Goal: Task Accomplishment & Management: Use online tool/utility

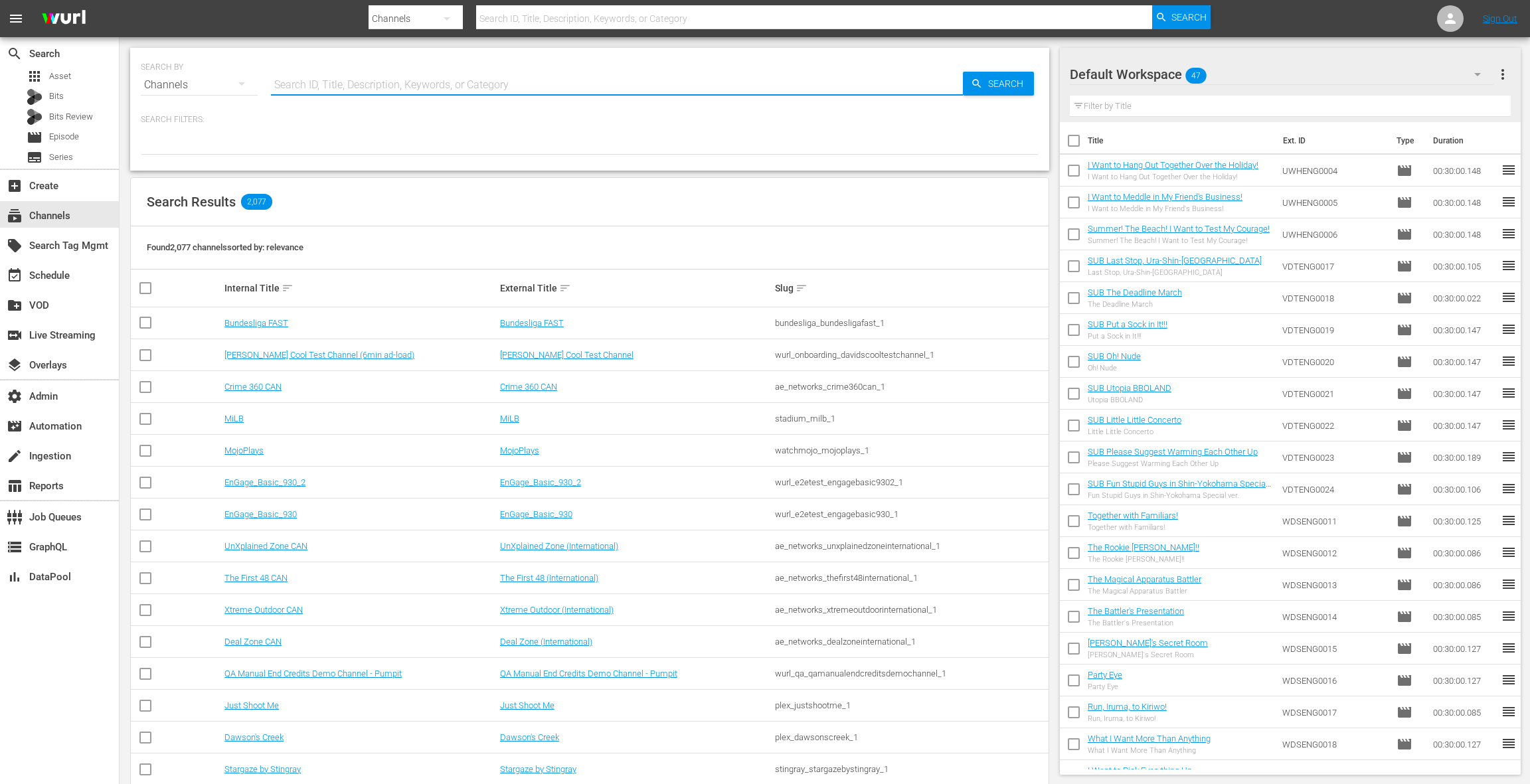
click at [354, 83] on input "text" at bounding box center [617, 84] width 692 height 32
type input "failarmy"
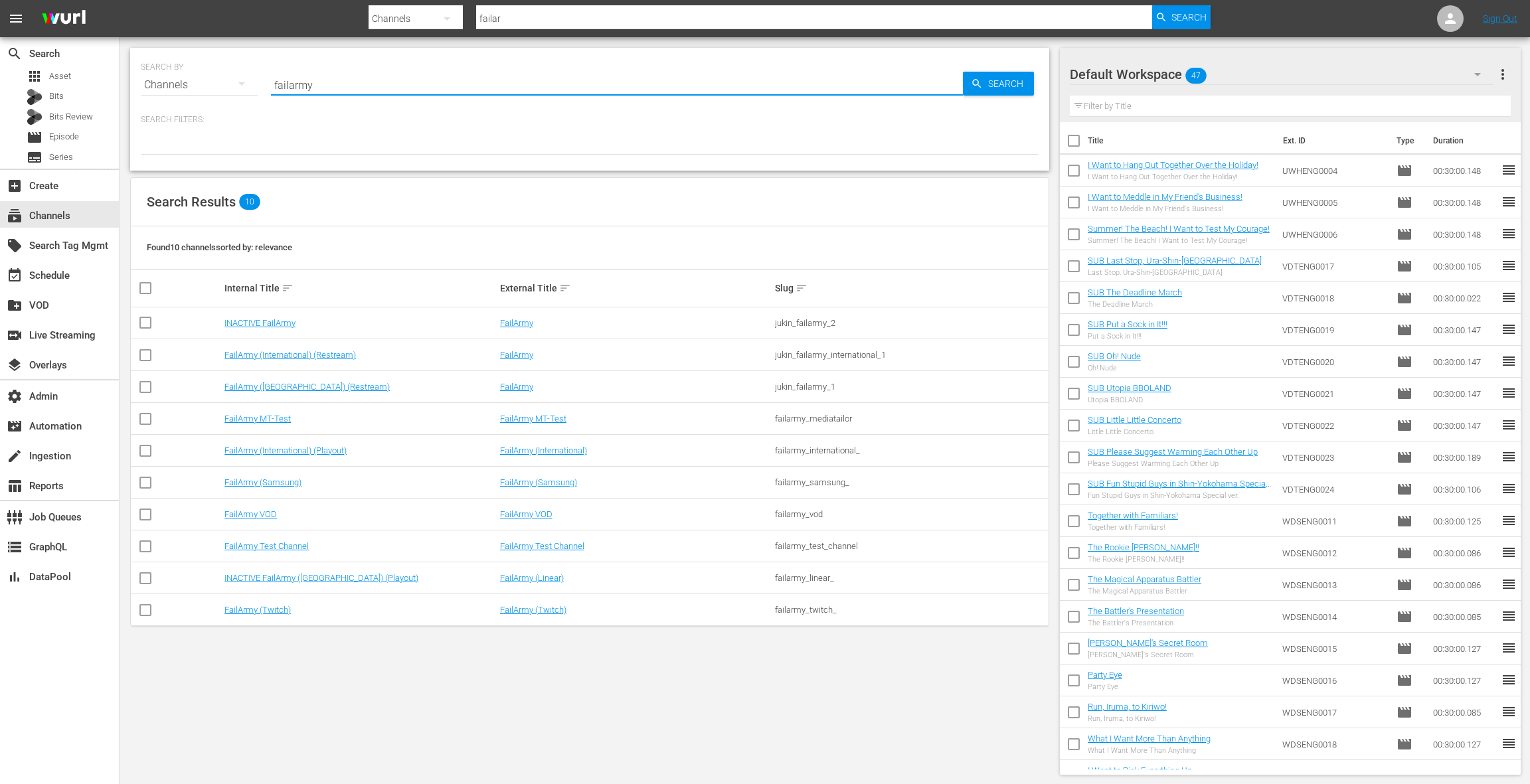
type input "failarmy"
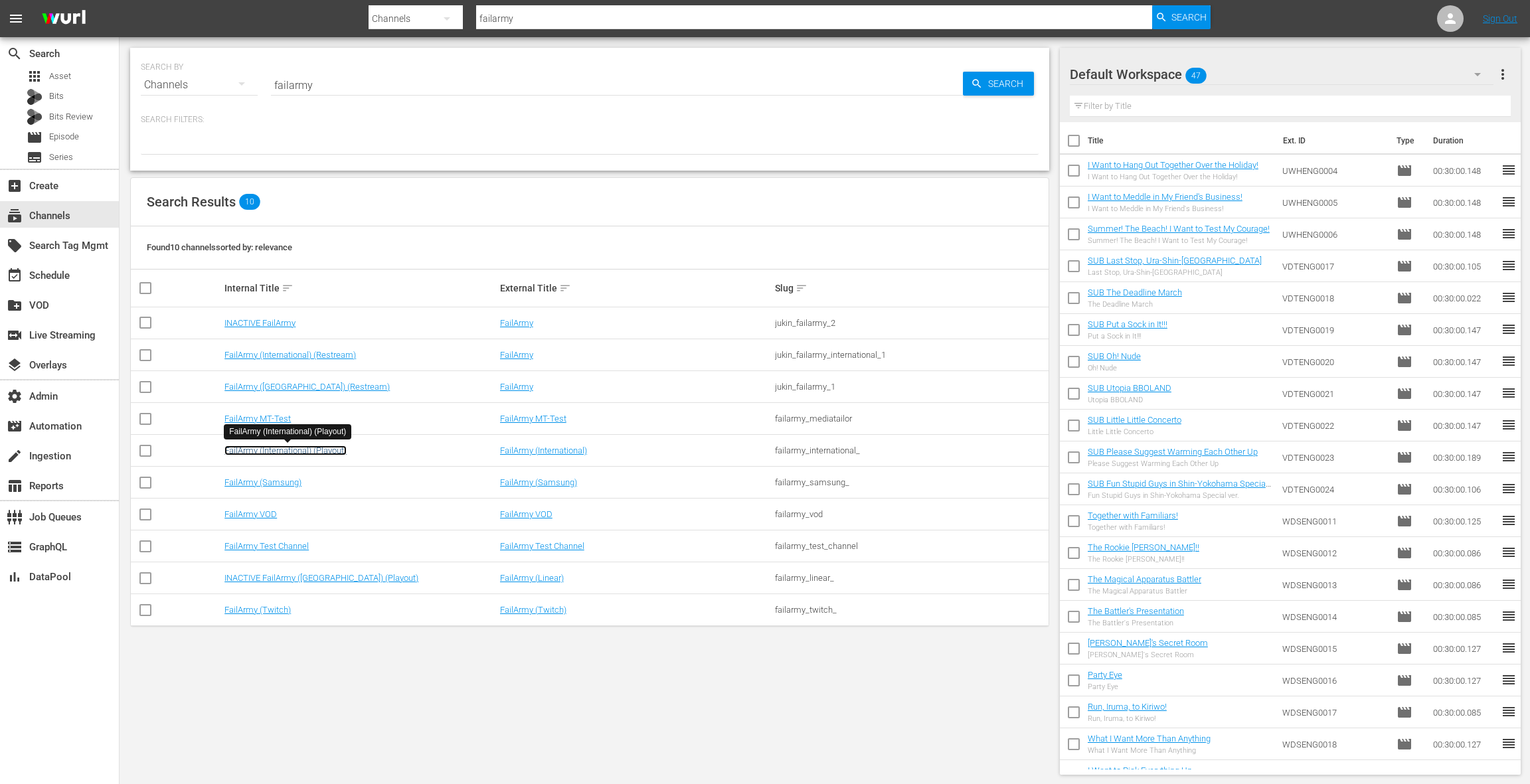
click at [306, 446] on link "FailArmy (International) (Playout)" at bounding box center [285, 450] width 122 height 10
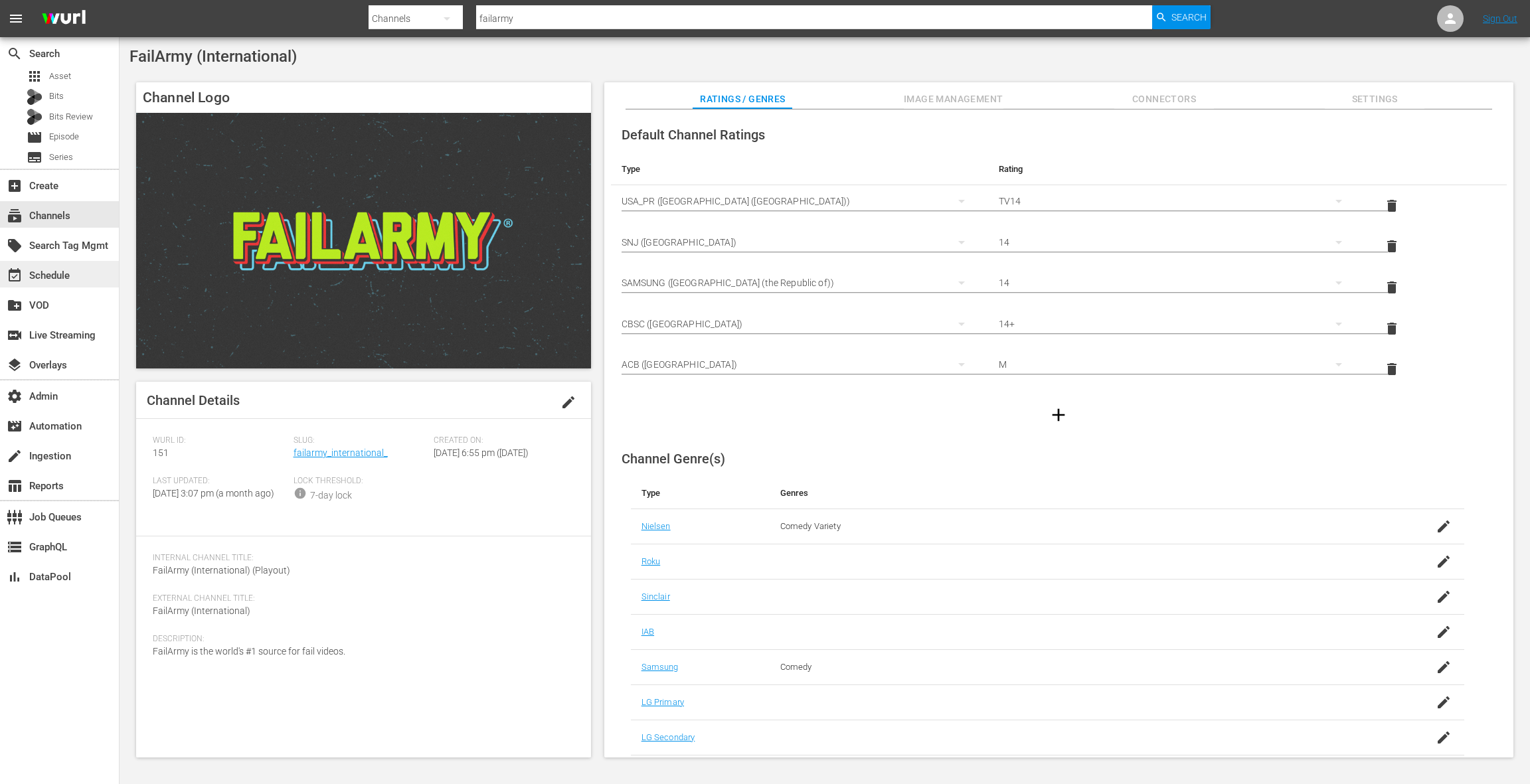
click at [91, 272] on div "event_available Schedule" at bounding box center [59, 274] width 119 height 27
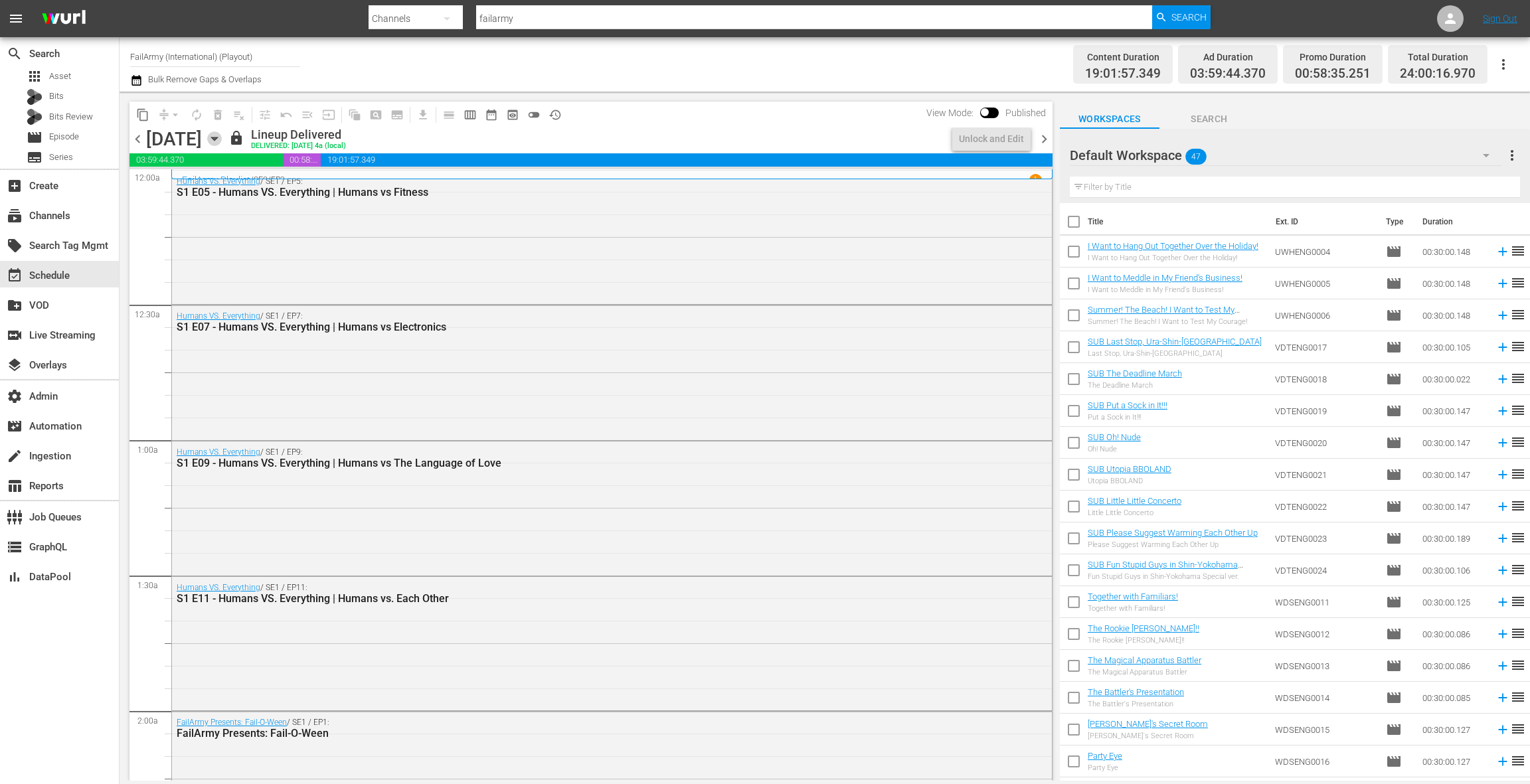
click at [221, 144] on icon "button" at bounding box center [214, 139] width 15 height 15
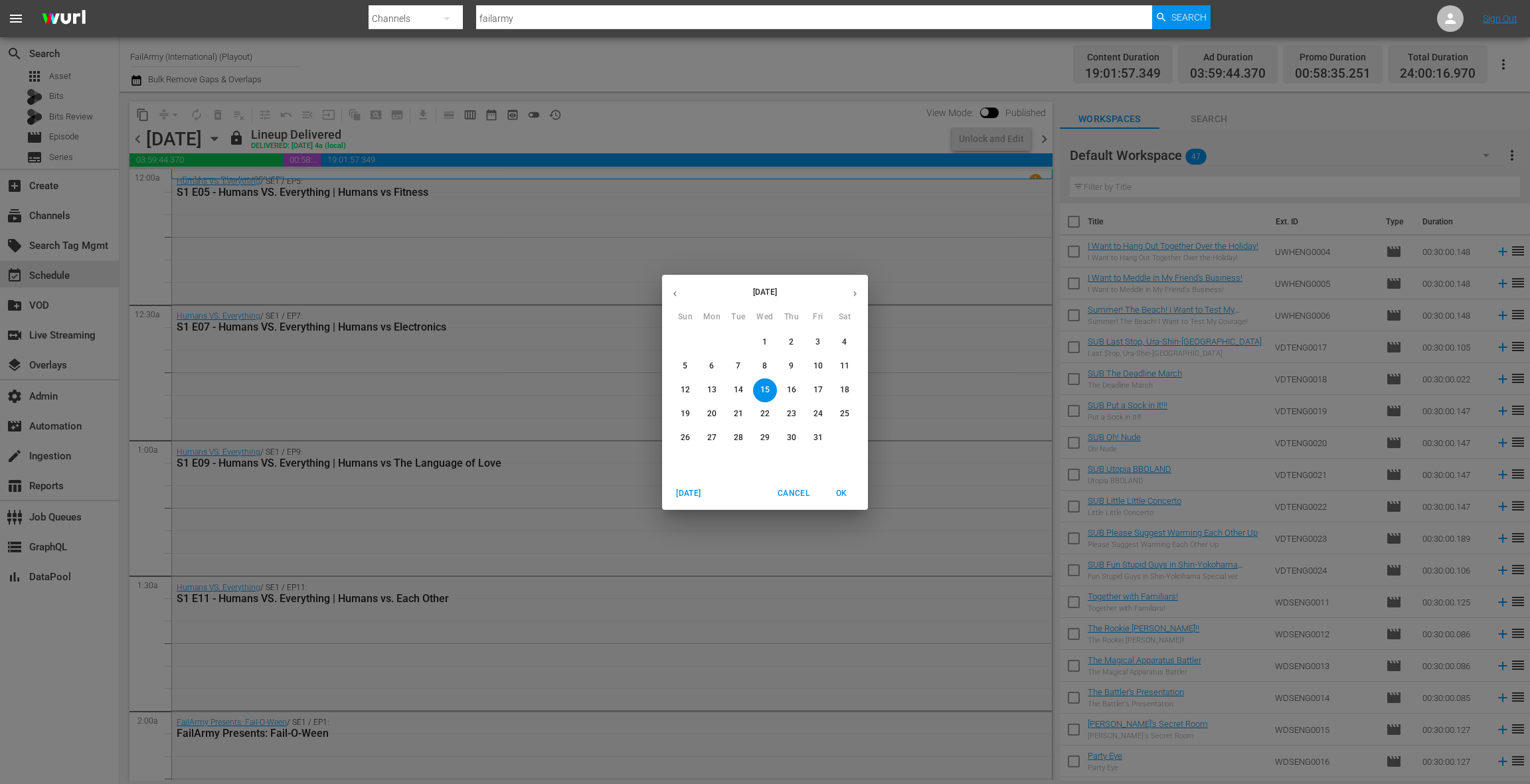
click at [762, 411] on p "22" at bounding box center [765, 413] width 9 height 11
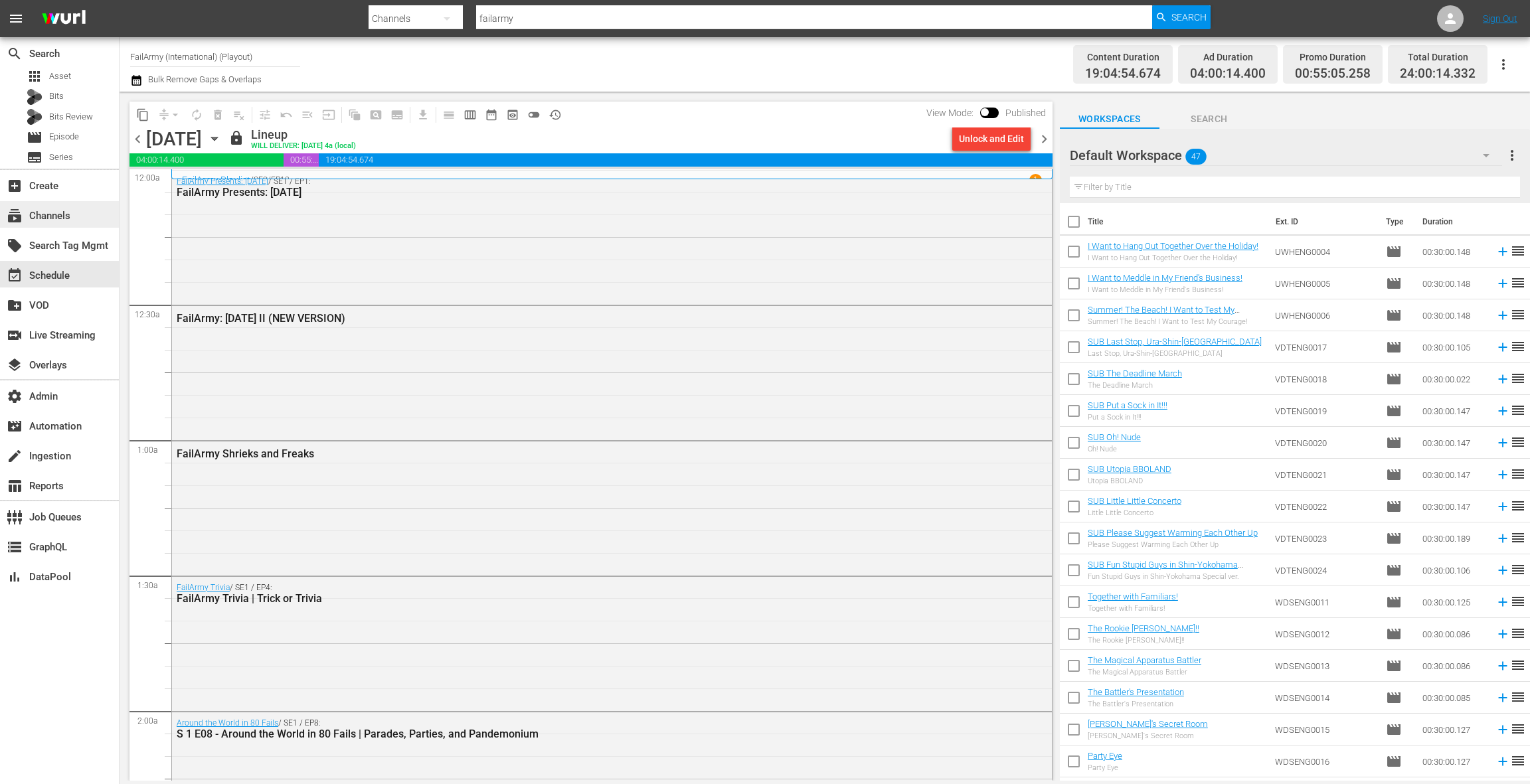
click at [62, 218] on div "subscriptions Channels" at bounding box center [37, 213] width 74 height 12
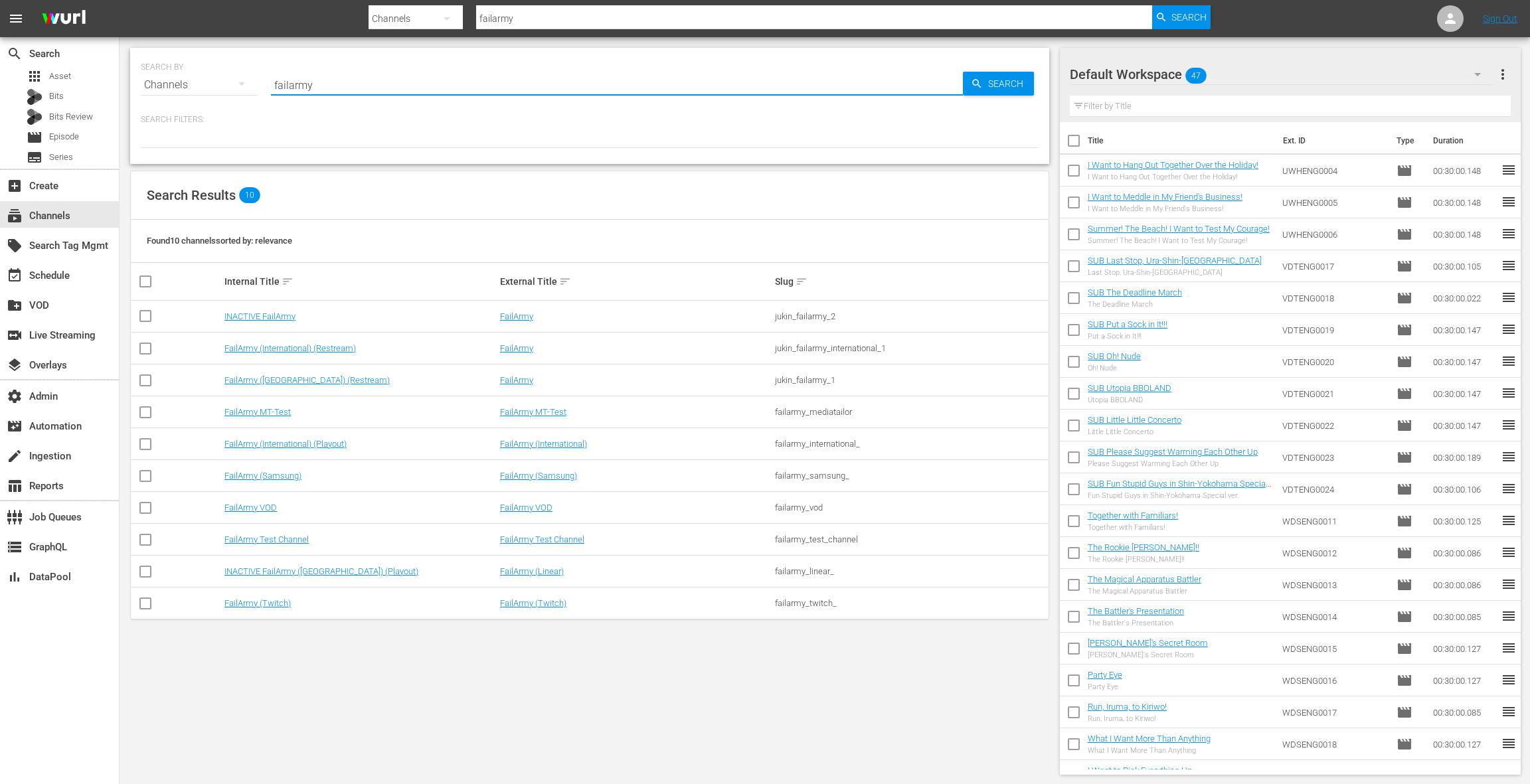
click at [300, 81] on input "failarmy" at bounding box center [617, 84] width 692 height 32
type input "lol"
type input "LOL"
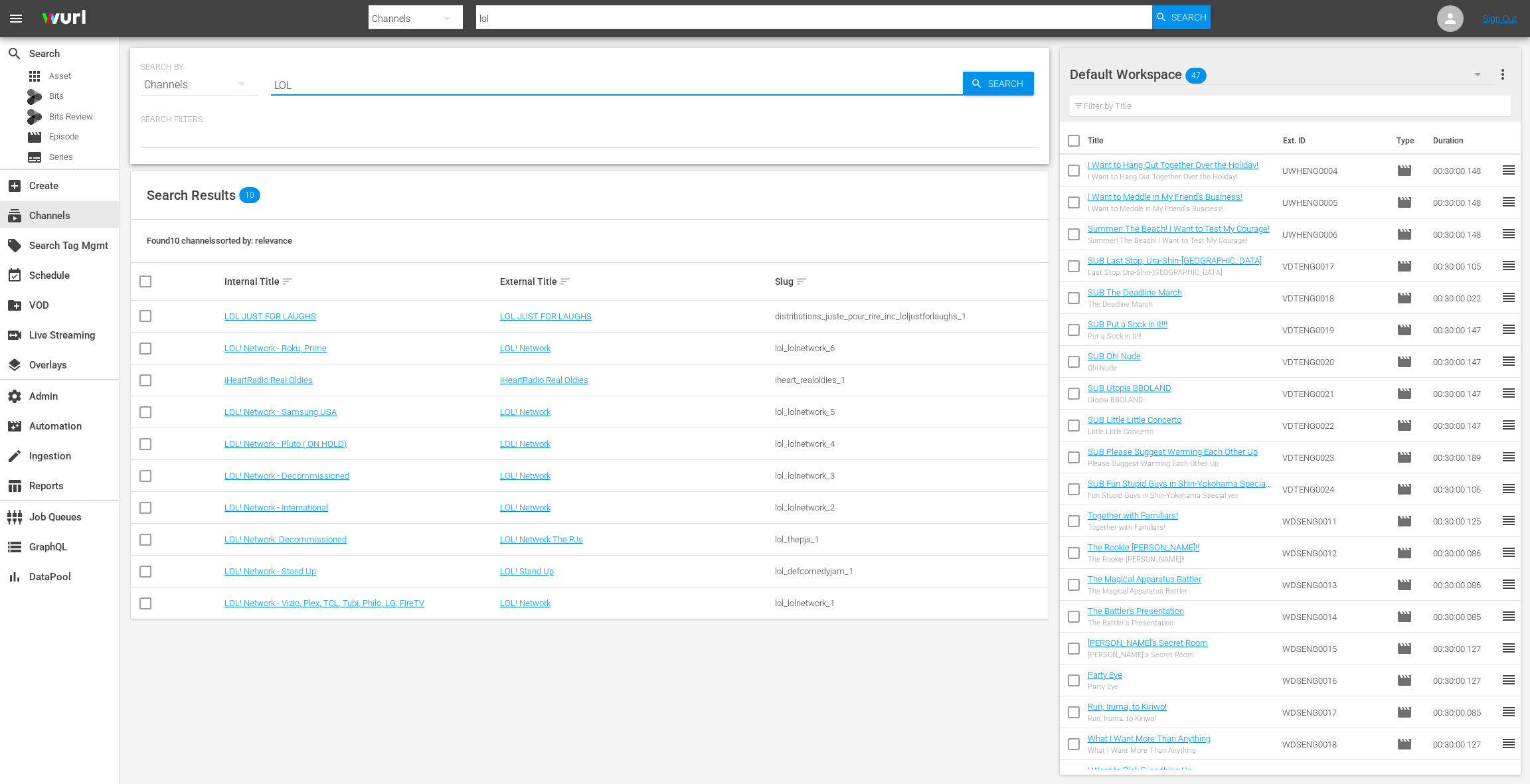
type input "LOL"
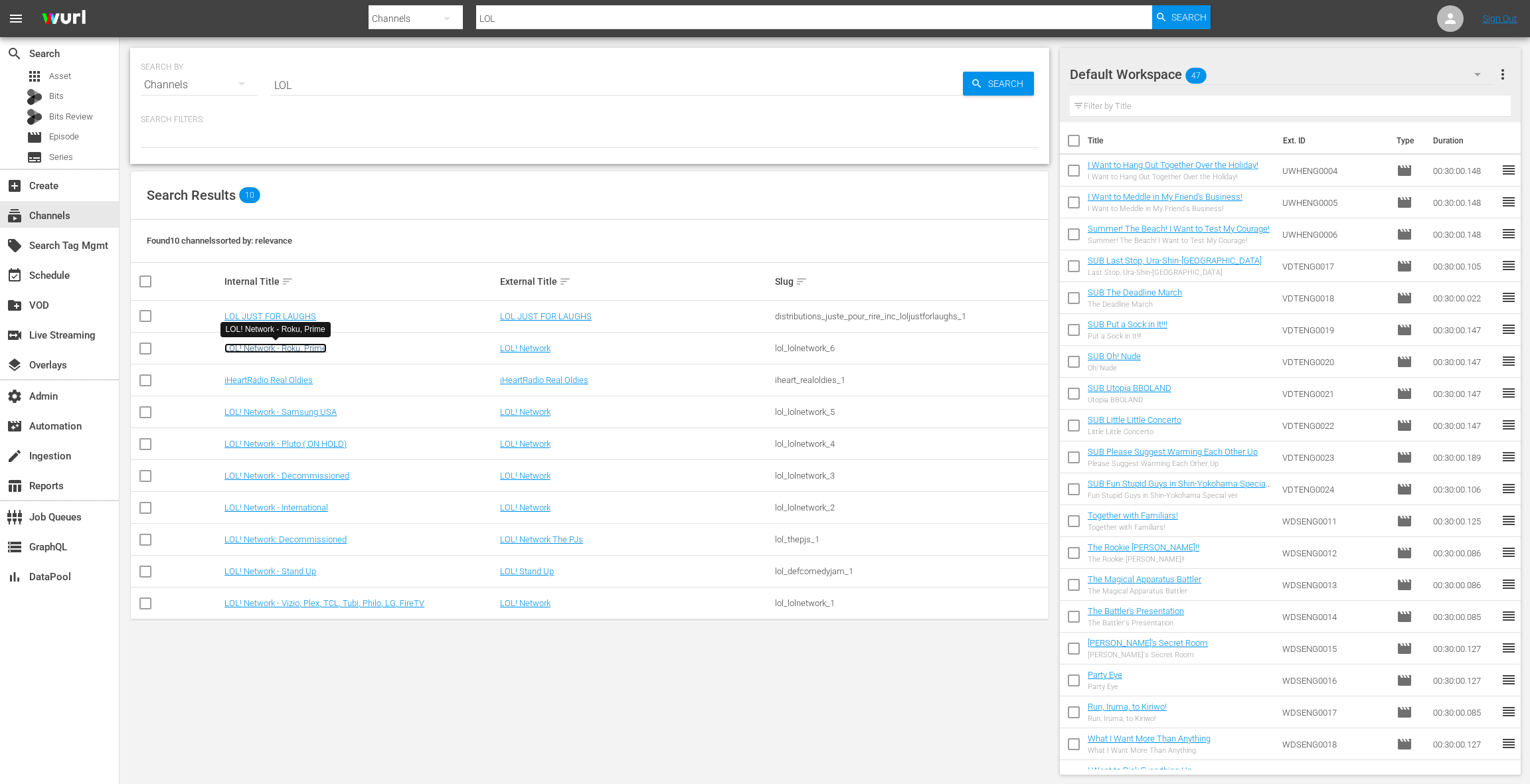
click at [299, 347] on link "LOL! Network - Roku, Prime" at bounding box center [275, 348] width 102 height 10
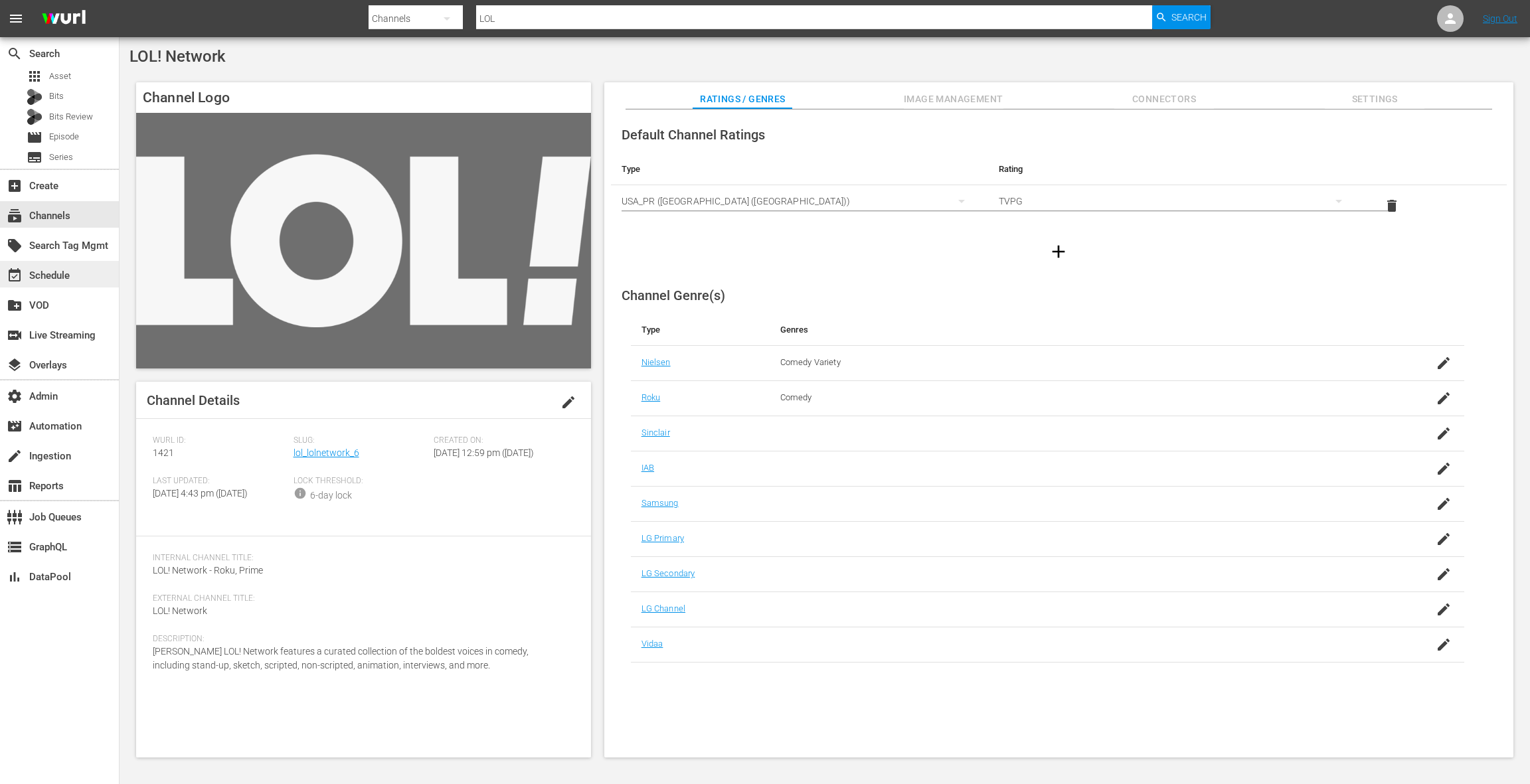
click at [96, 274] on div "event_available Schedule" at bounding box center [59, 274] width 119 height 27
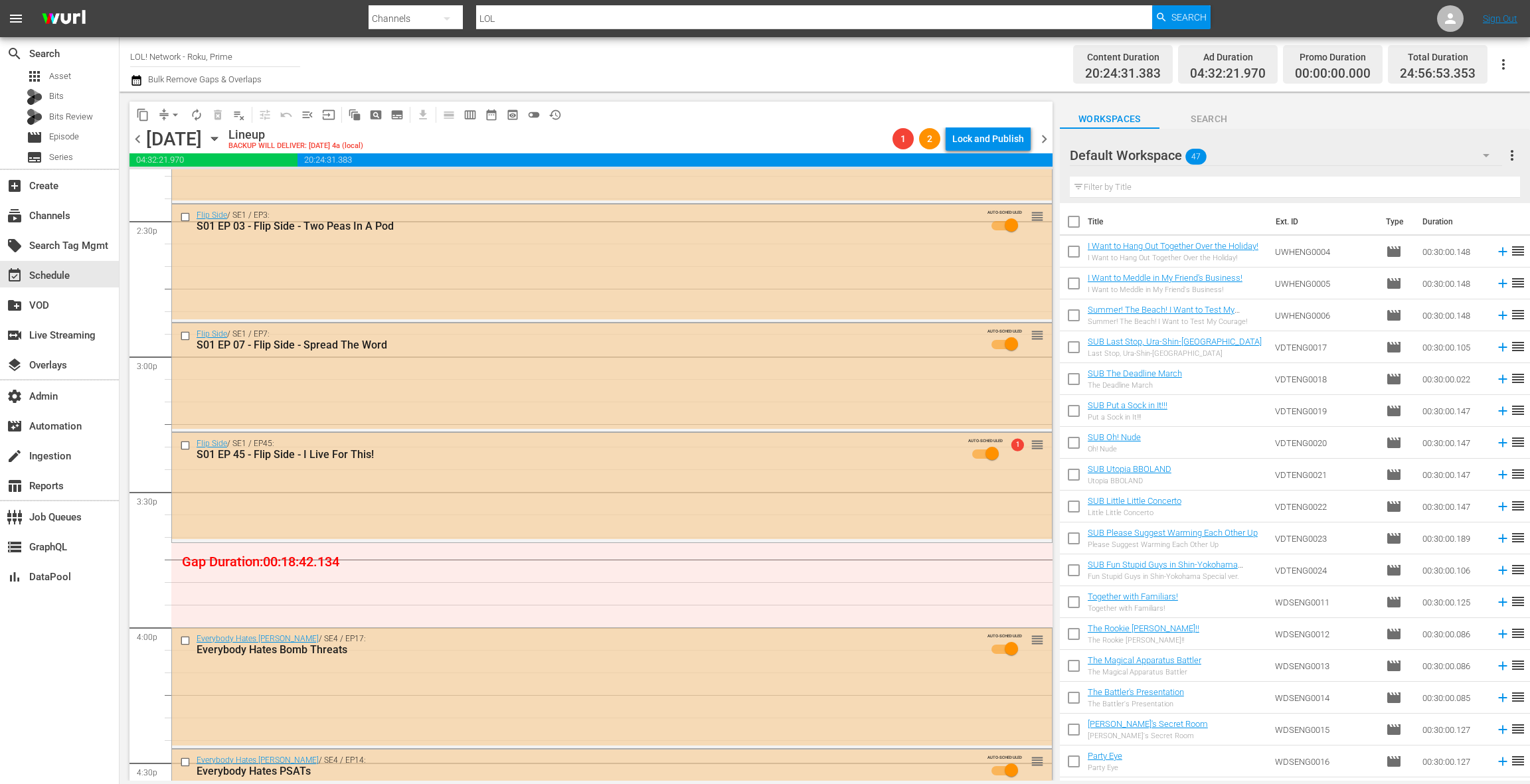
scroll to position [3839, 0]
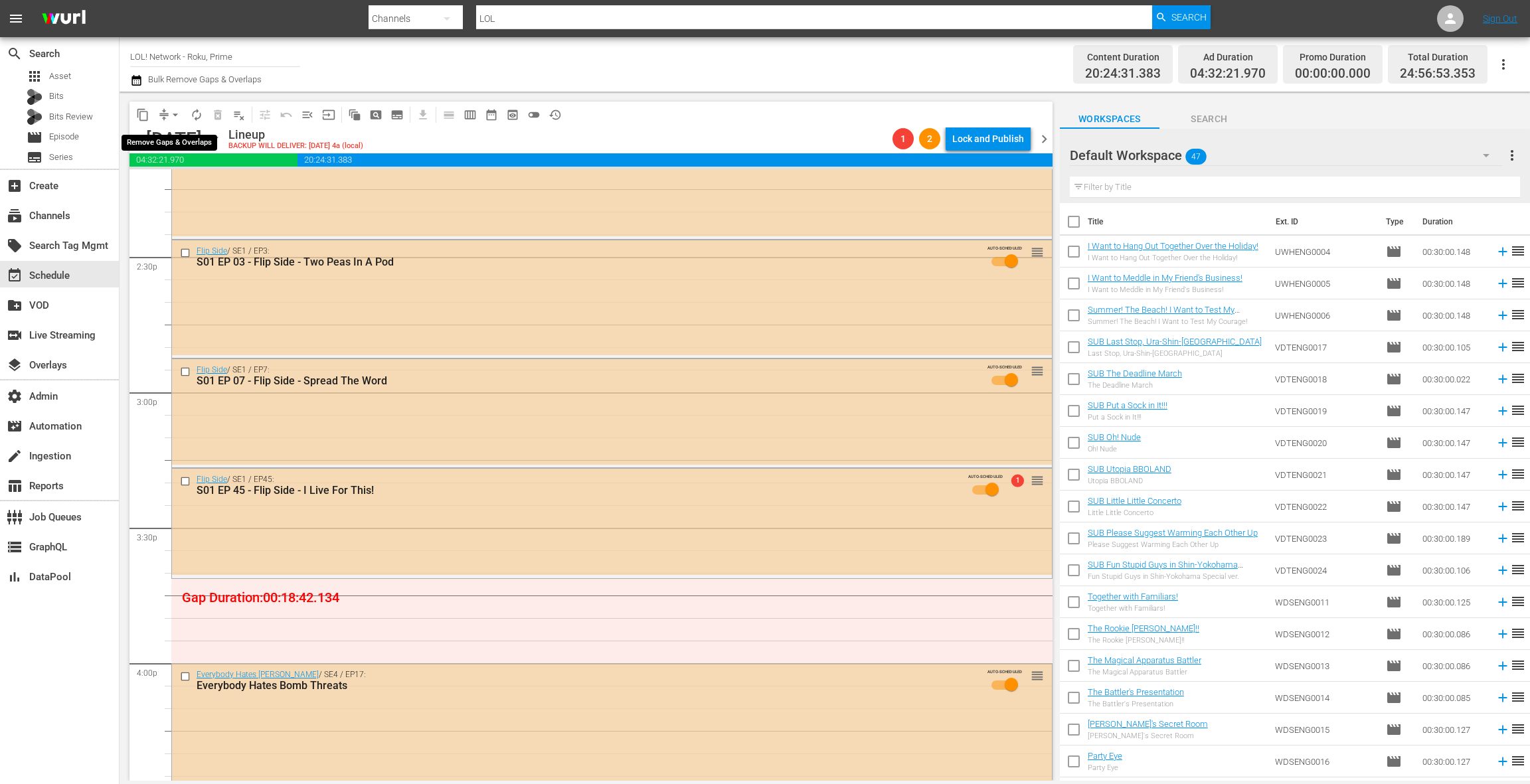
click at [170, 114] on span "arrow_drop_down" at bounding box center [175, 114] width 14 height 14
click at [183, 185] on li "Align to End of Previous Day" at bounding box center [176, 186] width 139 height 22
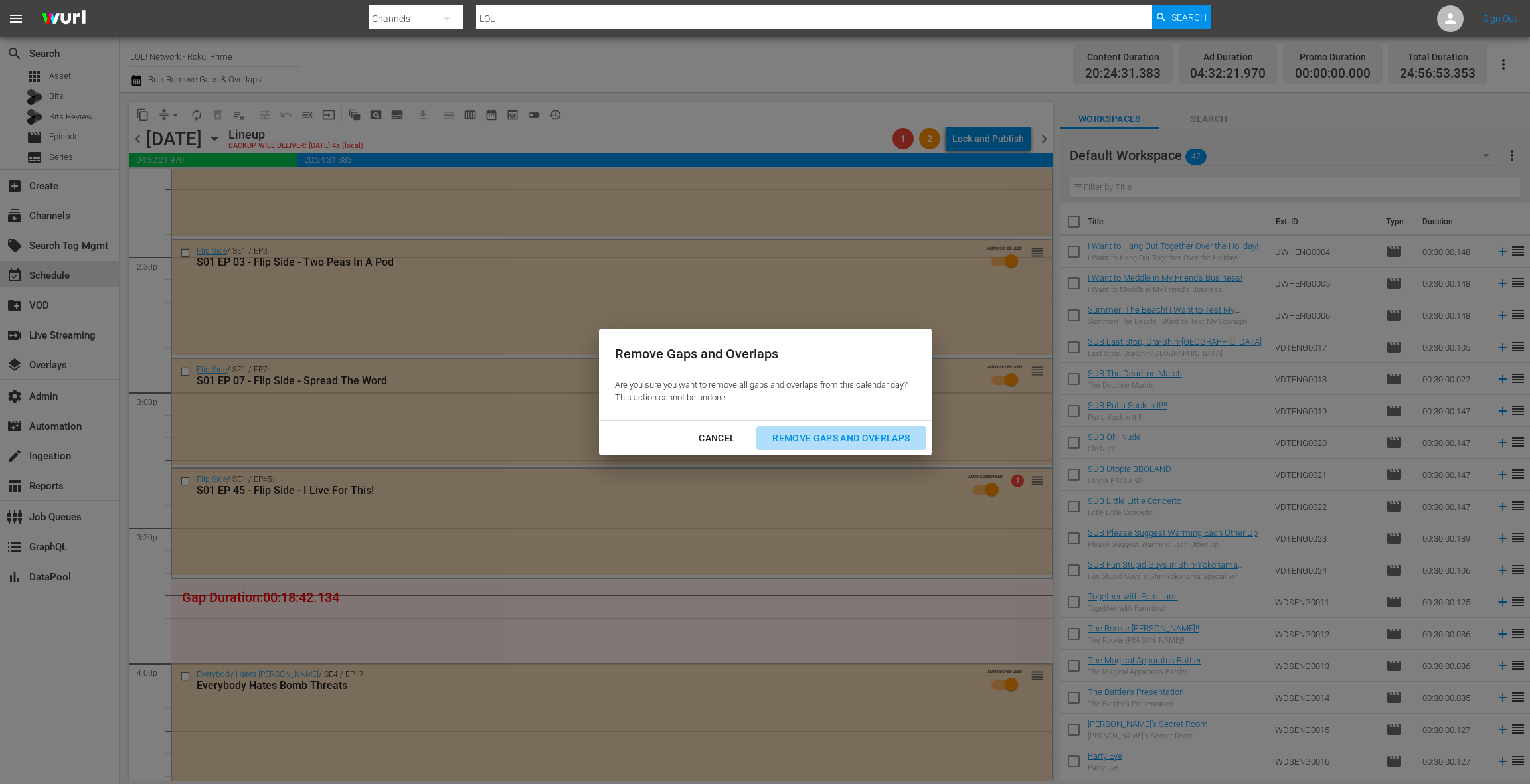
click at [787, 439] on div "Remove Gaps and Overlaps" at bounding box center [840, 438] width 158 height 16
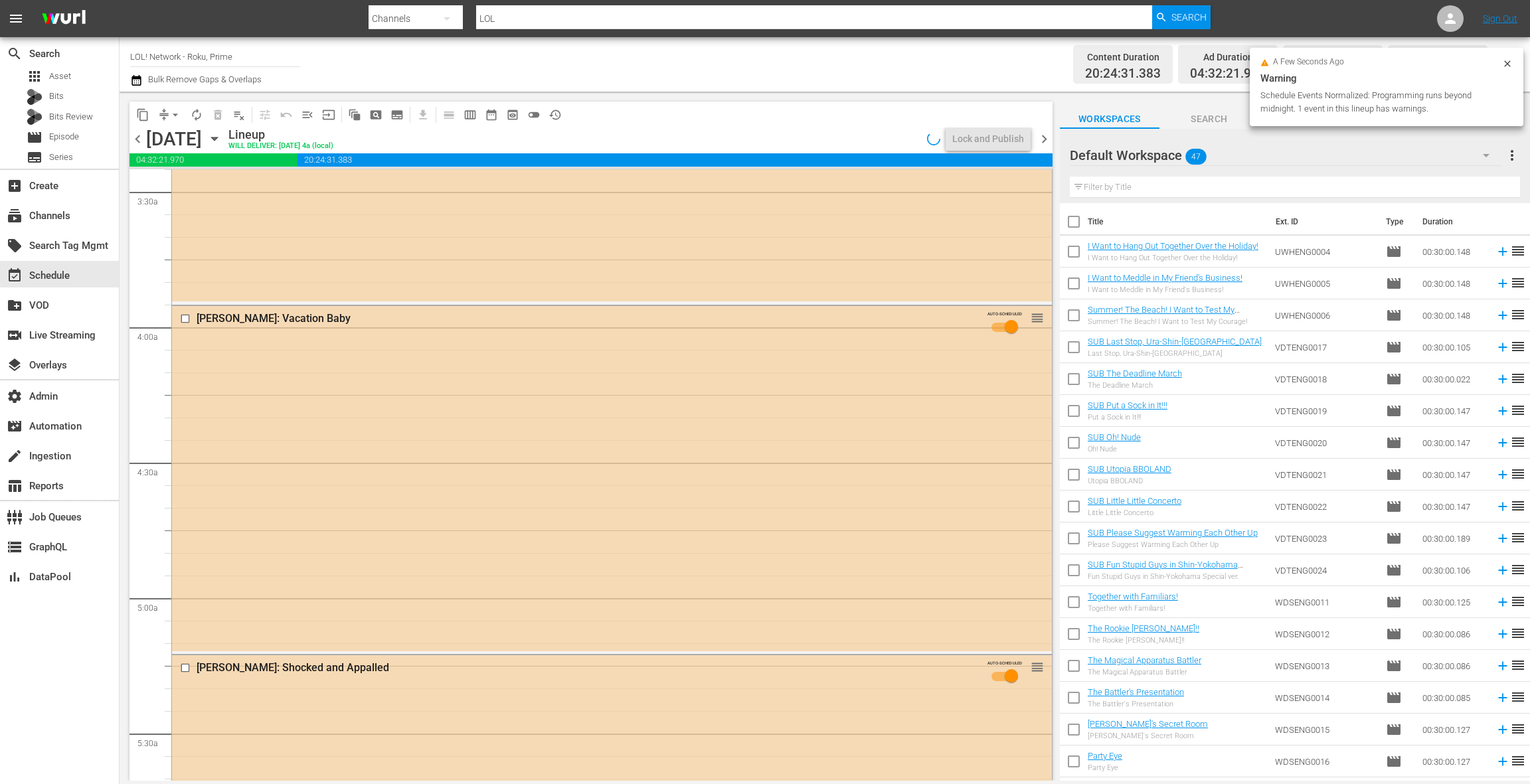
scroll to position [0, 0]
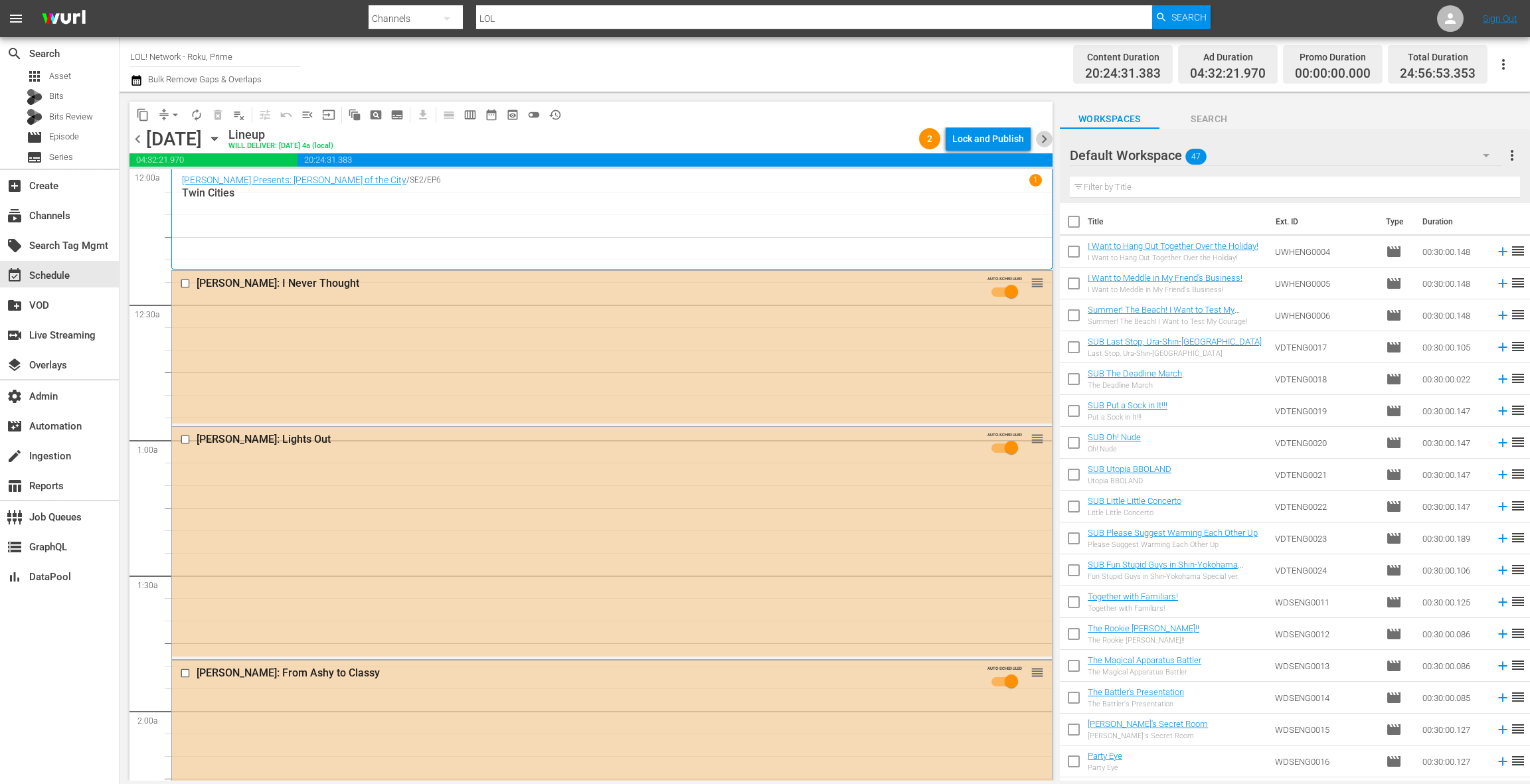
click at [1048, 141] on span "chevron_right" at bounding box center [1044, 139] width 16 height 16
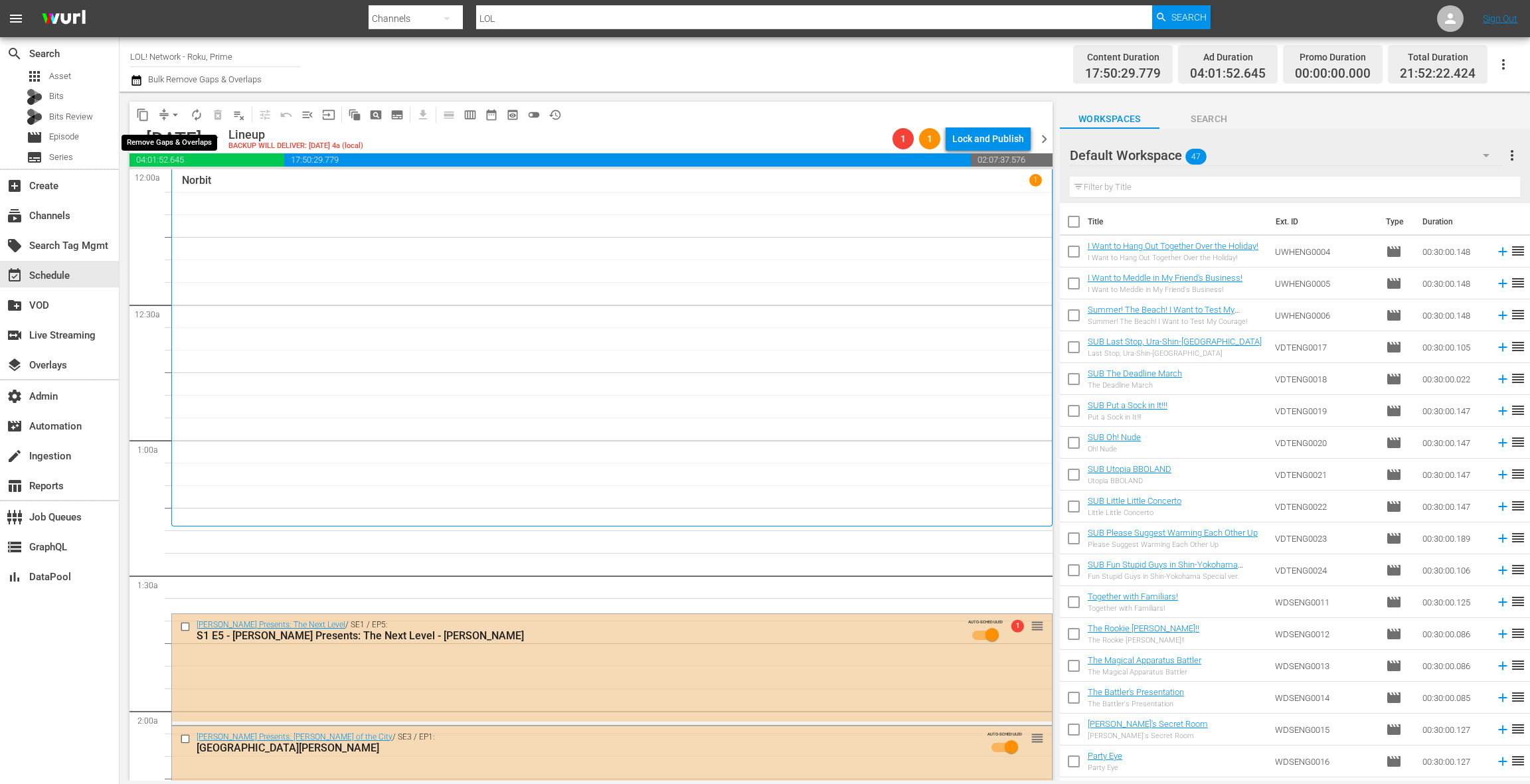
click at [172, 118] on span "arrow_drop_down" at bounding box center [175, 114] width 14 height 14
click at [139, 84] on icon "button" at bounding box center [136, 81] width 9 height 11
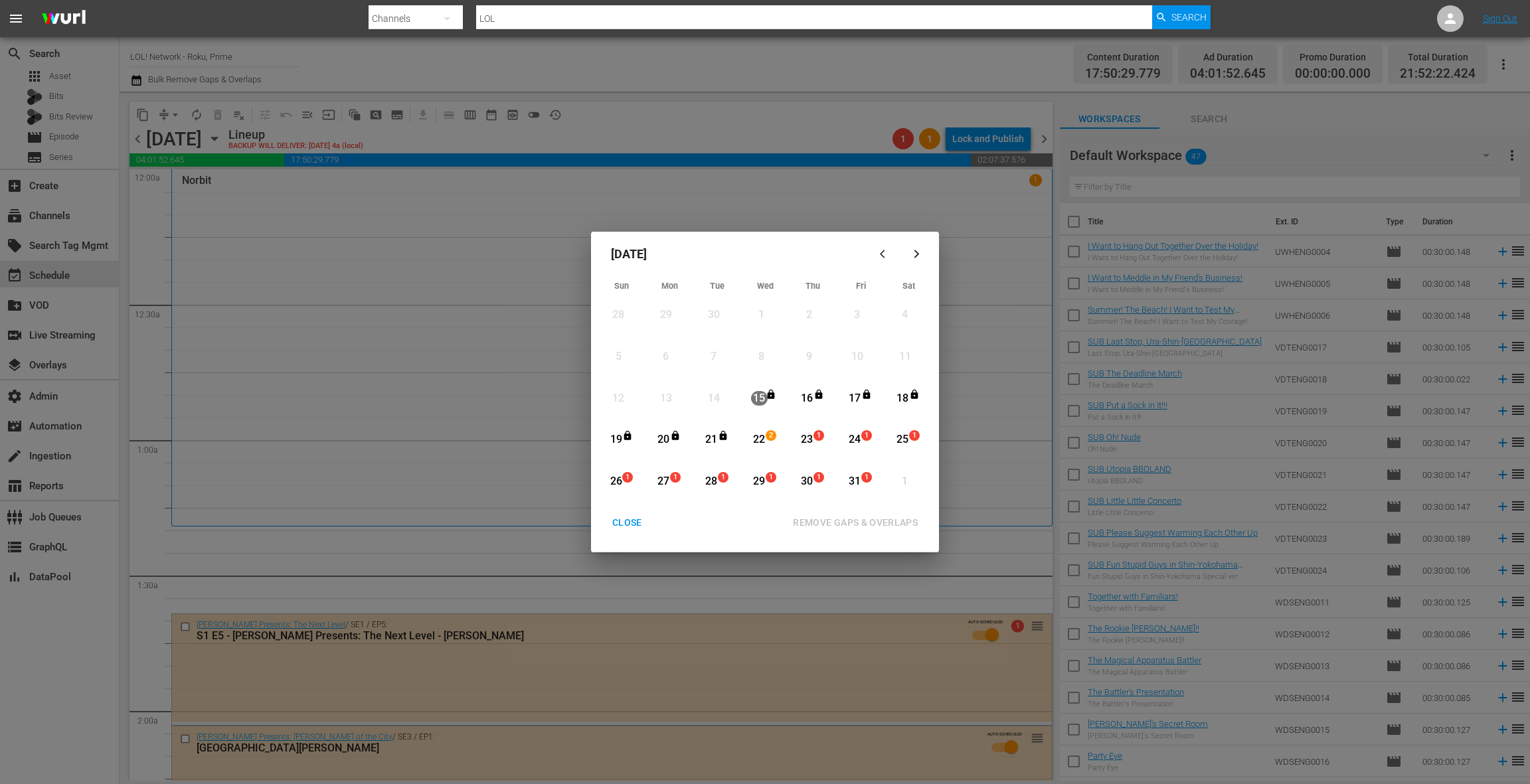
click at [341, 554] on div "October 2025 Sun Mon Tue Wed Thu Fri Sat 28 View Lineup 29 View Lineup 30 View …" at bounding box center [765, 392] width 1530 height 784
drag, startPoint x: 626, startPoint y: 530, endPoint x: 599, endPoint y: 516, distance: 30.4
click at [626, 530] on div "CLOSE" at bounding box center [627, 522] width 51 height 16
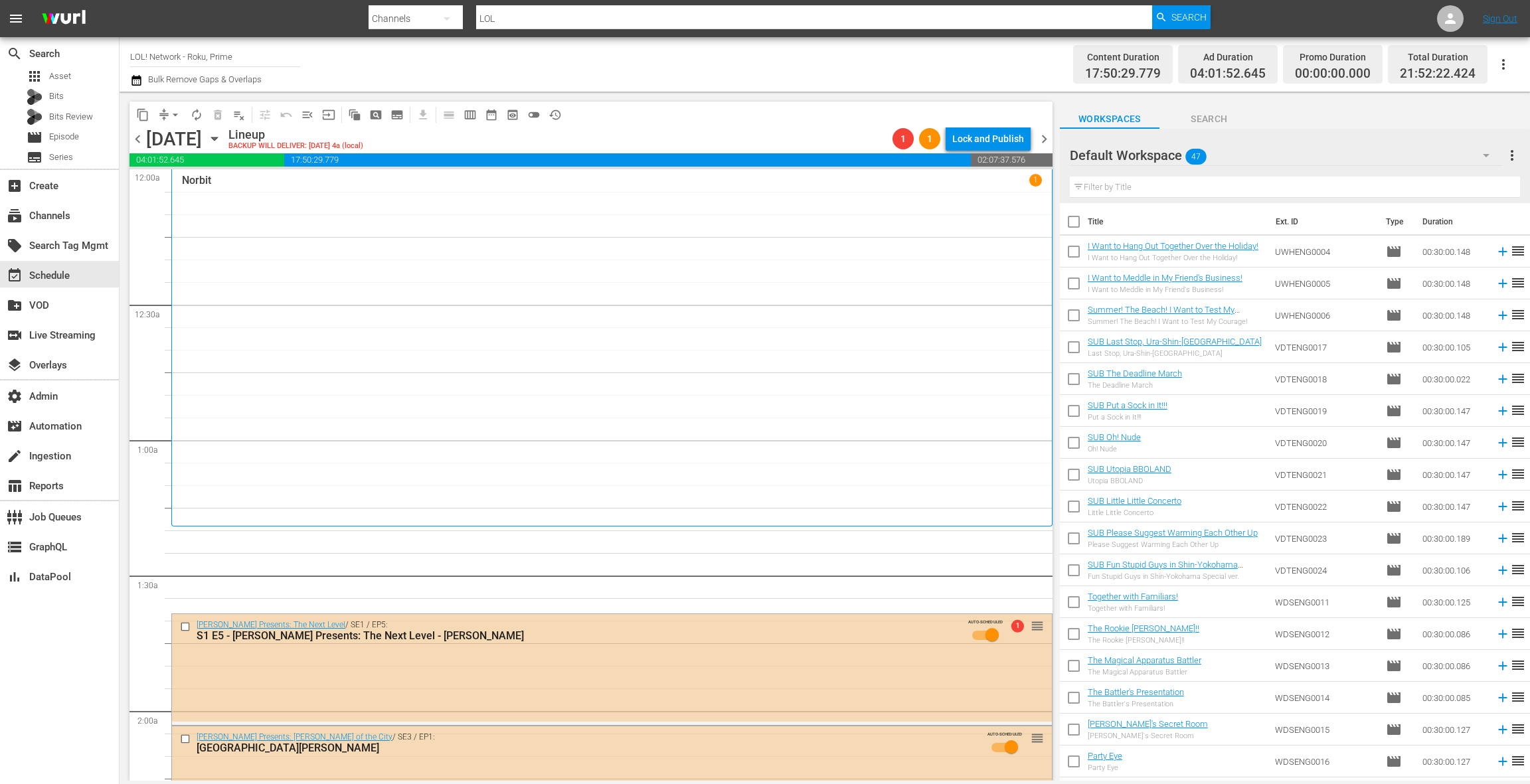
click at [139, 144] on span "chevron_left" at bounding box center [137, 139] width 16 height 16
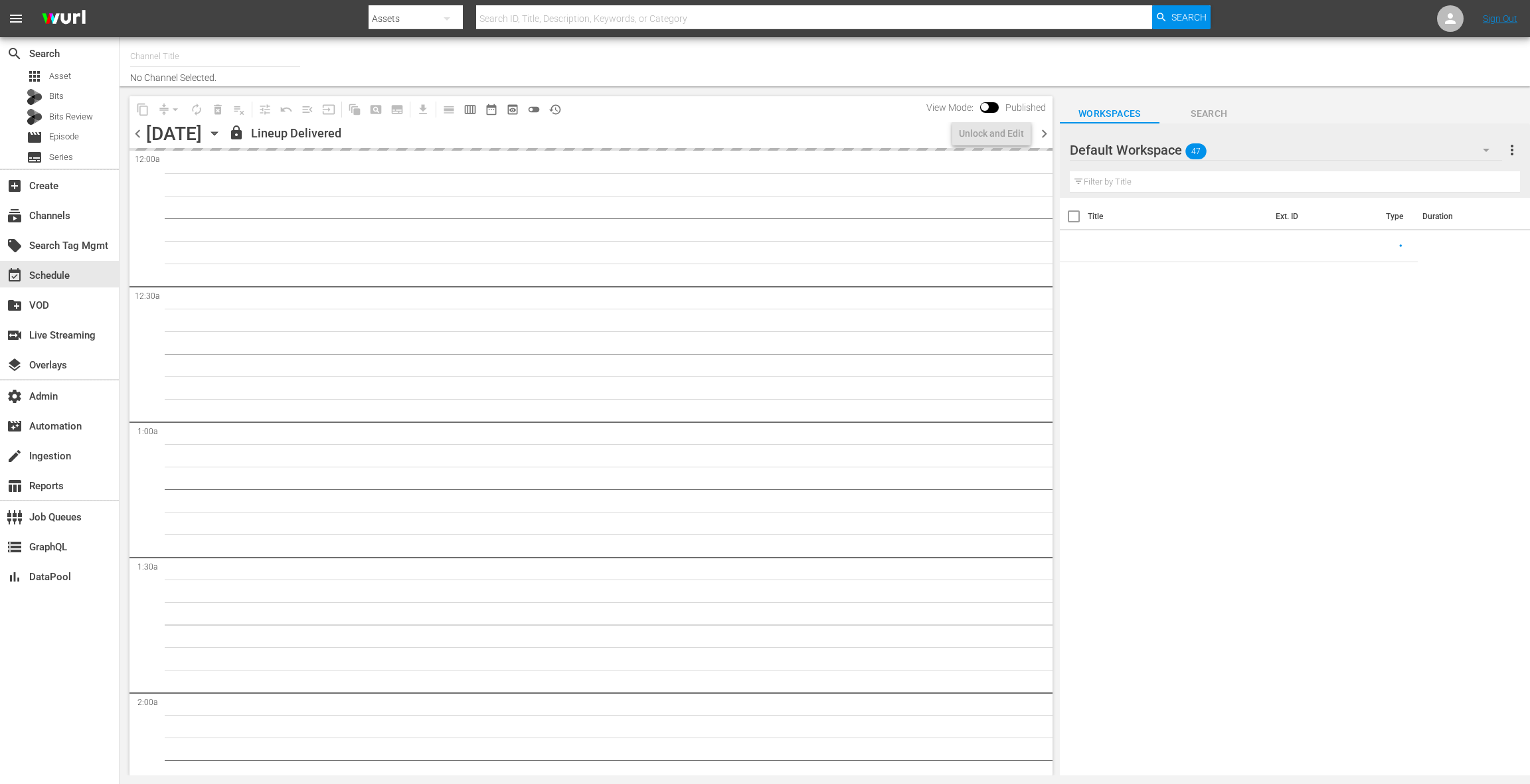
type input "Acorn 8 min ad load (2033)"
type input "LOL! Network - Samsung USA (1178)"
type input "LOL! Network - Roku, Prime (1421)"
type input "Crunchyroll (Roku) (1564)"
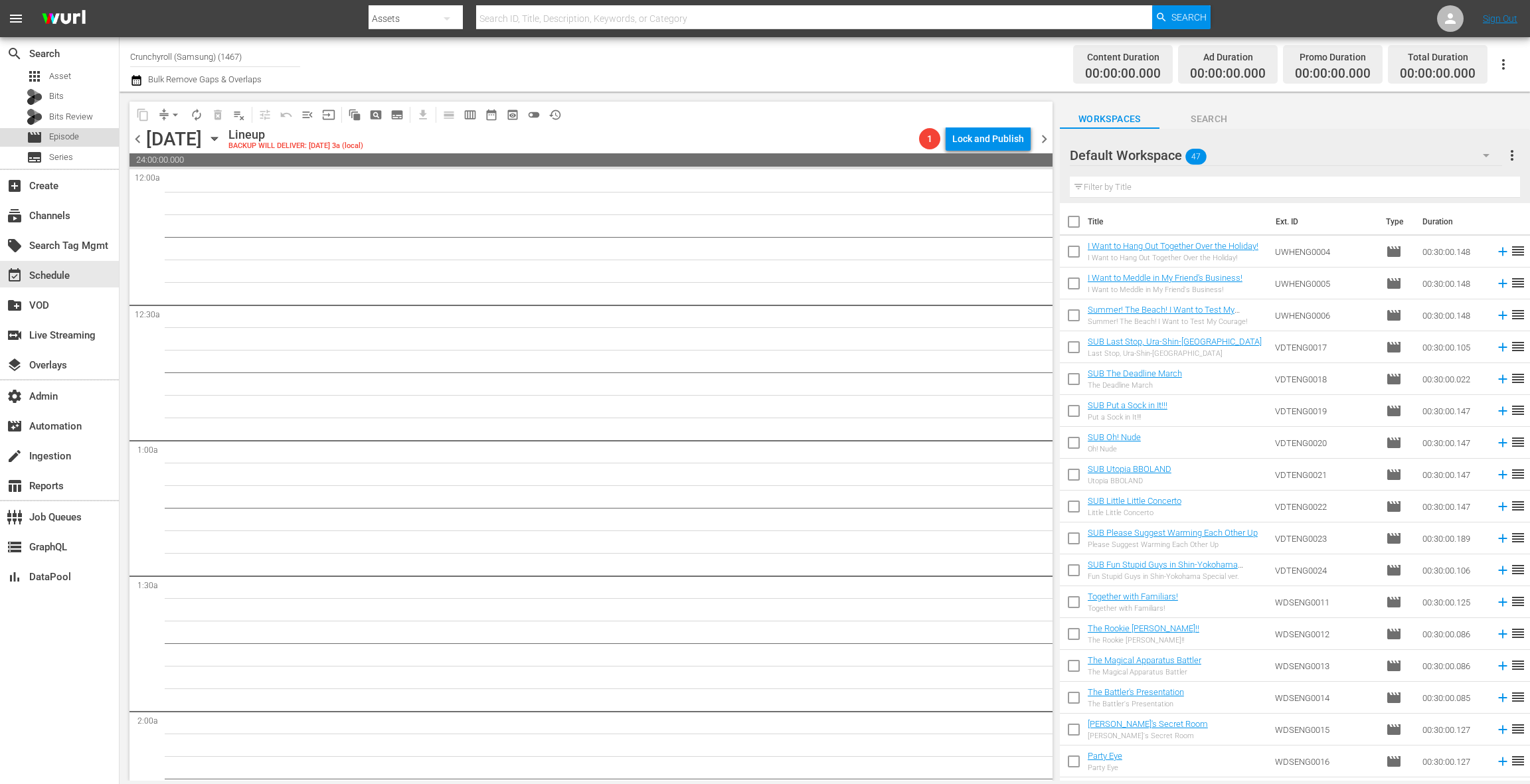
click at [81, 145] on div "movie Episode" at bounding box center [59, 137] width 119 height 18
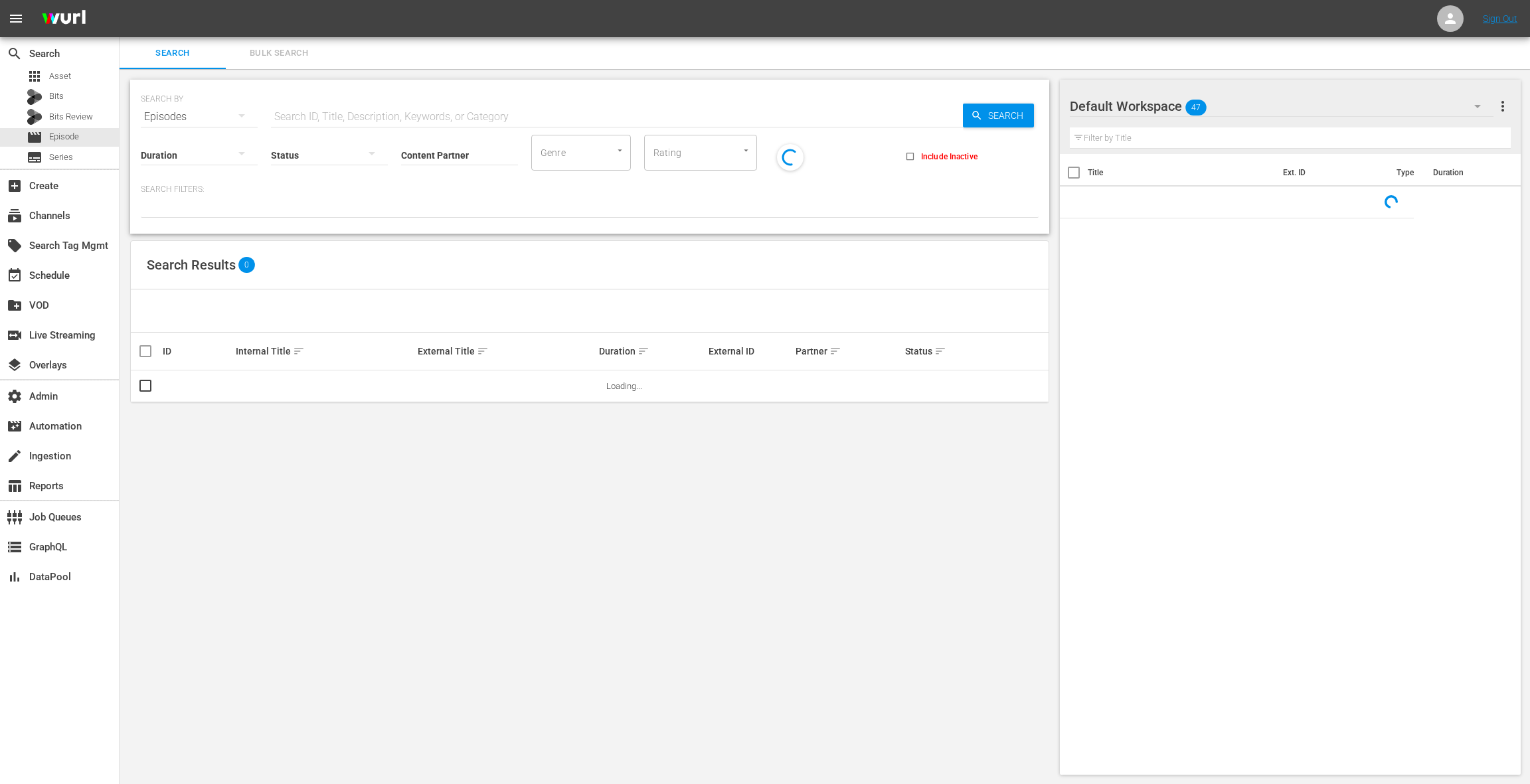
click at [277, 57] on span "Bulk Search" at bounding box center [278, 53] width 91 height 16
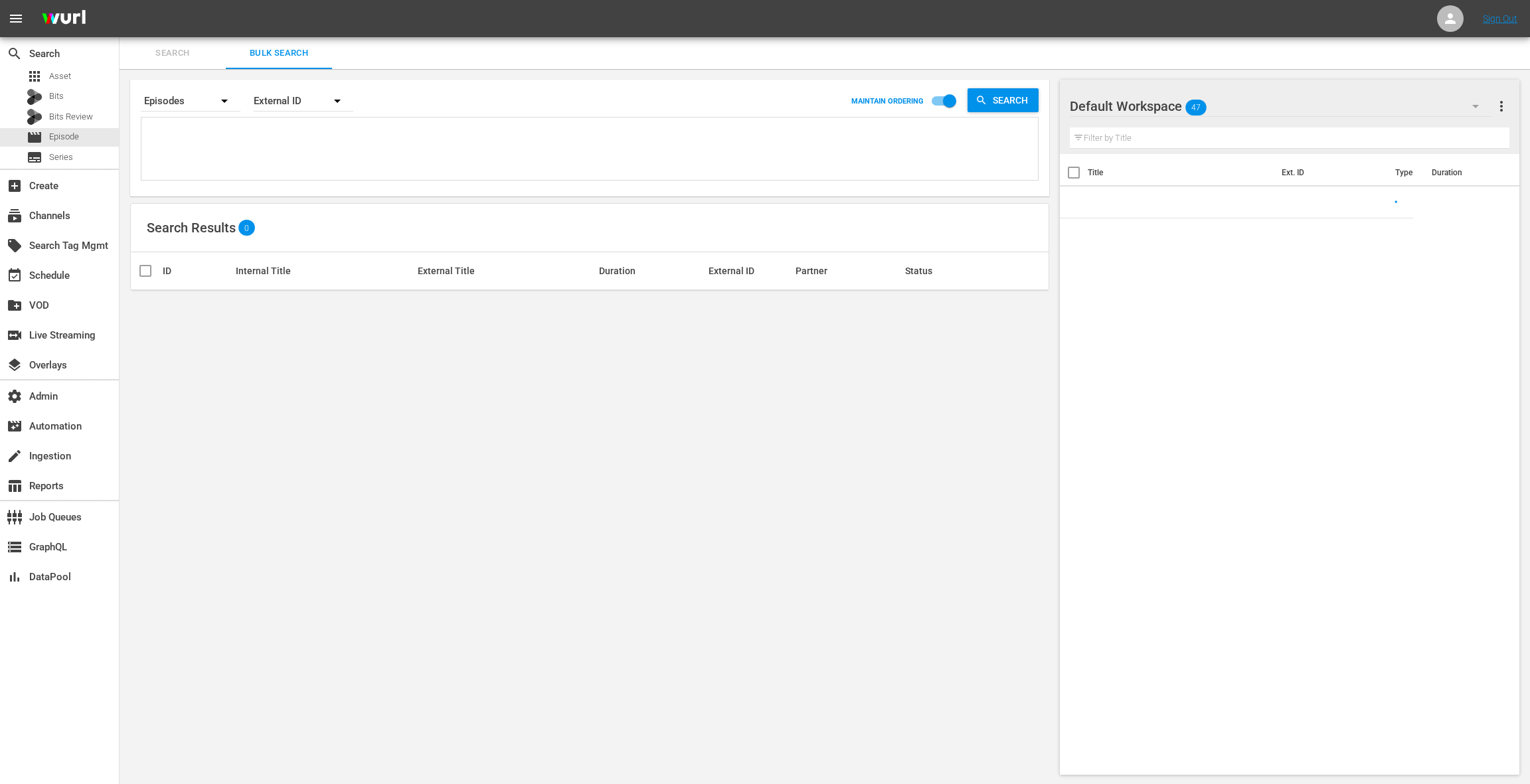
click at [257, 151] on textarea at bounding box center [591, 151] width 893 height 60
paste textarea "52908739 52908738 52908737 52908836 52908835"
type textarea "52908739 52908738 52908737 52908836 52908835"
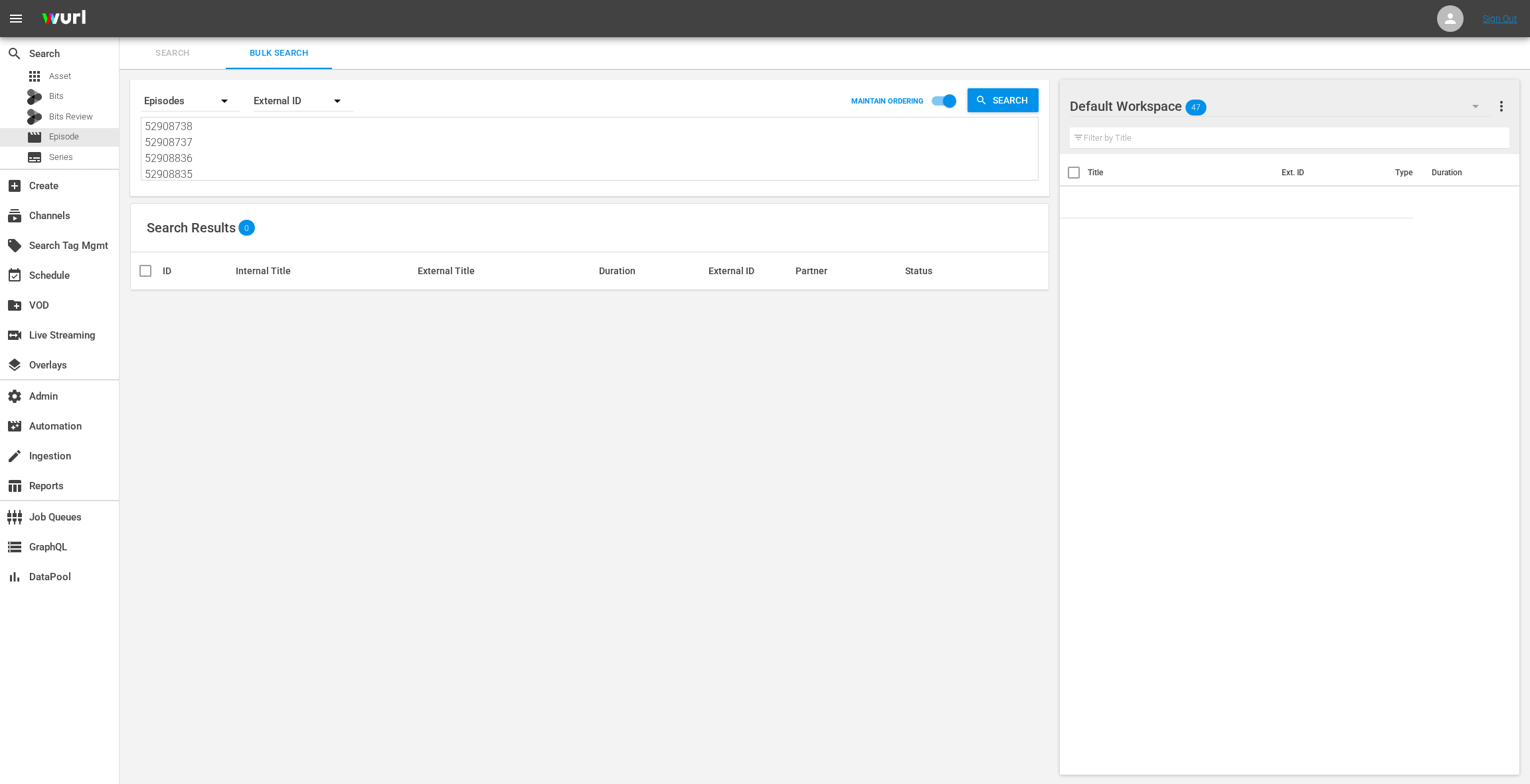
click at [283, 93] on div "External ID" at bounding box center [303, 101] width 100 height 38
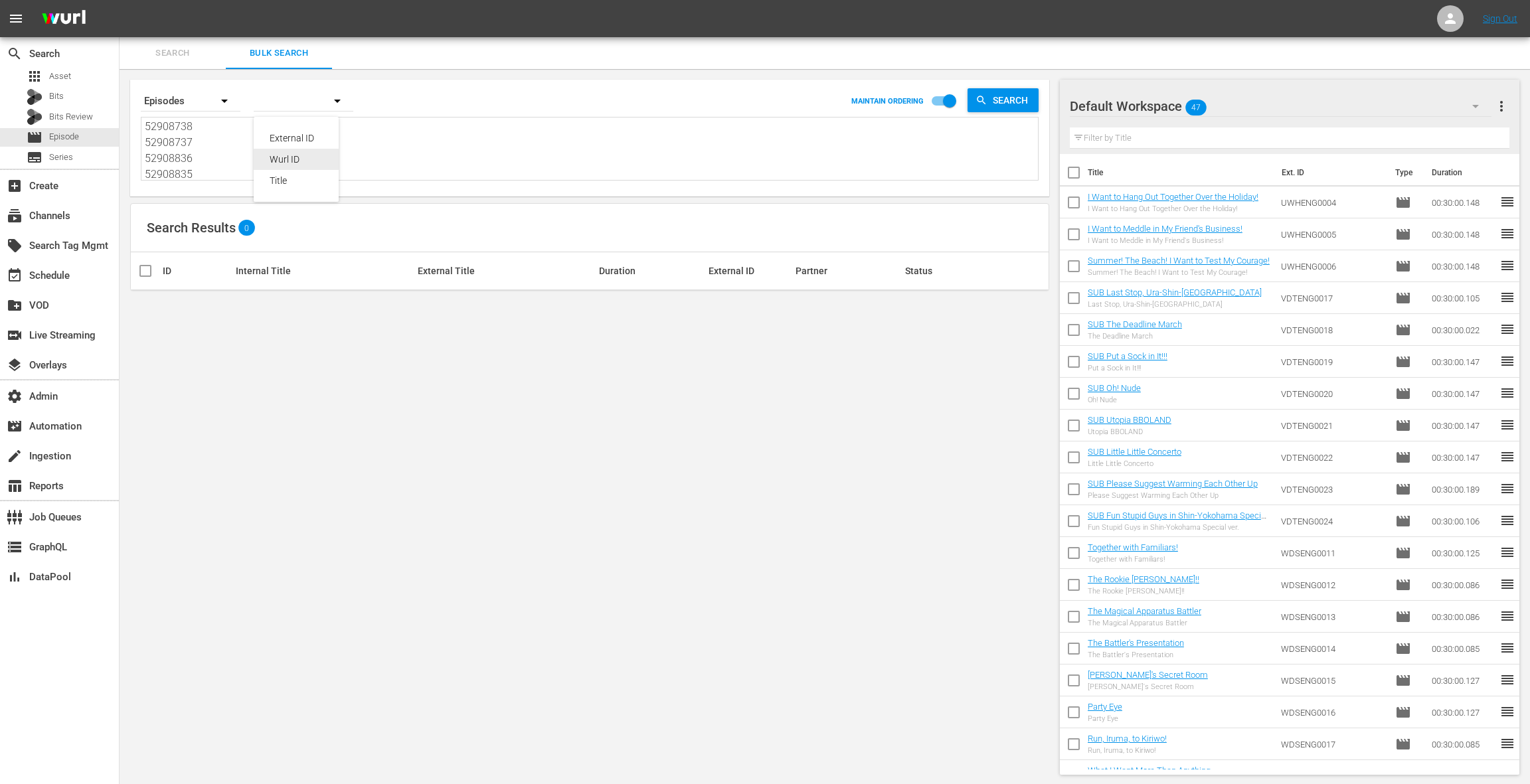
click at [283, 160] on div "Wurl ID" at bounding box center [296, 159] width 53 height 21
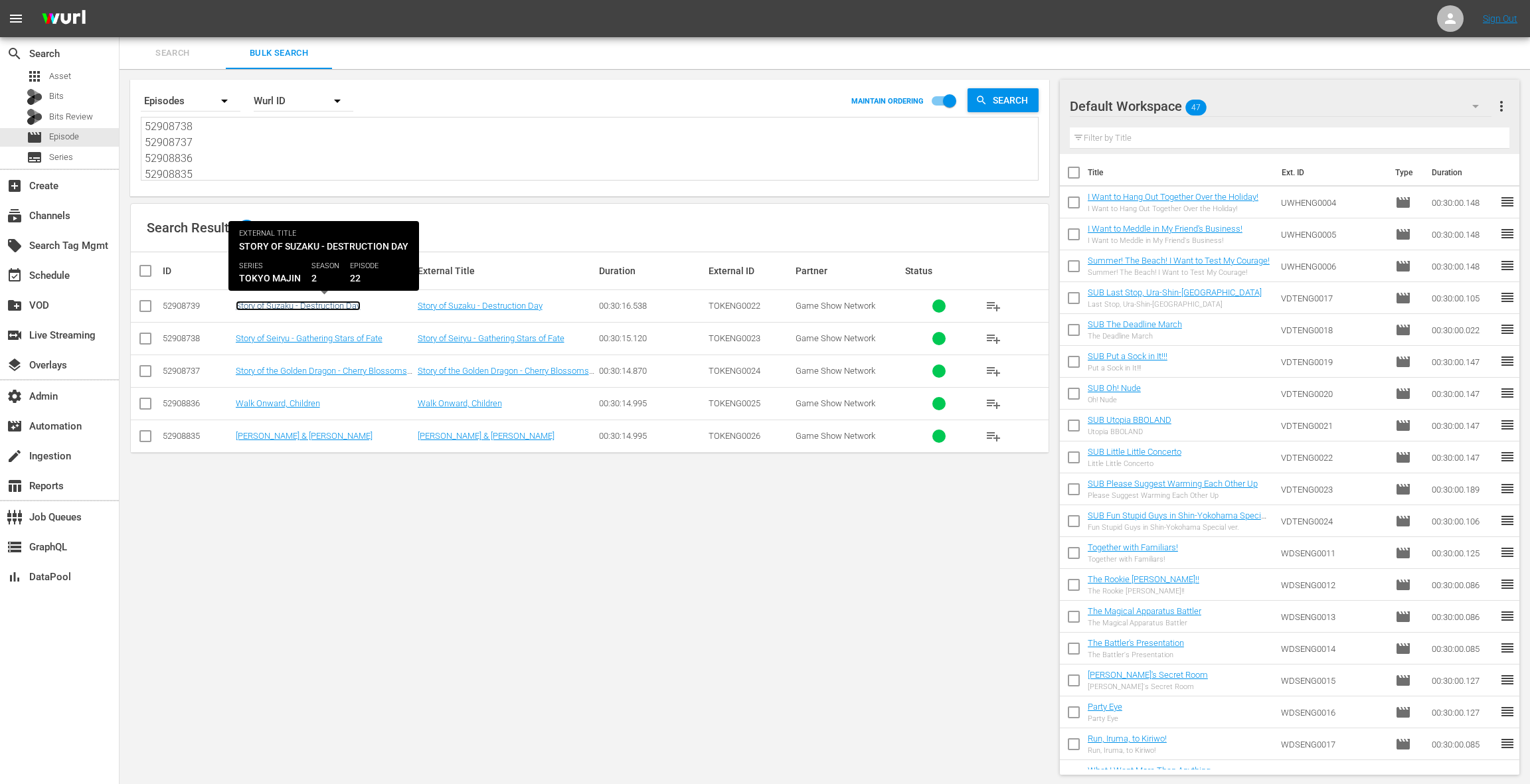
click at [316, 304] on link "Story of Suzaku - Destruction Day" at bounding box center [298, 306] width 124 height 10
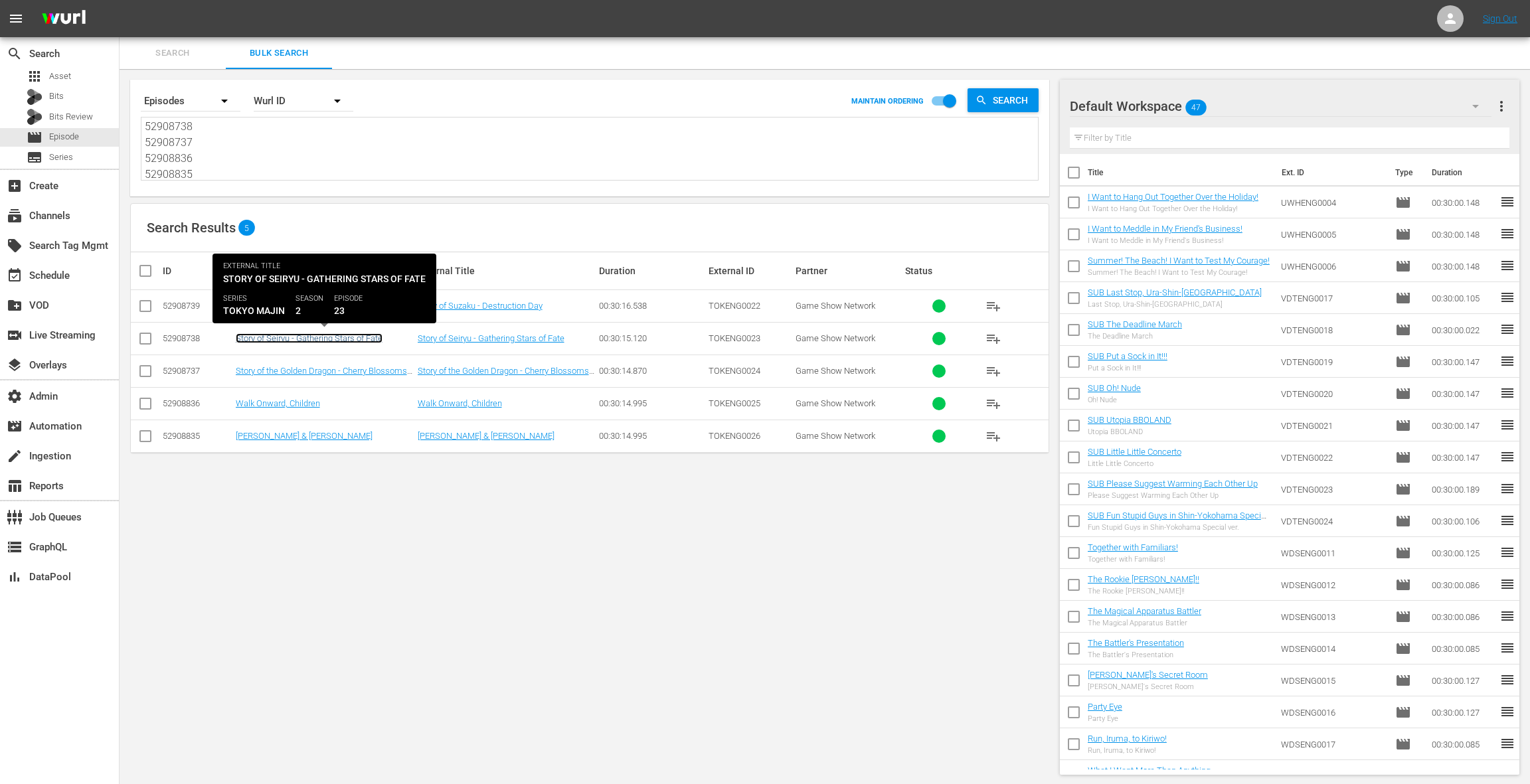
click at [303, 336] on link "Story of Seiryu - Gathering Stars of Fate" at bounding box center [309, 338] width 146 height 10
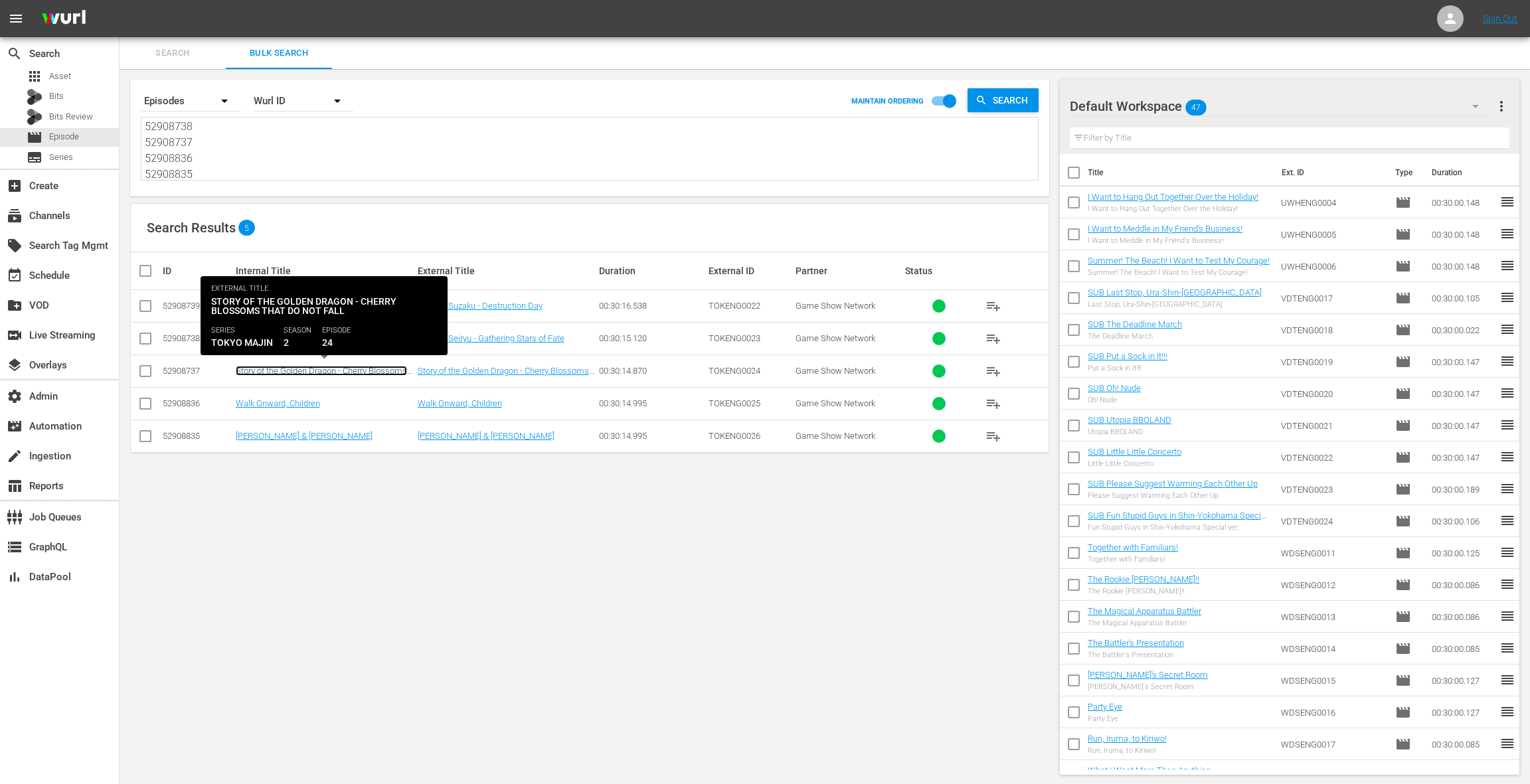
click at [299, 370] on link "Story of the Golden Dragon - Cherry Blossoms That Do Not Fall" at bounding box center [321, 376] width 171 height 20
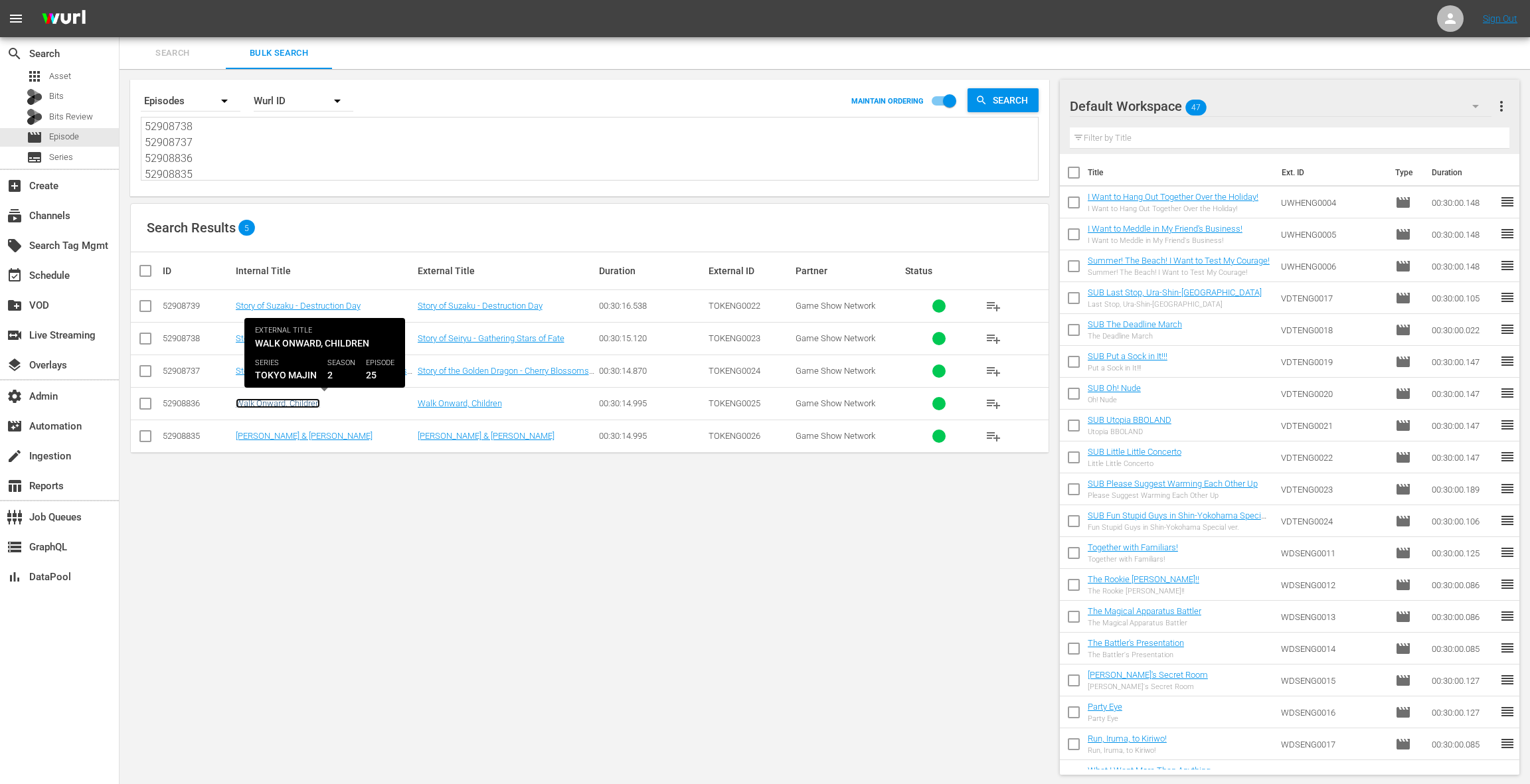
click at [293, 403] on link "Walk Onward, Children" at bounding box center [278, 403] width 84 height 10
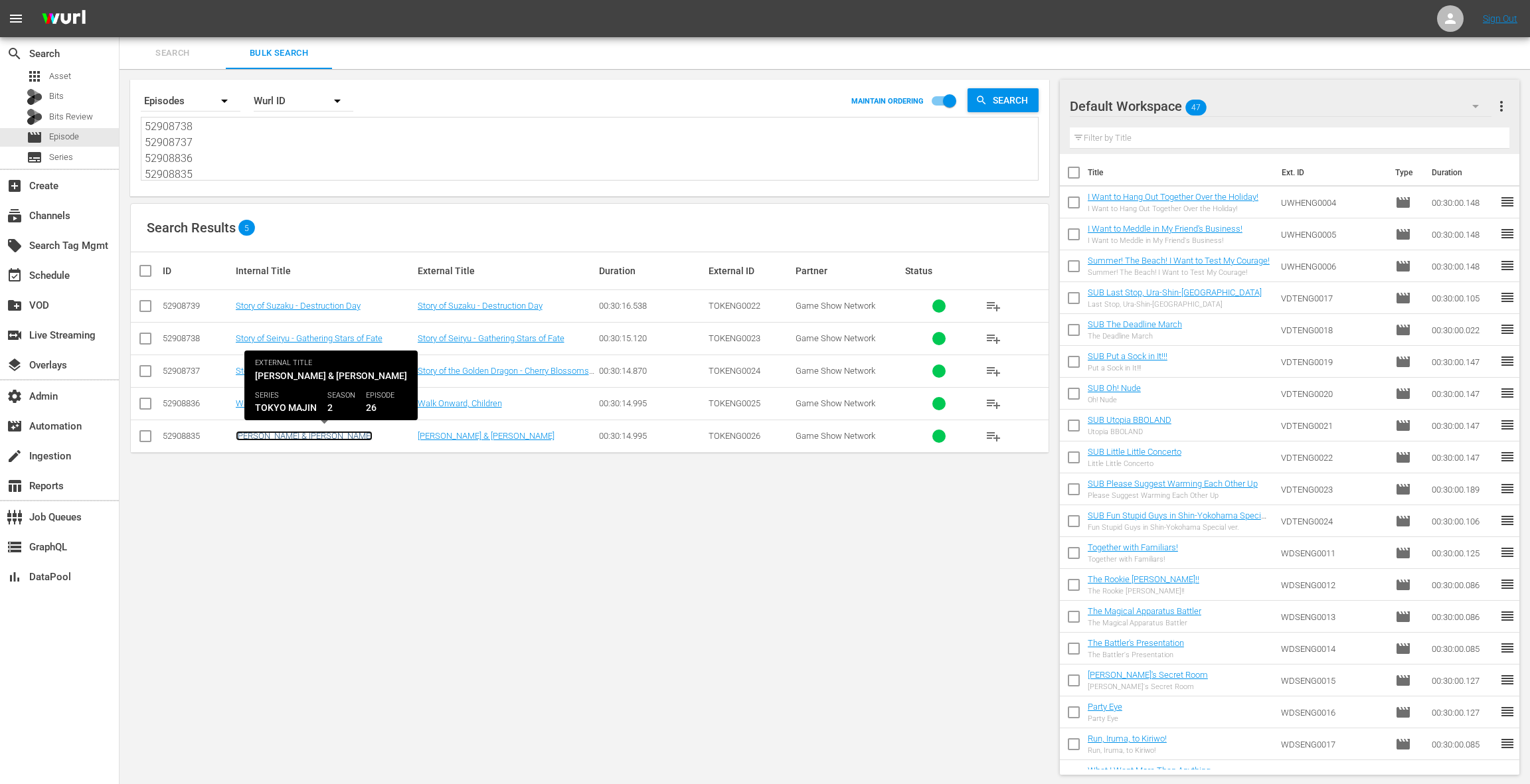
click at [275, 431] on link "Romeo & Juliet" at bounding box center [304, 435] width 136 height 10
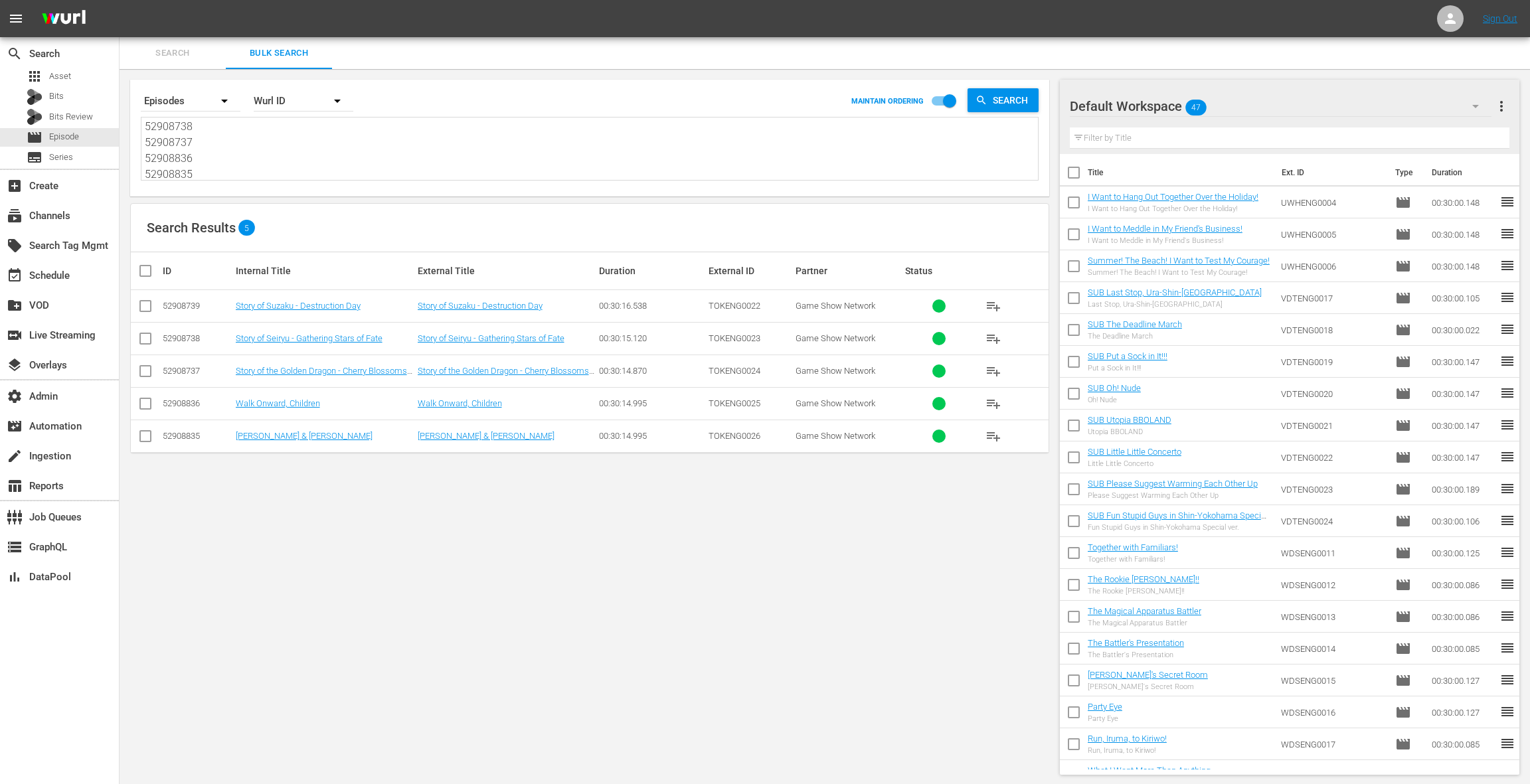
click at [276, 158] on textarea "52908739 52908738 52908737 52908836 52908835" at bounding box center [591, 150] width 893 height 60
paste textarea "47322480 47322458 47322461 47322462 47322466 47322465 47322464 47322479 4732246…"
type textarea "47322480 47322458 47322461 47322462 47322466 47322465 47322464 47322479 4732246…"
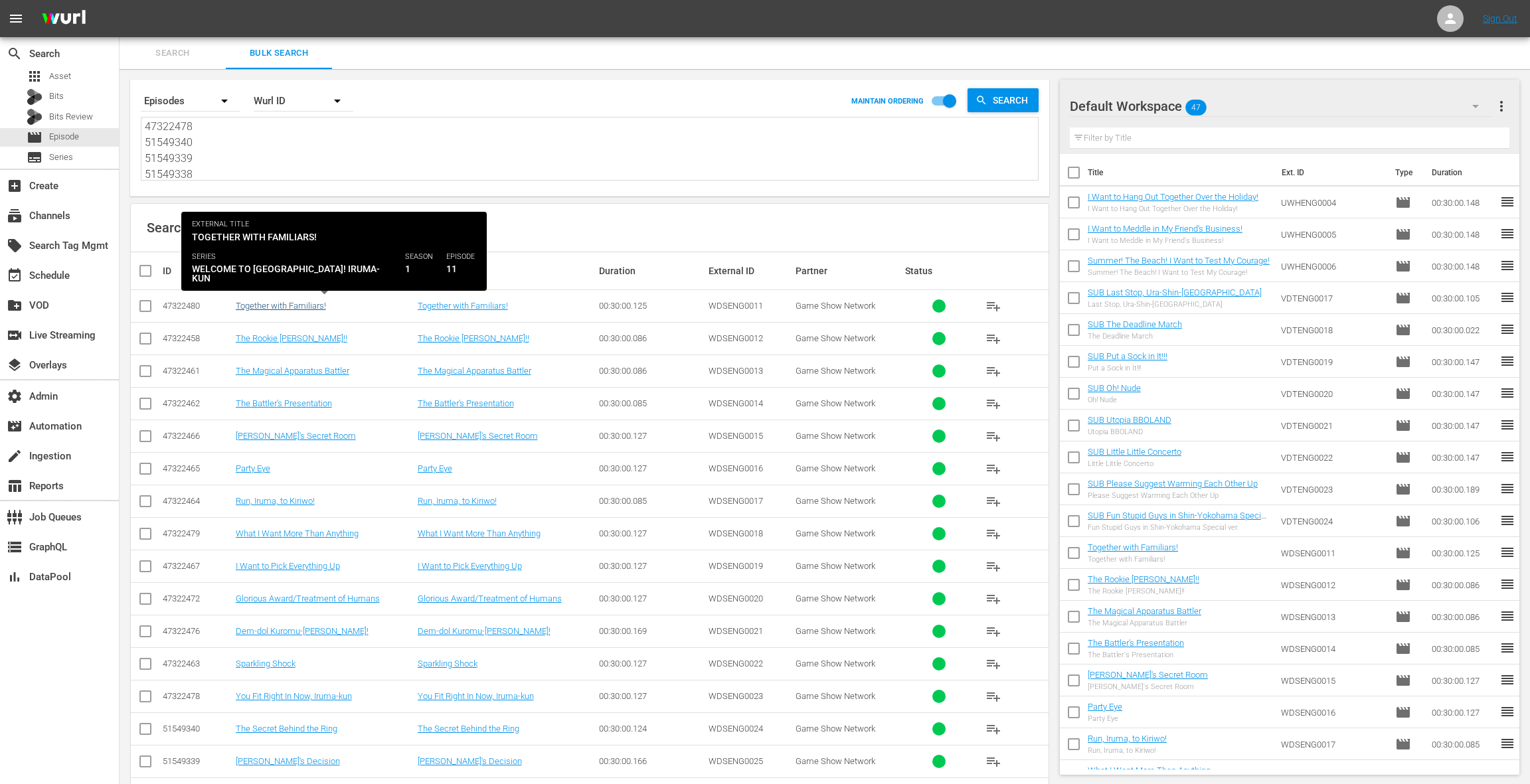
type textarea "47322480 47322458 47322461 47322462 47322466 47322465 47322464 47322479 4732246…"
click at [295, 306] on link "Together with Familiars!" at bounding box center [281, 306] width 91 height 10
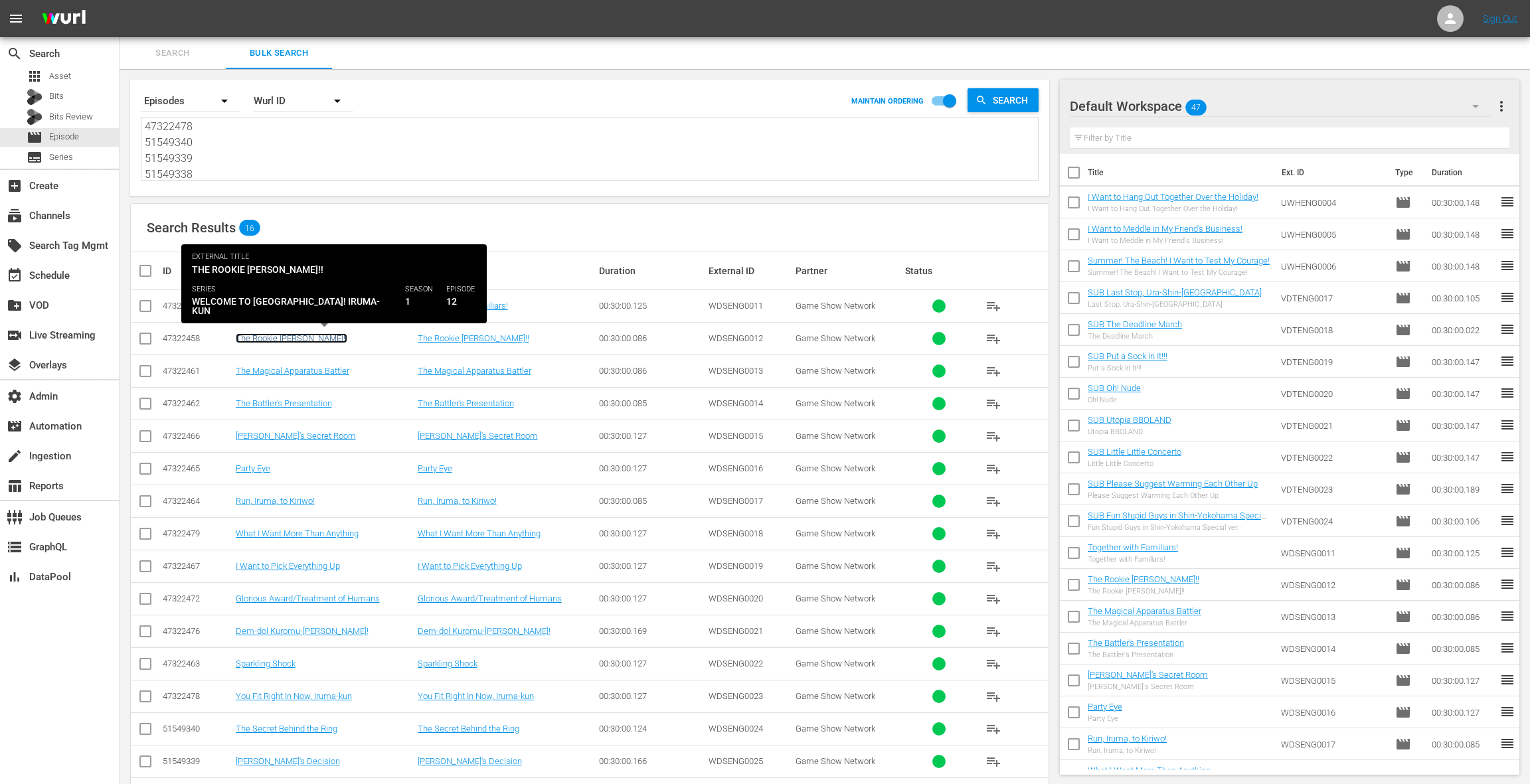
click at [279, 334] on link "The Rookie Hunt!!" at bounding box center [292, 338] width 112 height 10
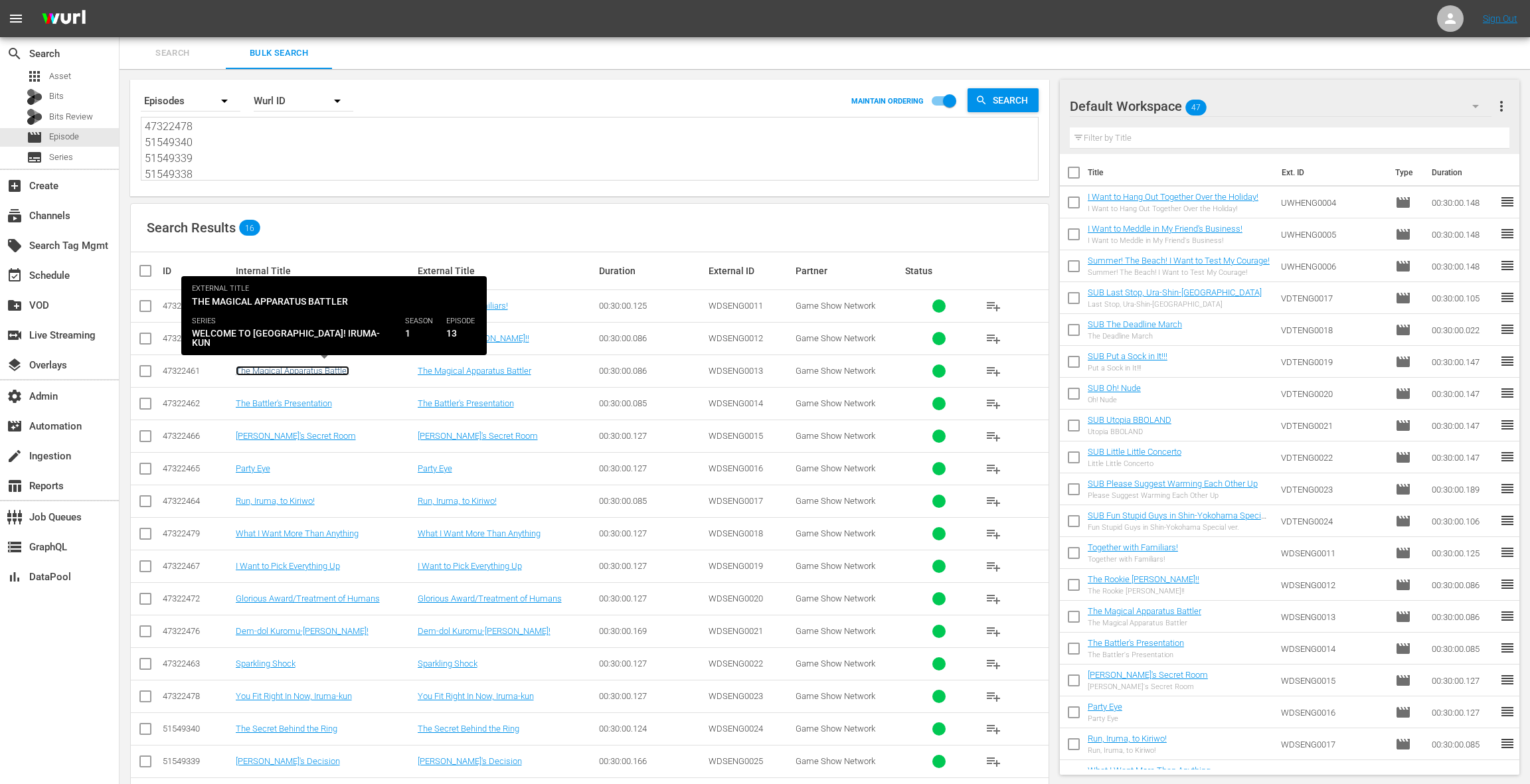
click at [267, 368] on link "The Magical Apparatus Battler" at bounding box center [293, 371] width 113 height 10
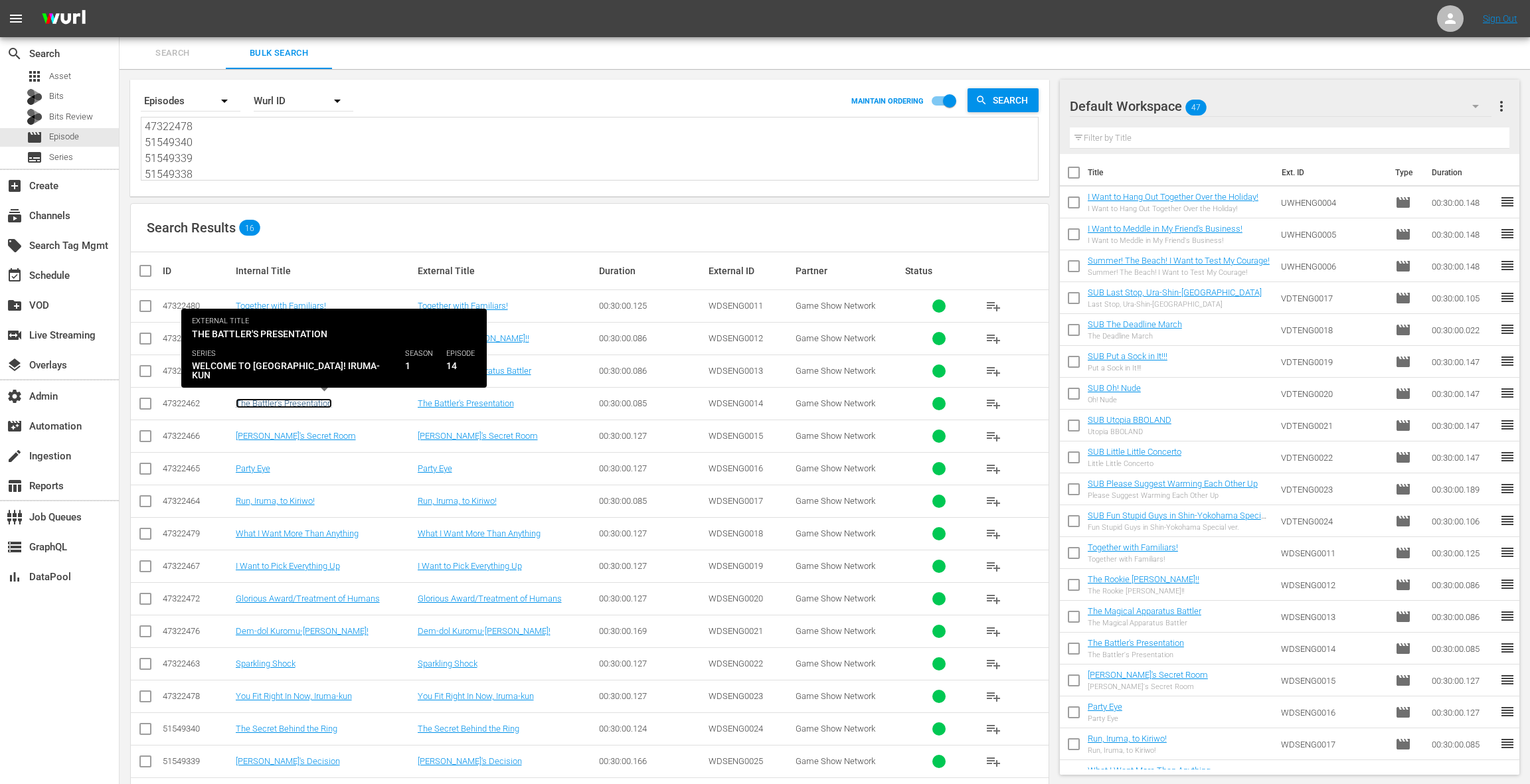
click at [263, 401] on link "The Battler's Presentation" at bounding box center [284, 403] width 96 height 10
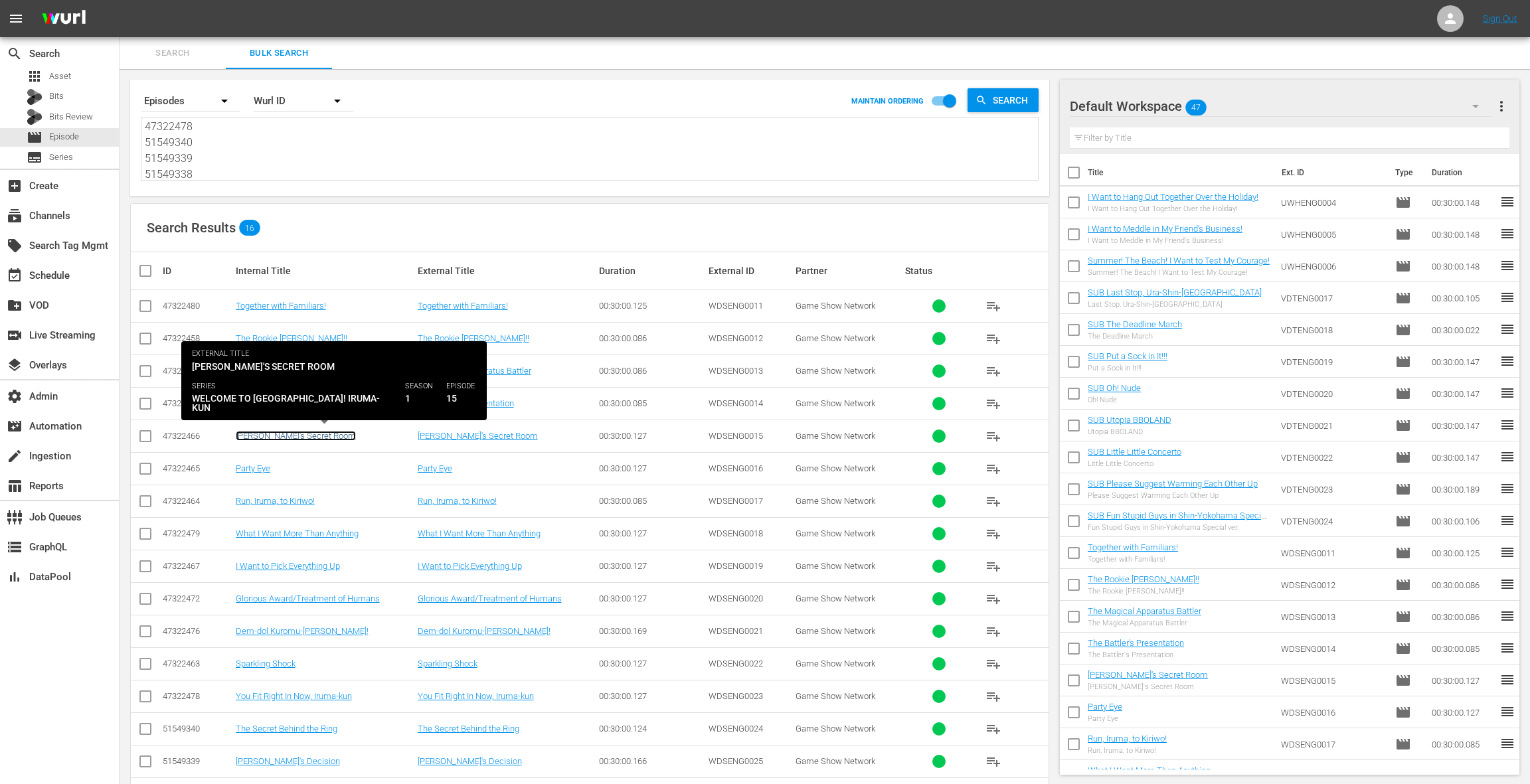
click at [260, 434] on link "Kiriwo's Secret Room" at bounding box center [296, 435] width 120 height 10
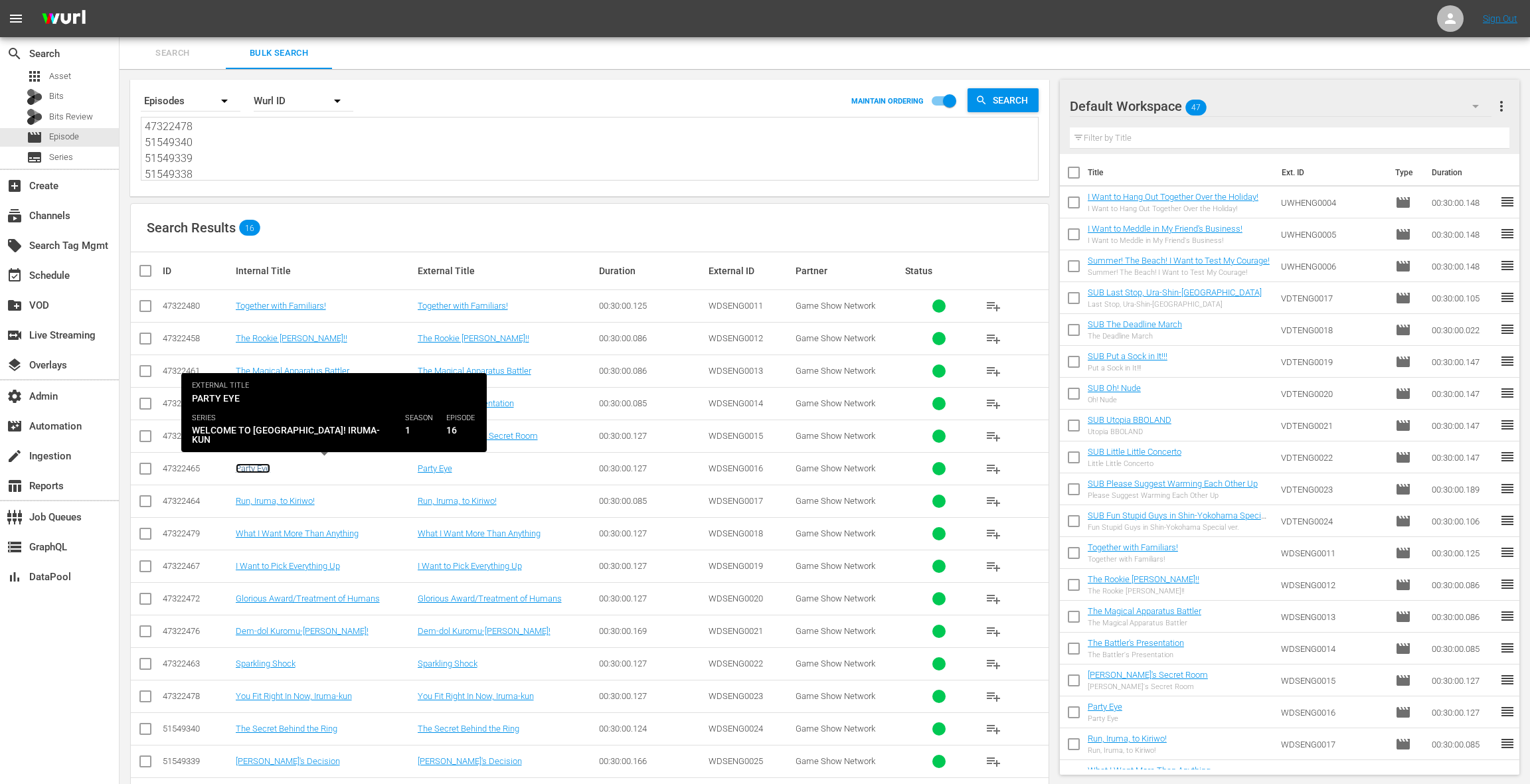
click at [256, 467] on link "Party Eye" at bounding box center [253, 467] width 35 height 10
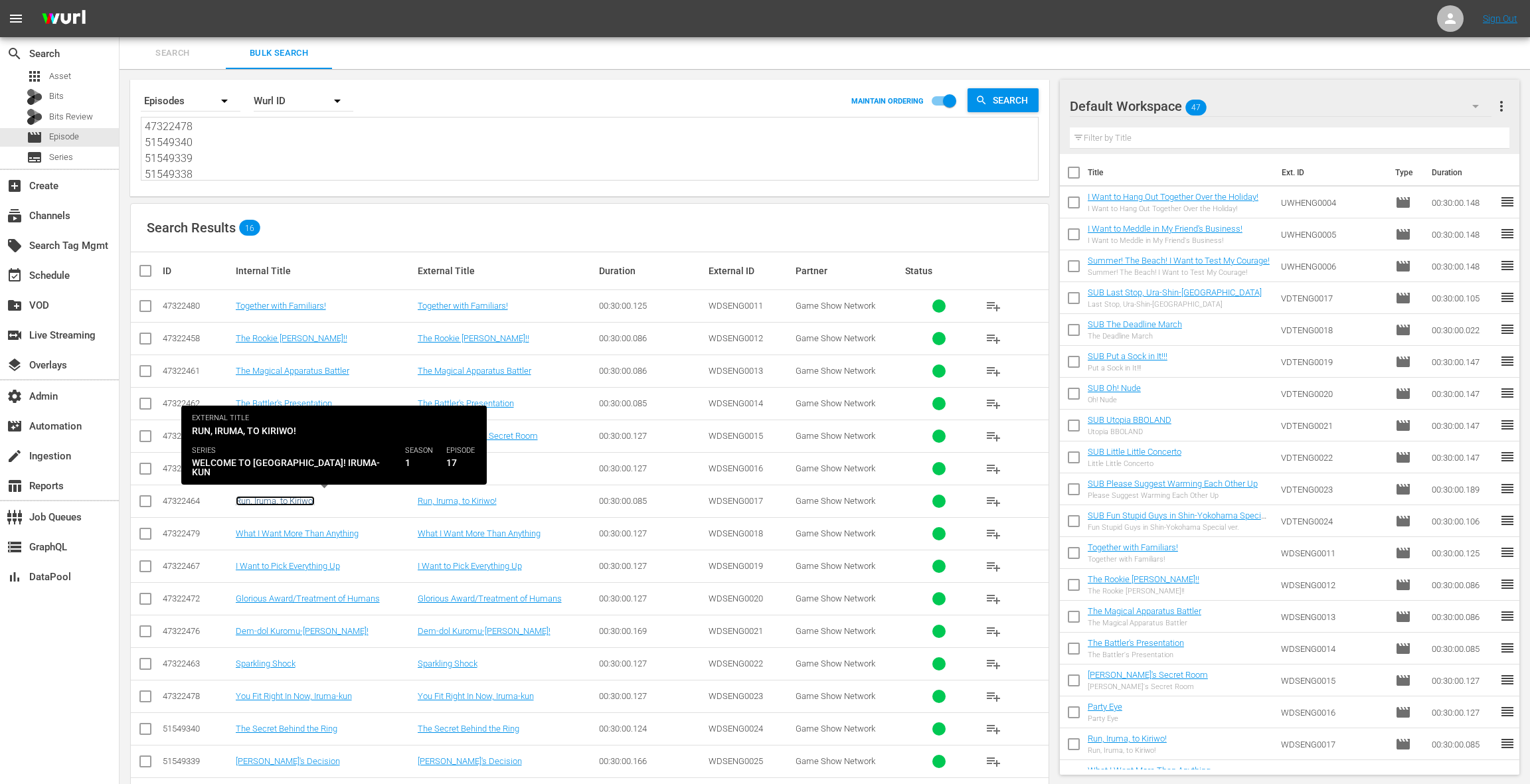
click at [262, 499] on link "Run, Iruma, to Kiriwo!" at bounding box center [275, 500] width 79 height 10
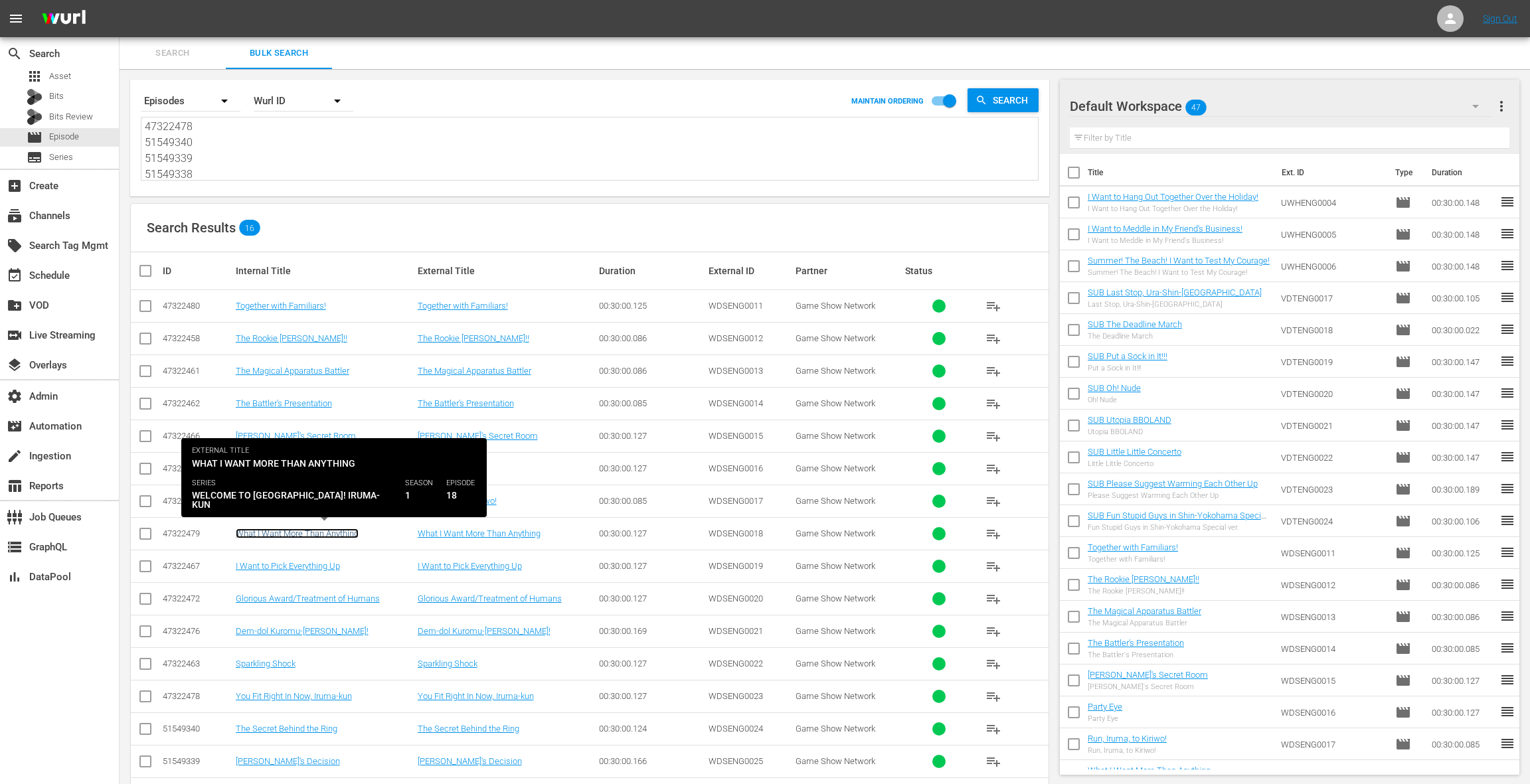
click at [263, 528] on link "What I Want More Than Anything" at bounding box center [297, 532] width 123 height 10
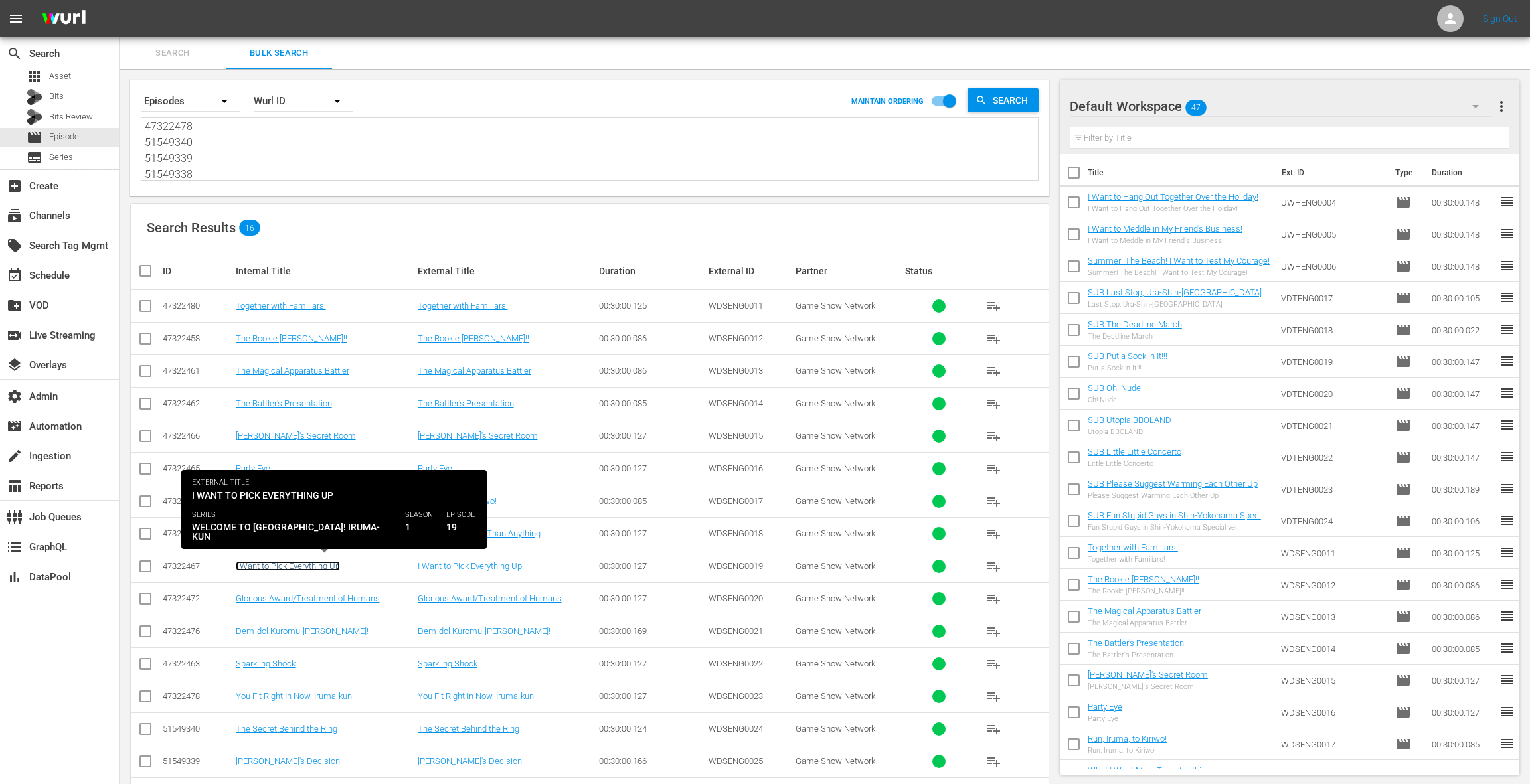
click at [268, 563] on link "I Want to Pick Everything Up" at bounding box center [288, 565] width 104 height 10
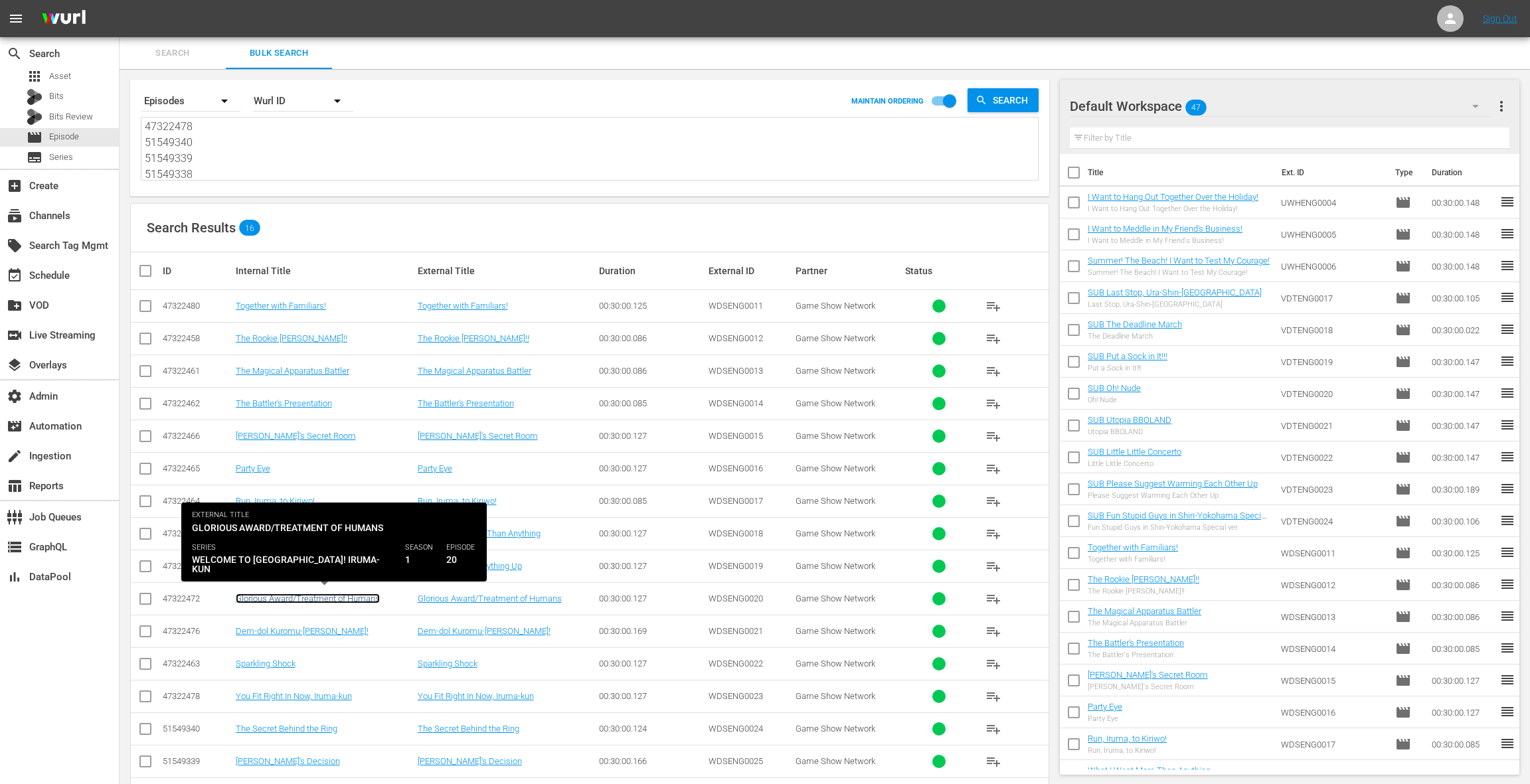
click at [266, 587] on link "Glorious Award/Treatment of Humans" at bounding box center [307, 598] width 144 height 10
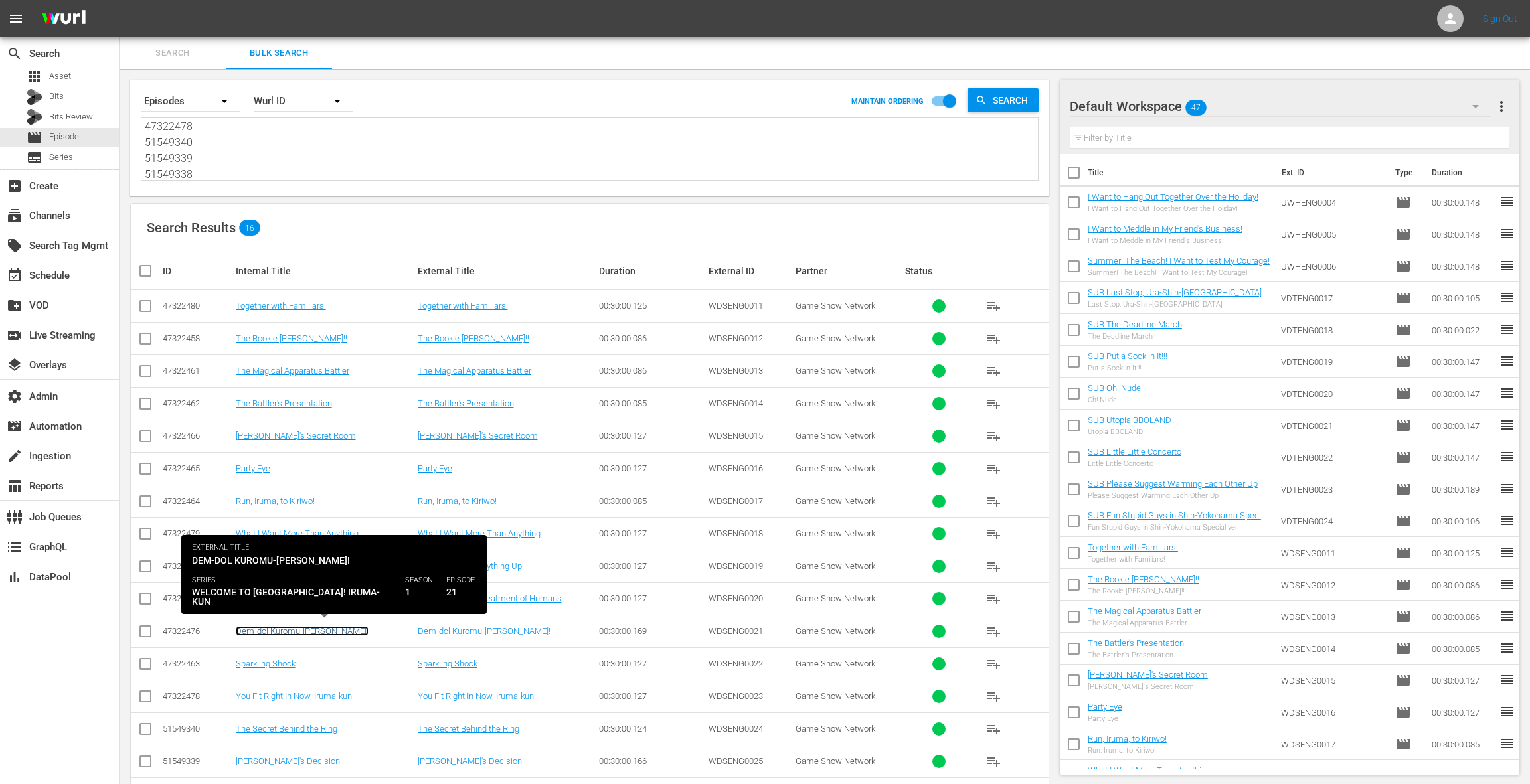
click at [276, 587] on link "Dem-dol Kuromu-chan!" at bounding box center [302, 630] width 133 height 10
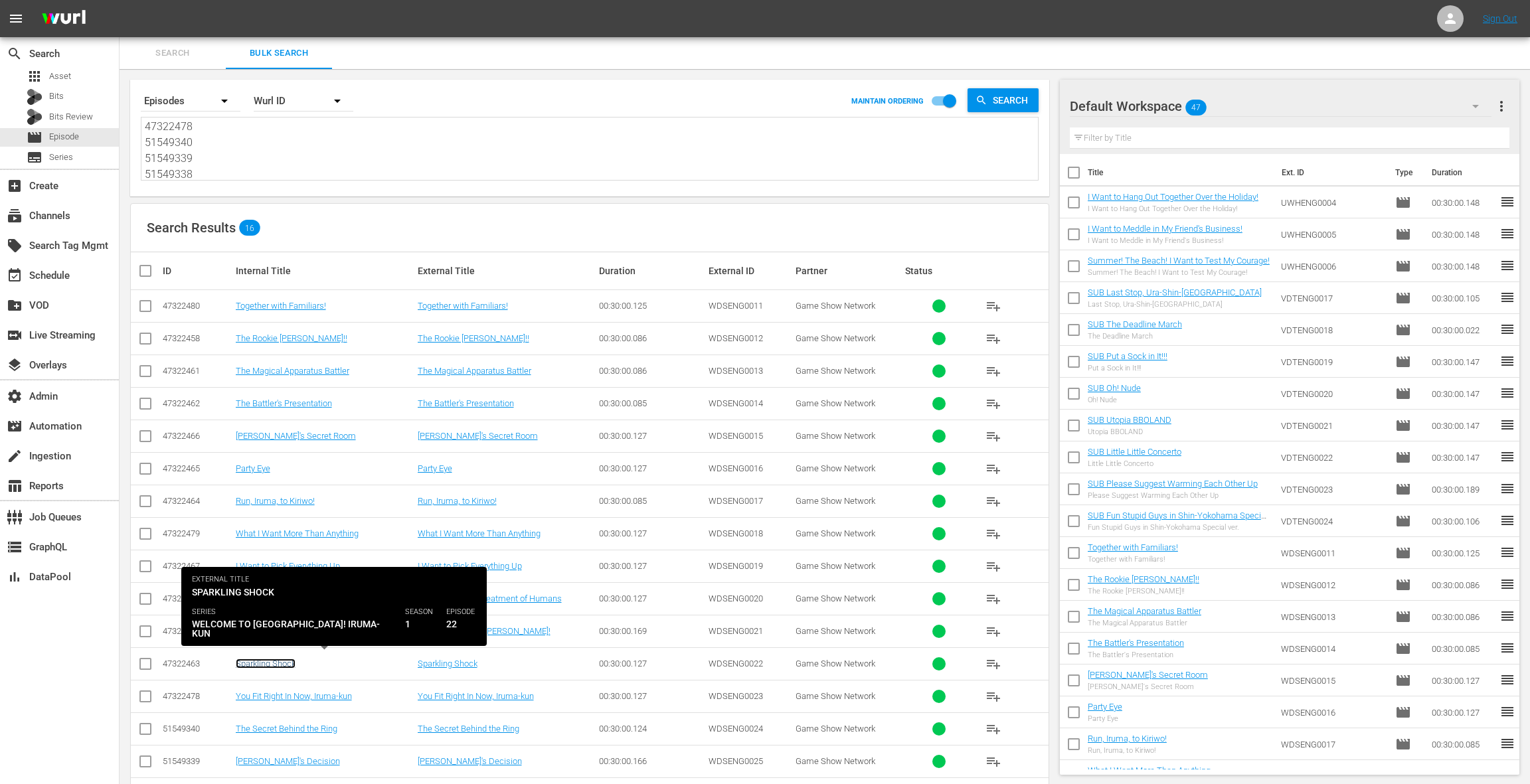
click at [265, 587] on link "Sparkling Shock" at bounding box center [265, 663] width 59 height 10
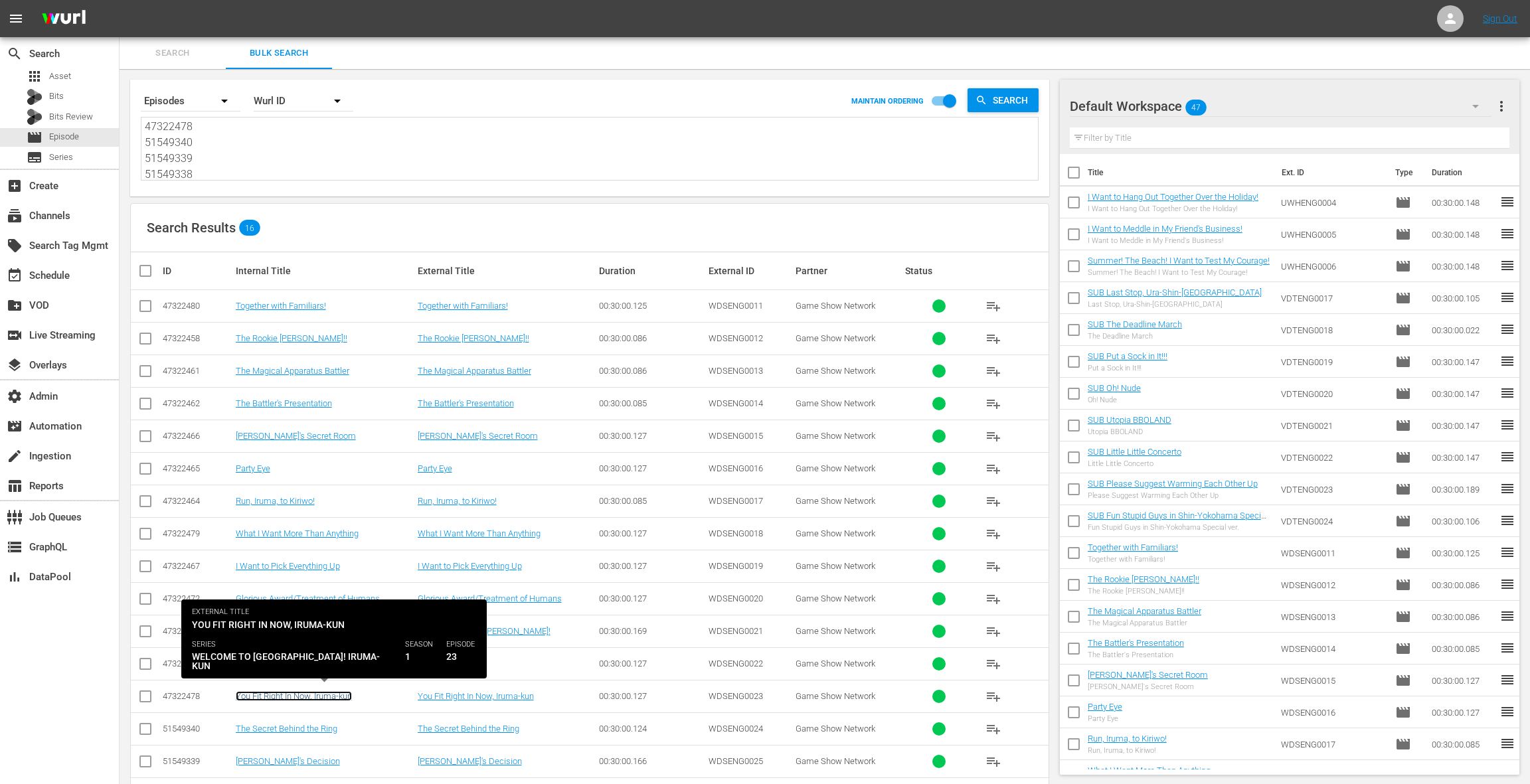
click at [272, 587] on link "You Fit Right In Now, Iruma-kun" at bounding box center [294, 695] width 116 height 10
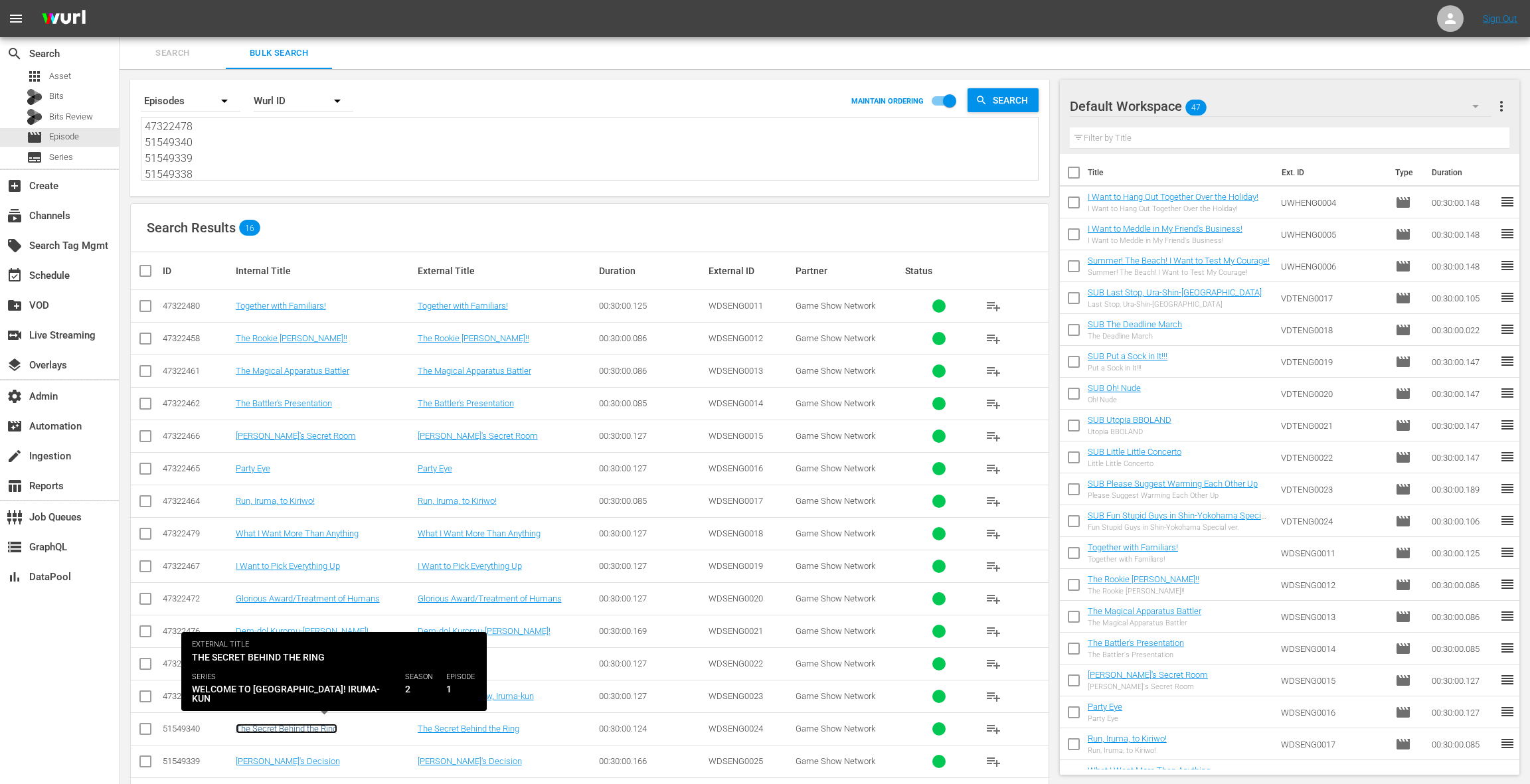
click at [270, 587] on link "The Secret Behind the Ring" at bounding box center [286, 728] width 102 height 10
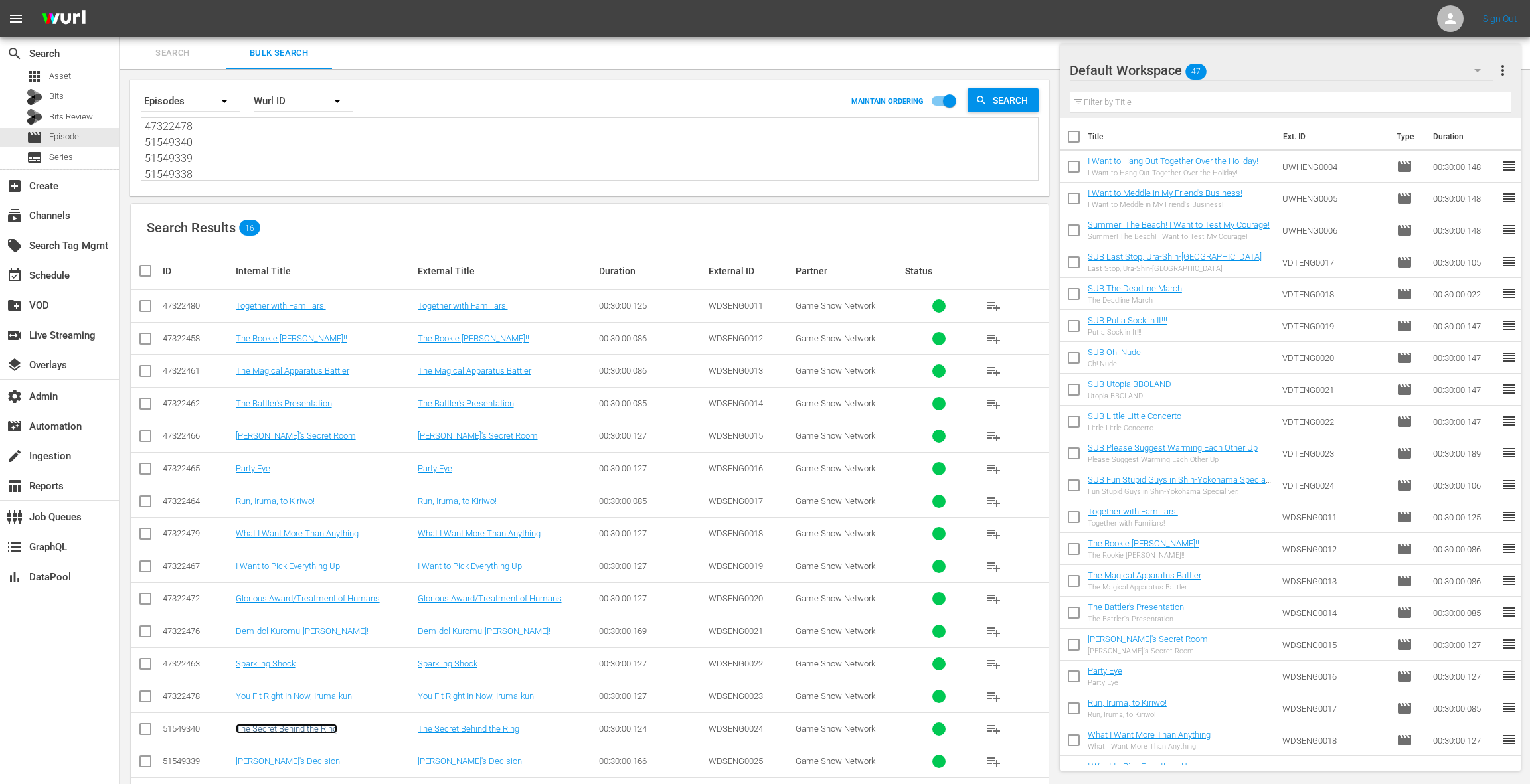
scroll to position [47, 0]
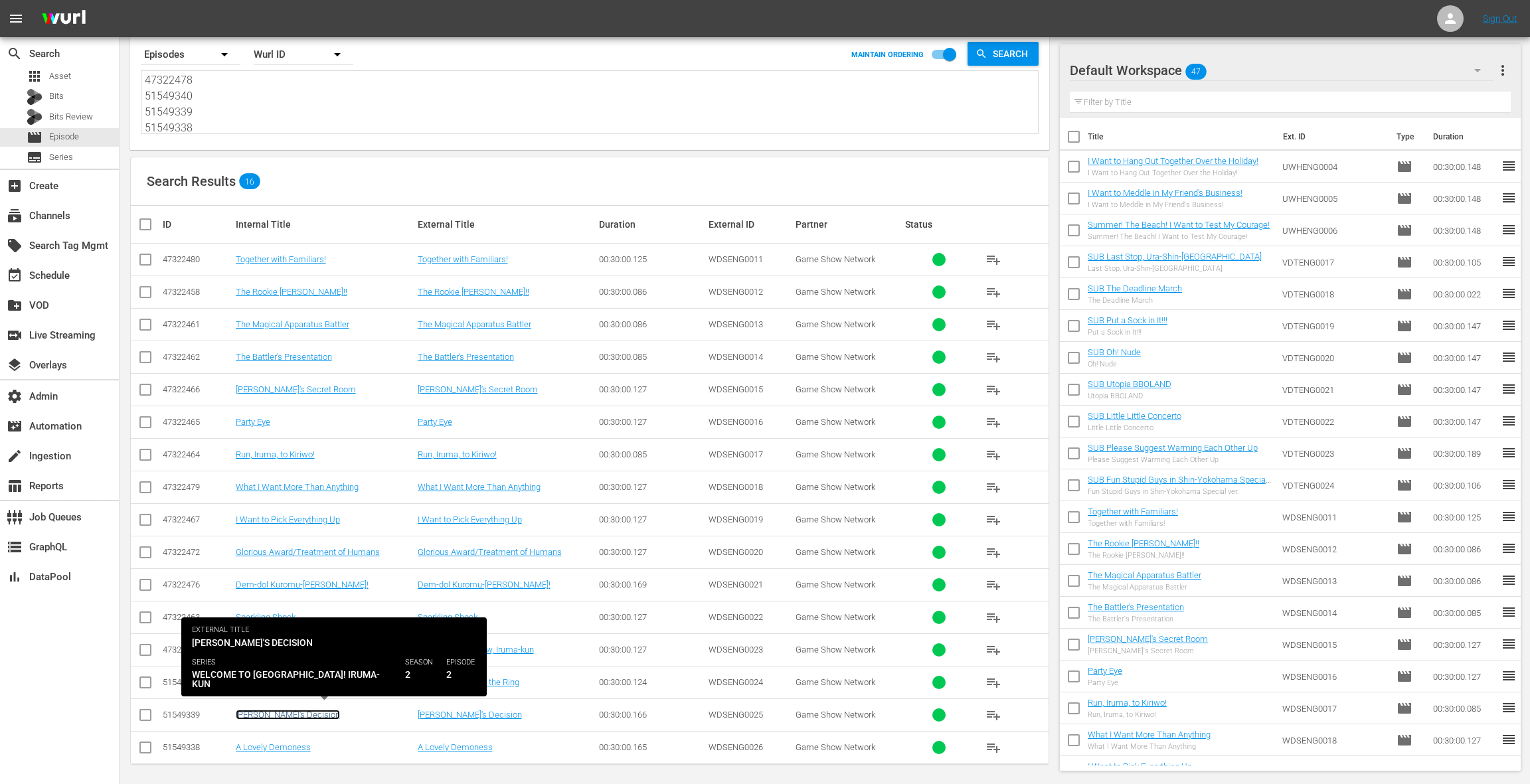
click at [269, 587] on link "Ameri's Decision" at bounding box center [288, 714] width 104 height 10
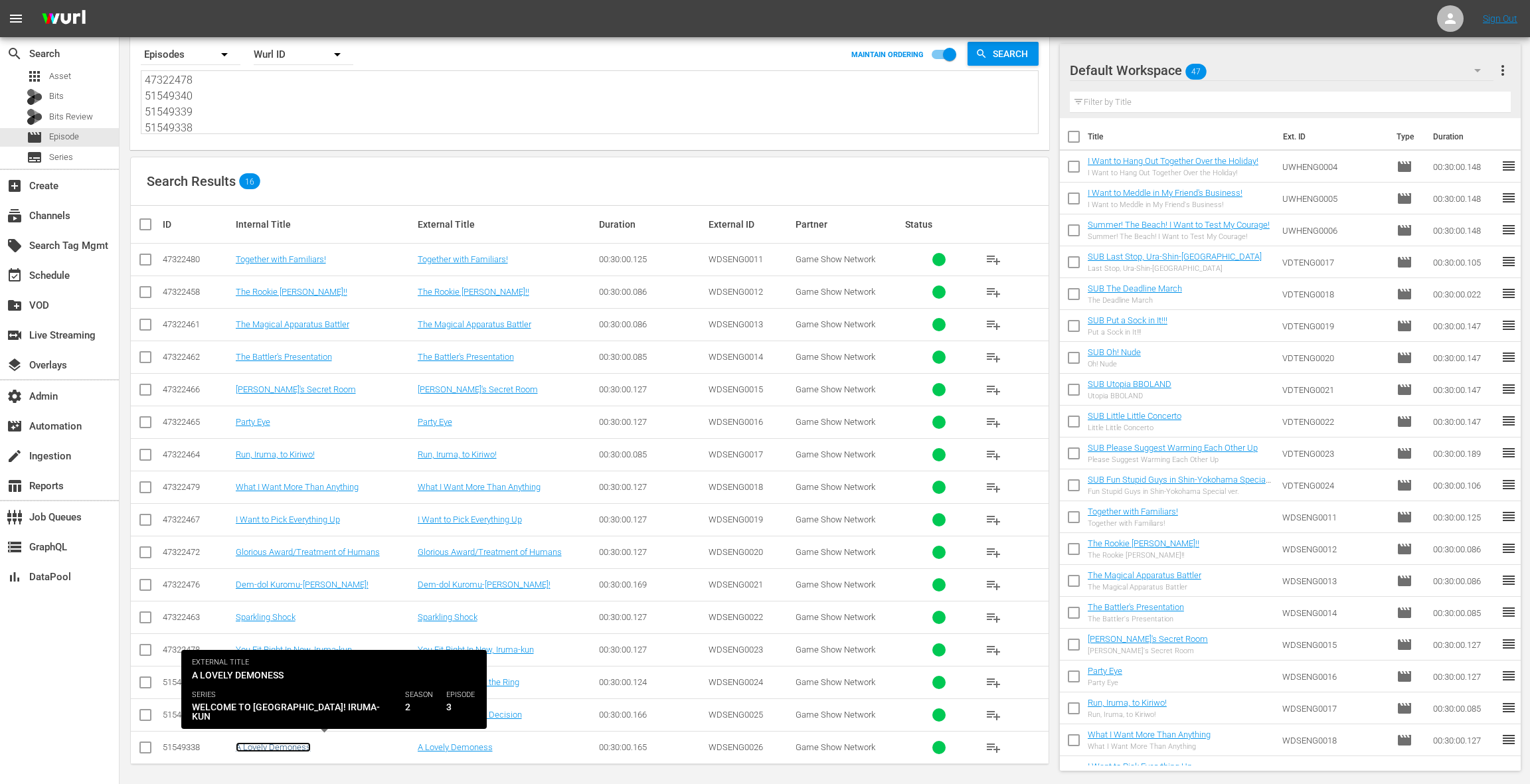
click at [275, 587] on link "A Lovely Demoness" at bounding box center [274, 746] width 75 height 10
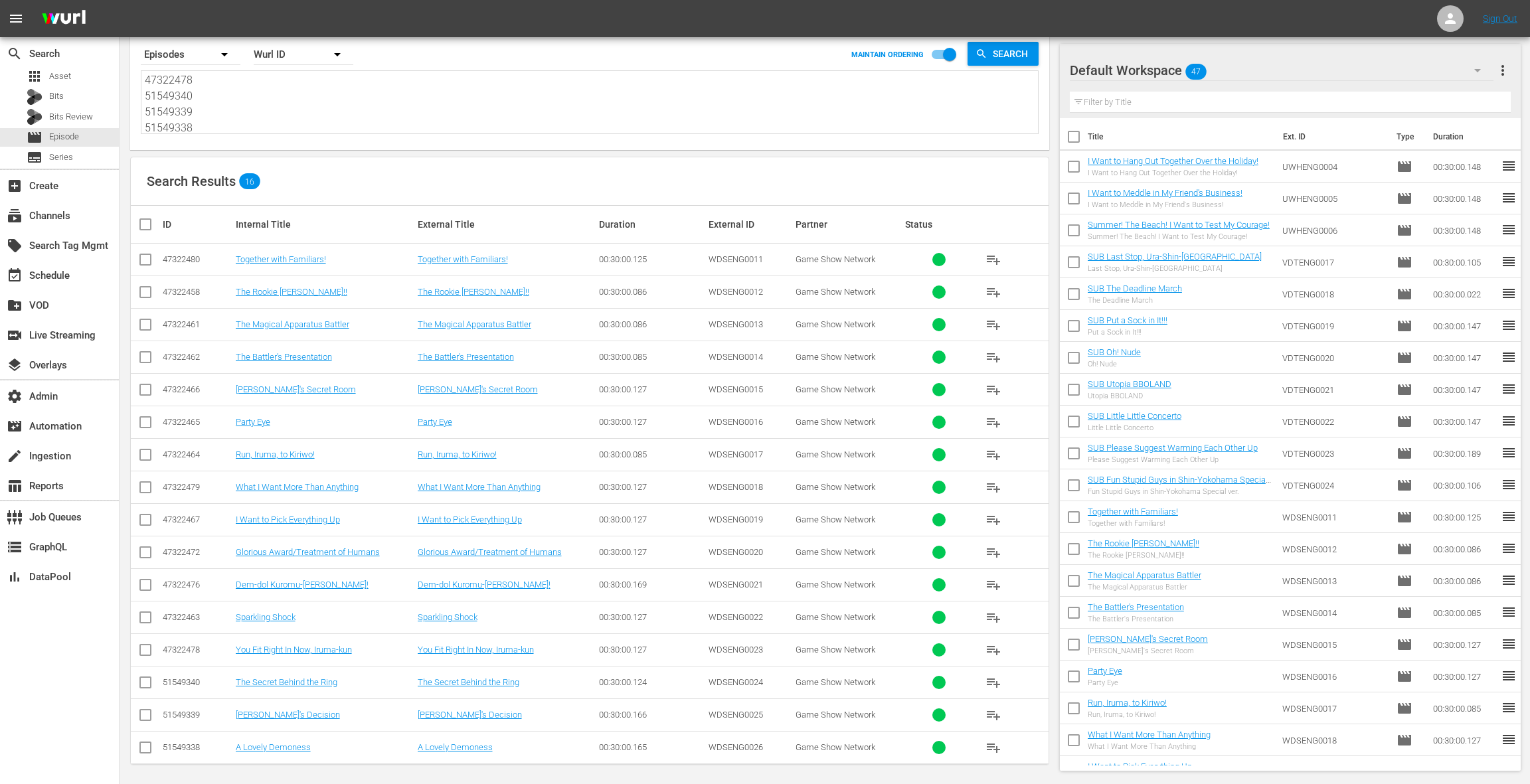
click at [245, 120] on textarea "47322480 47322458 47322461 47322462 47322466 47322465 47322464 47322479 4732246…" at bounding box center [591, 104] width 893 height 60
paste textarea "52920927 52920926 52920967 52920966 54224028 54224029 54224030 54224046"
type textarea "52920927 52920926 52920967 52920966 54224028 54224029 54224030 54224046"
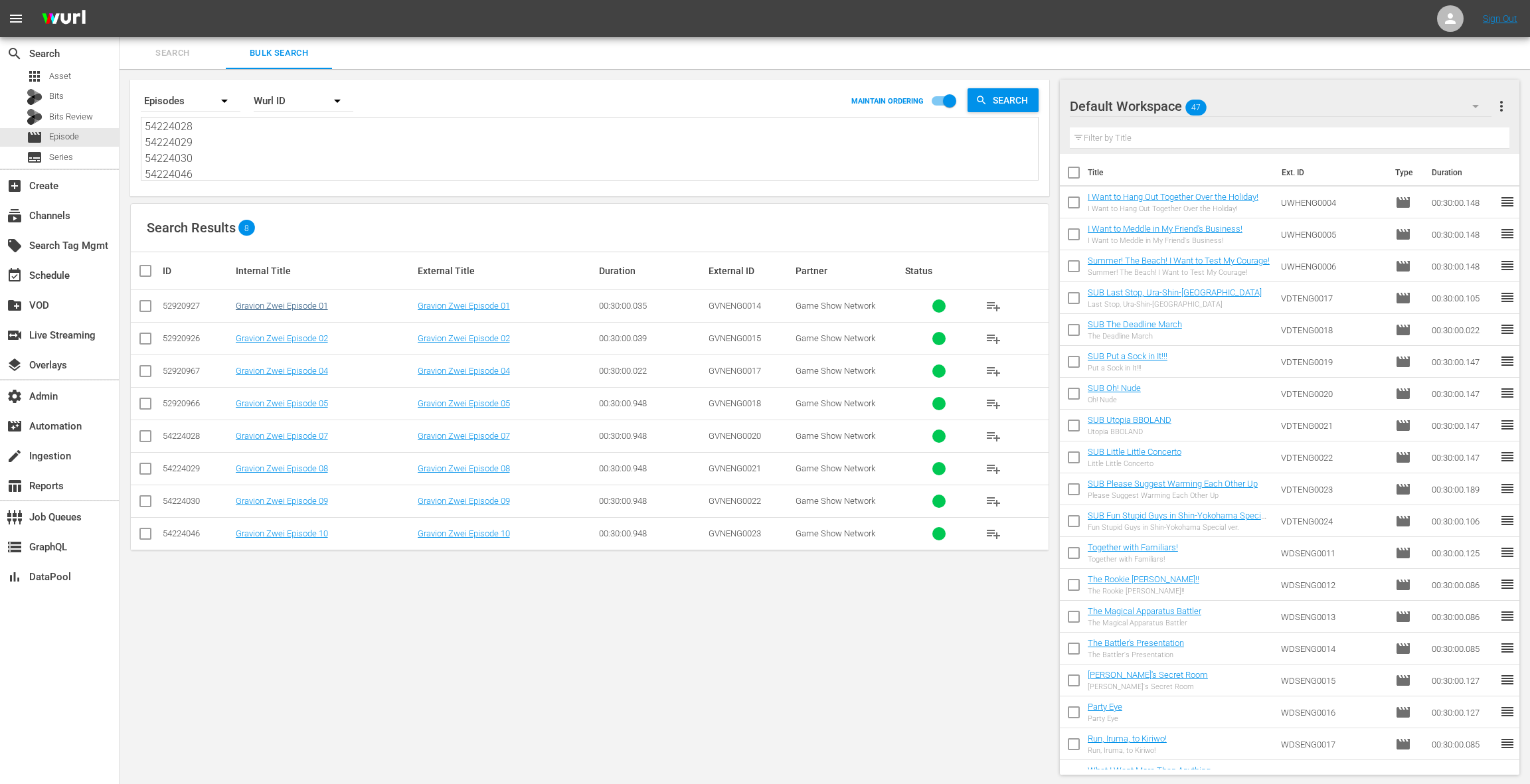
type textarea "52920927 52920926 52920967 52920966 54224028 54224029 54224030 54224046"
click at [285, 306] on link "Gravion Zwei Episode 01" at bounding box center [282, 306] width 92 height 10
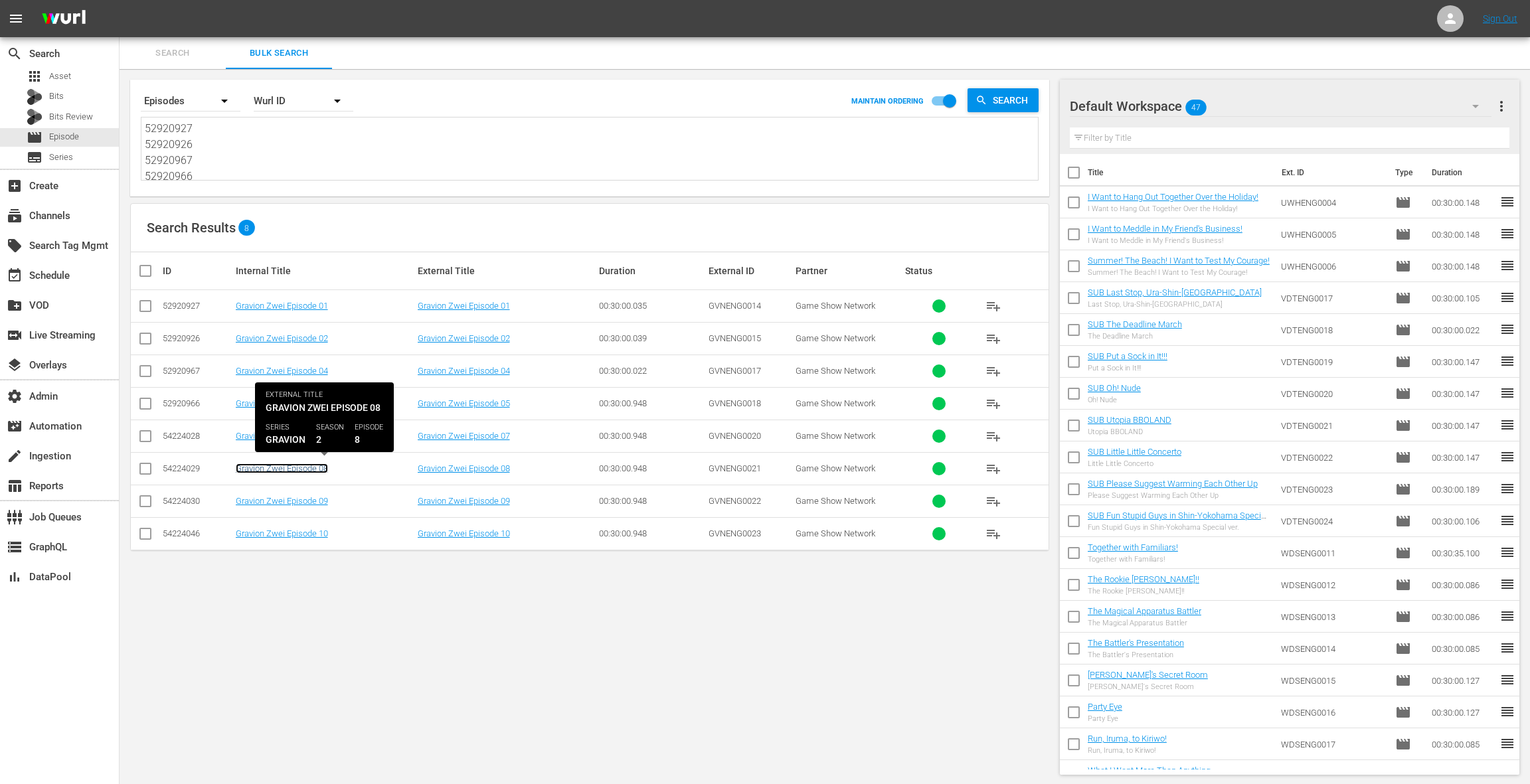
click at [288, 470] on link "Gravion Zwei Episode 08" at bounding box center [282, 467] width 92 height 10
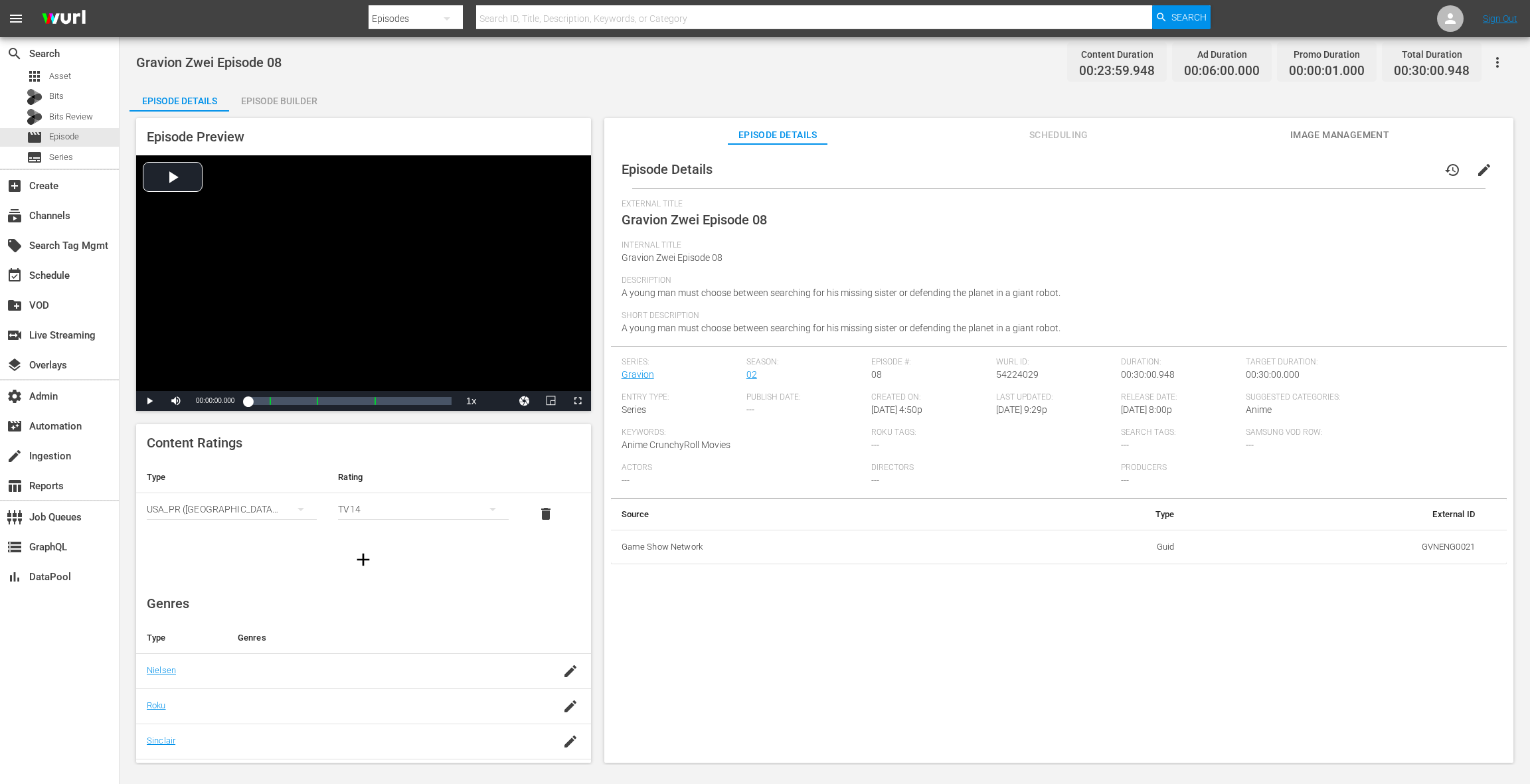
drag, startPoint x: 294, startPoint y: 102, endPoint x: 304, endPoint y: 102, distance: 10.0
click at [294, 102] on div "Episode Builder" at bounding box center [278, 101] width 100 height 32
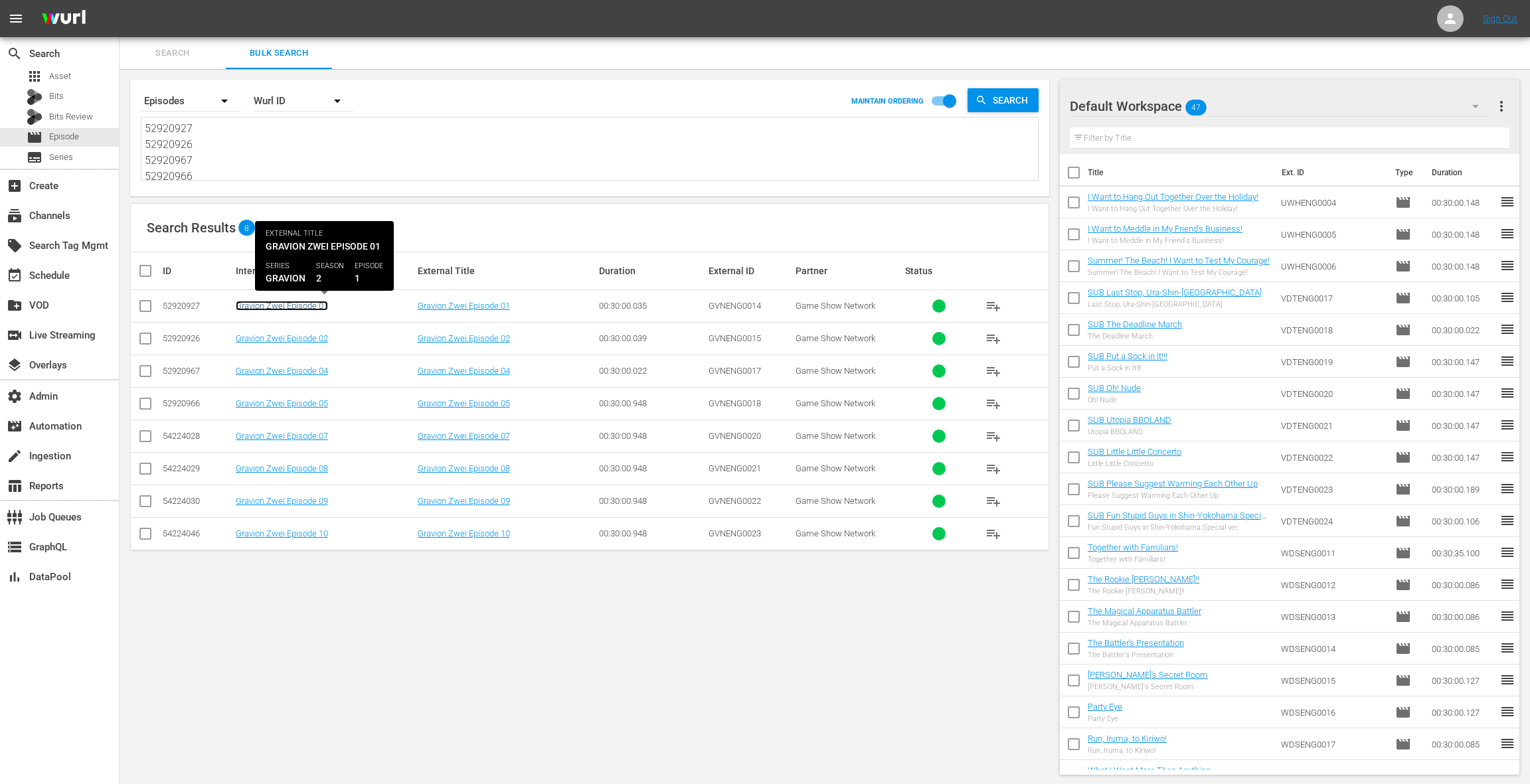
click at [313, 308] on link "Gravion Zwei Episode 01" at bounding box center [282, 306] width 92 height 10
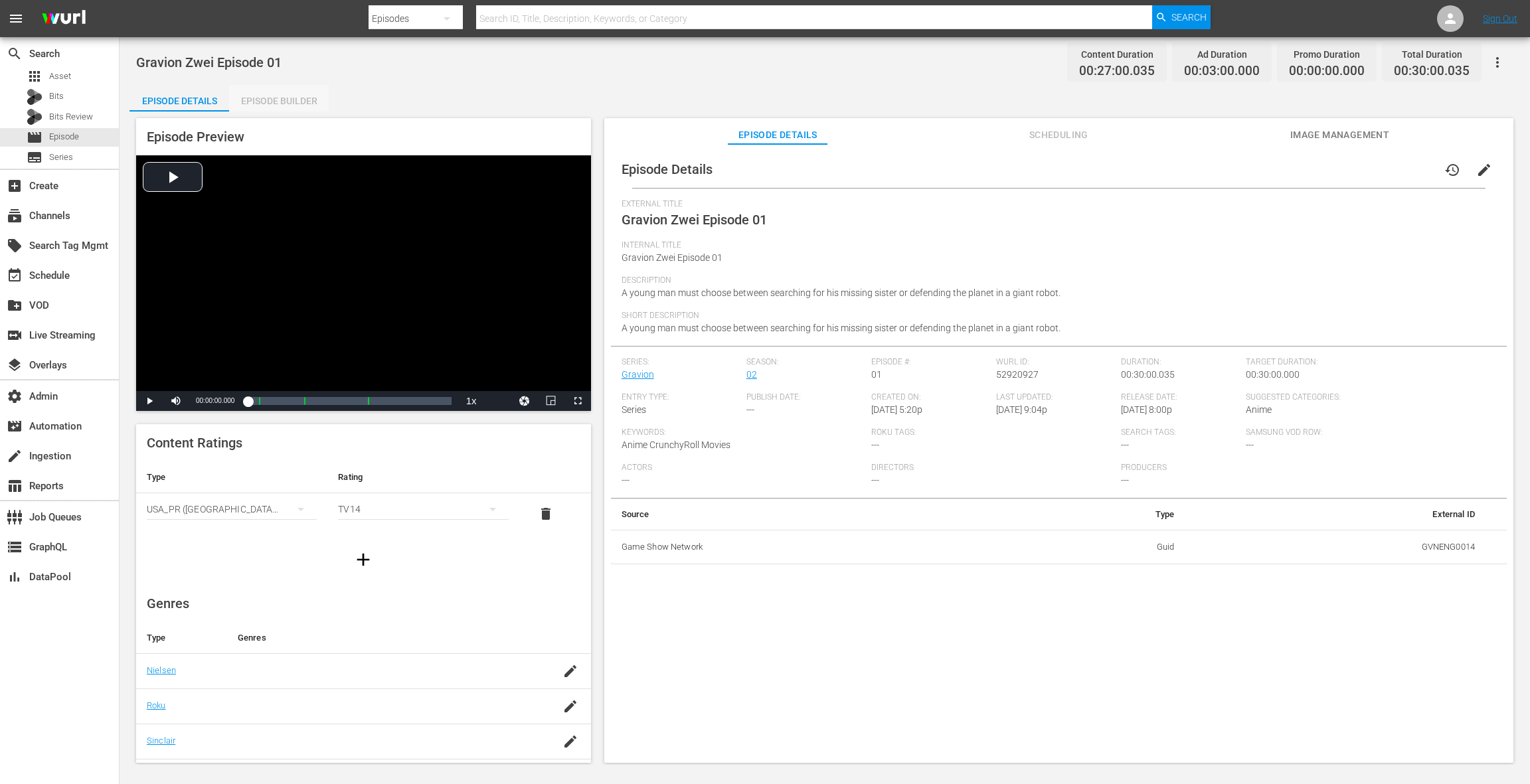
click at [291, 101] on div "Episode Builder" at bounding box center [278, 101] width 100 height 32
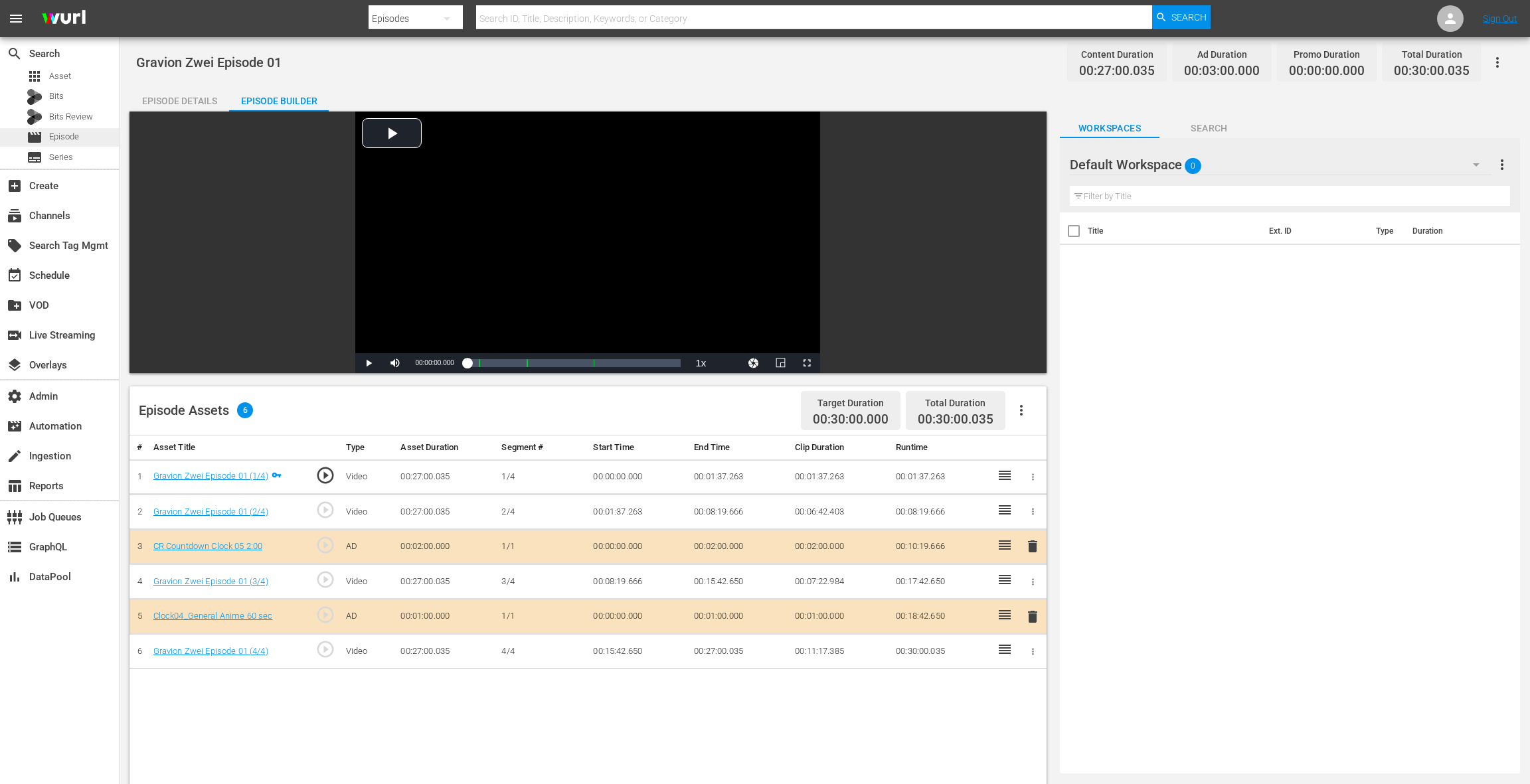
click at [81, 139] on div "movie Episode" at bounding box center [59, 137] width 119 height 18
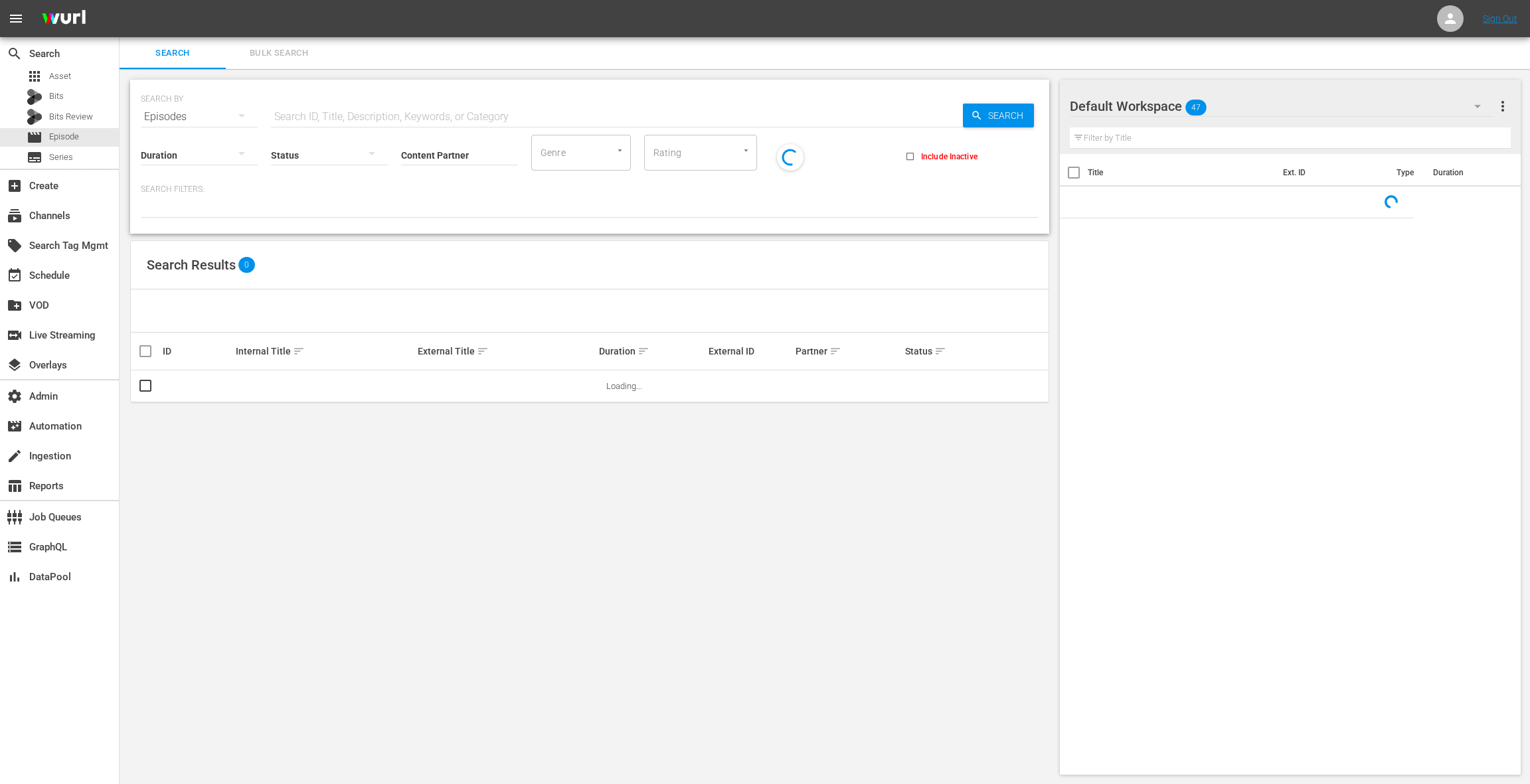
click at [298, 113] on input "text" at bounding box center [617, 116] width 692 height 32
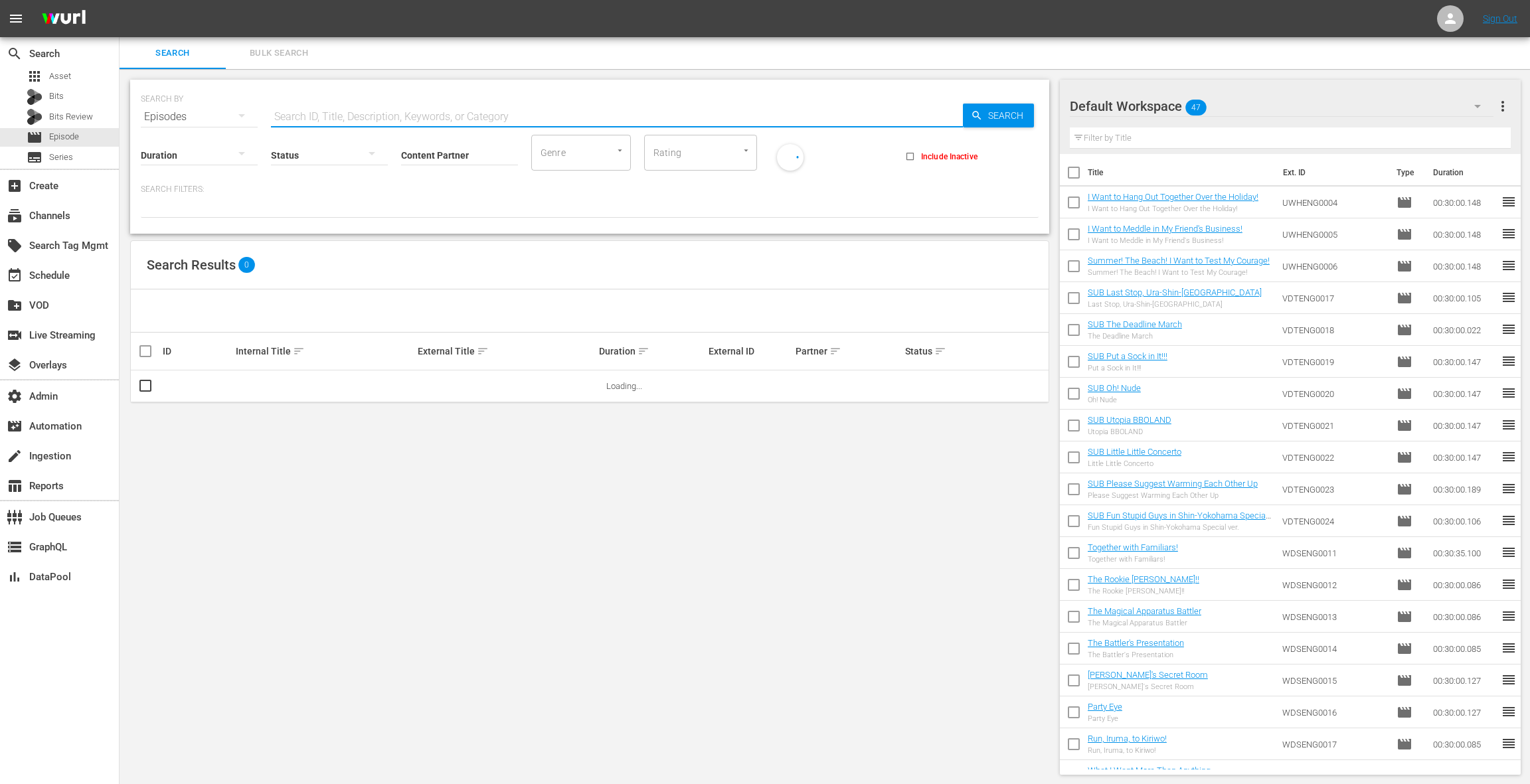
paste input "52908739"
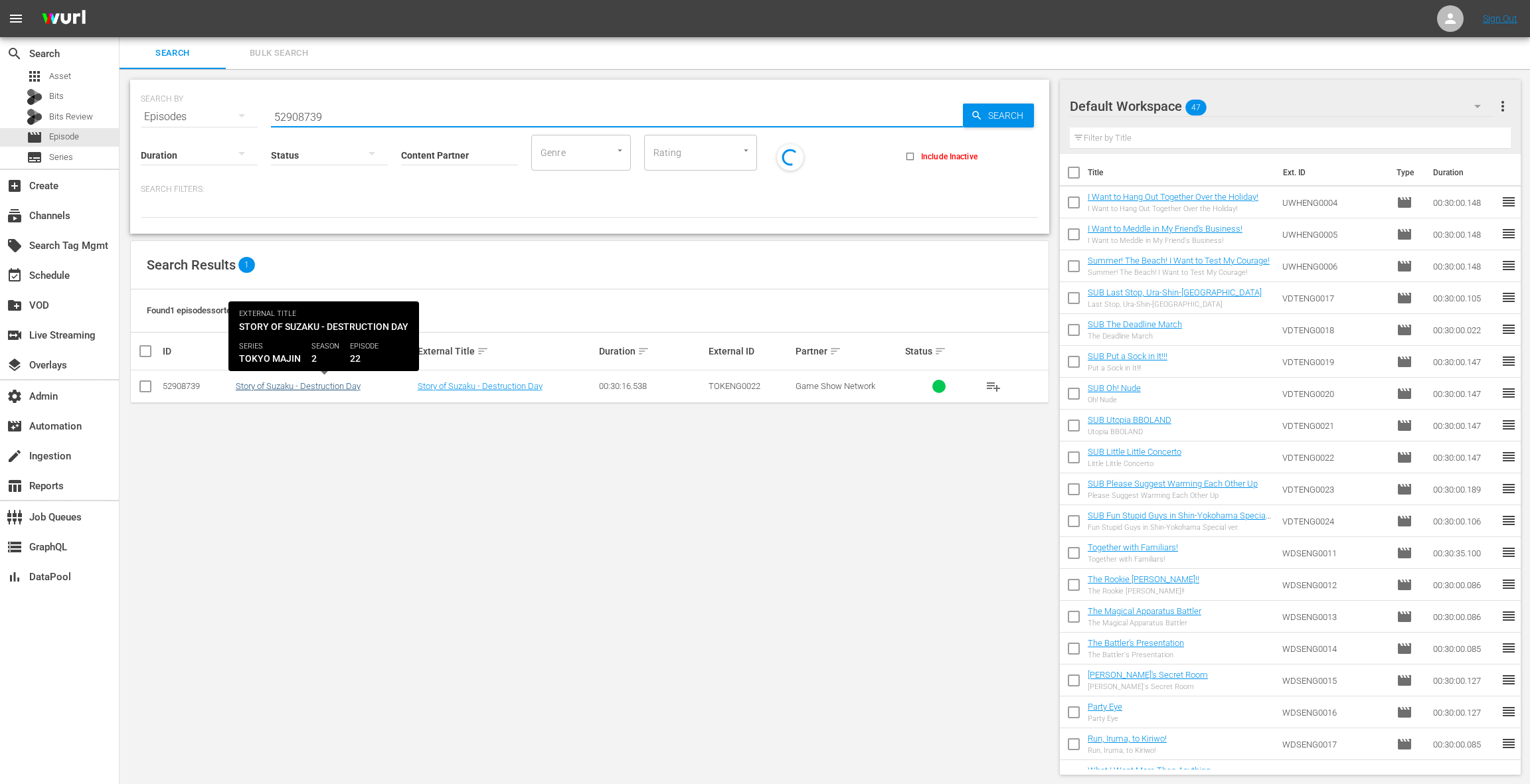
type input "52908739"
click at [271, 388] on link "Story of Suzaku - Destruction Day" at bounding box center [298, 385] width 124 height 10
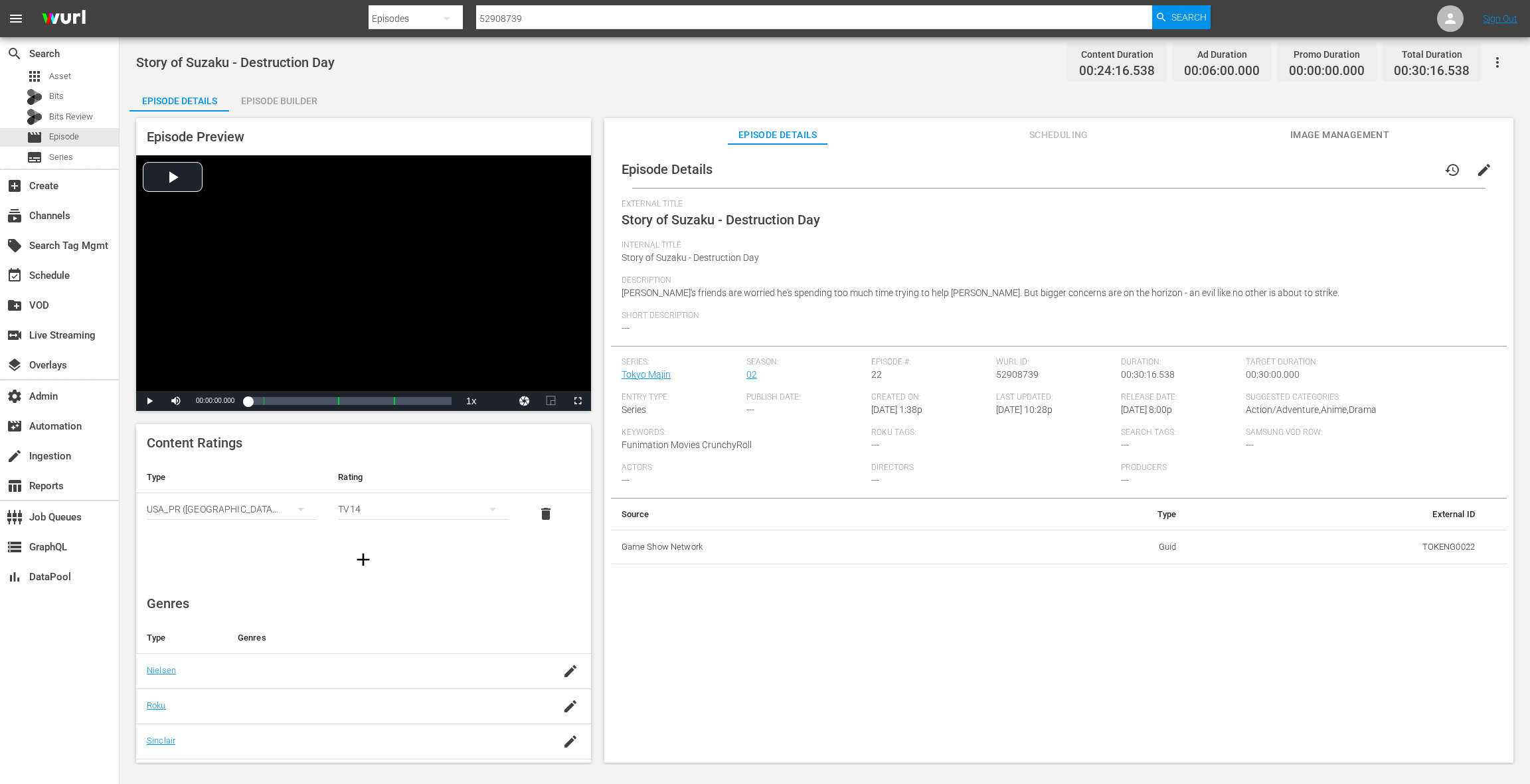
click at [304, 106] on div "Episode Builder" at bounding box center [278, 101] width 100 height 32
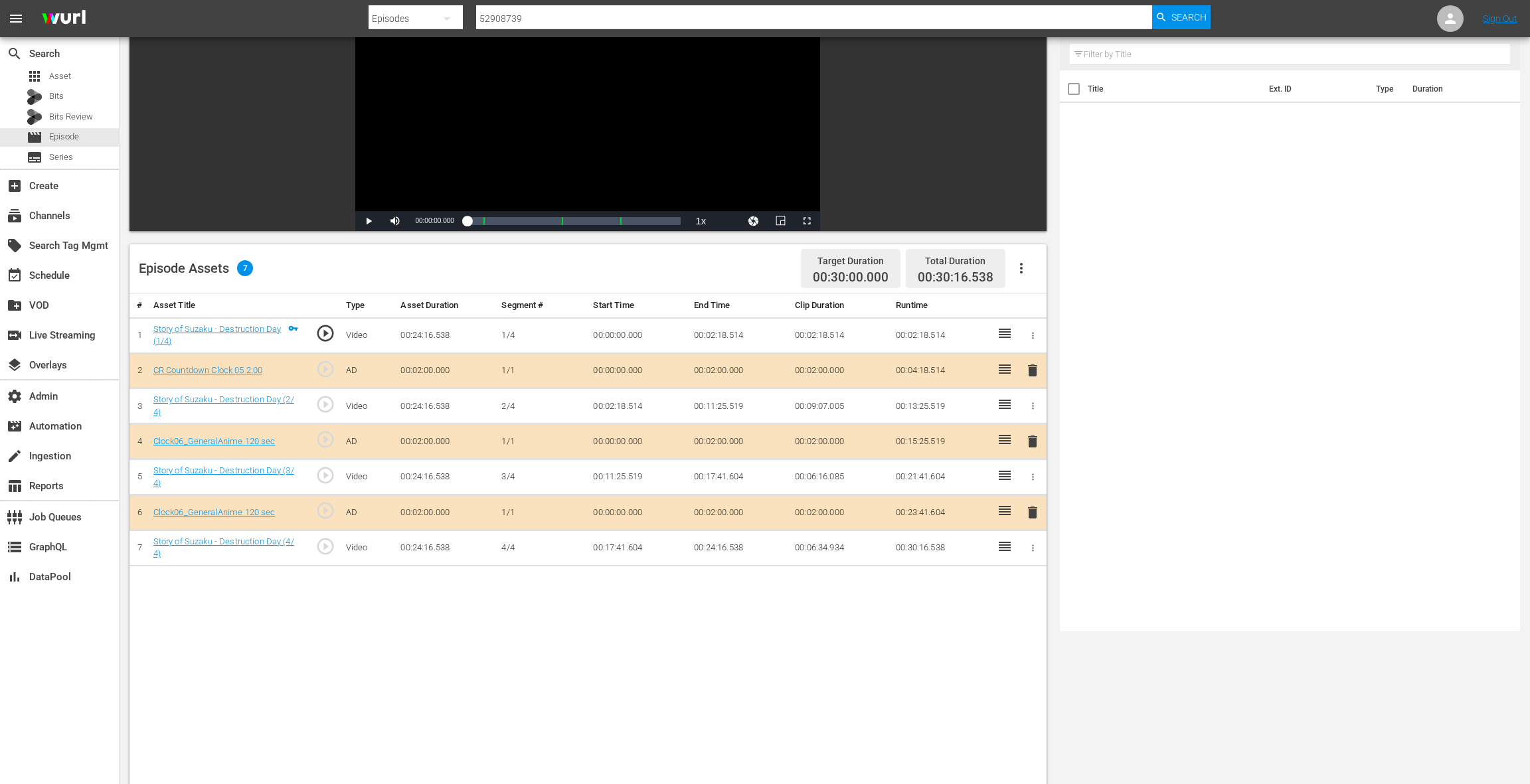
scroll to position [227, 0]
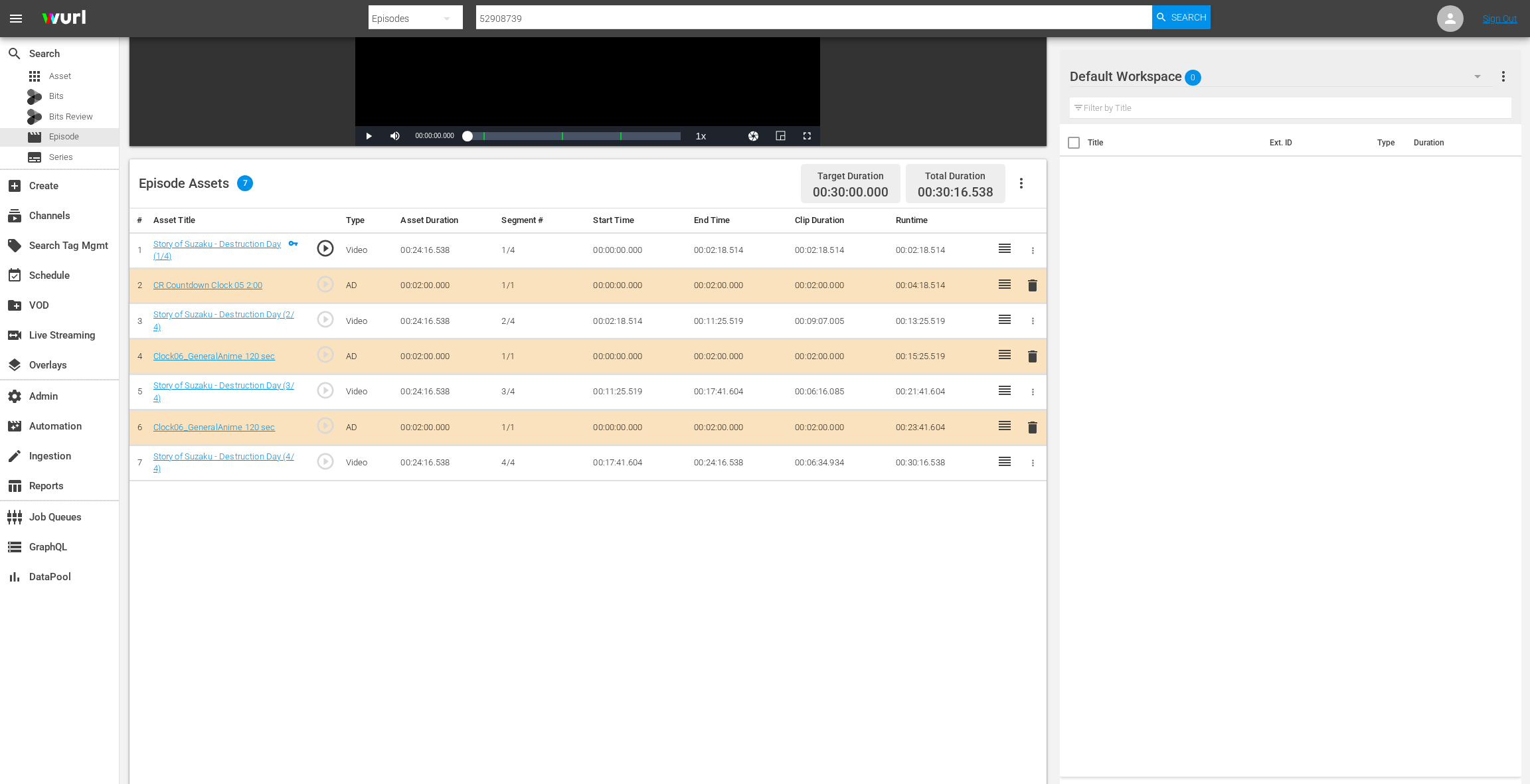
click at [1147, 79] on div "Default Workspace 0" at bounding box center [1281, 76] width 424 height 38
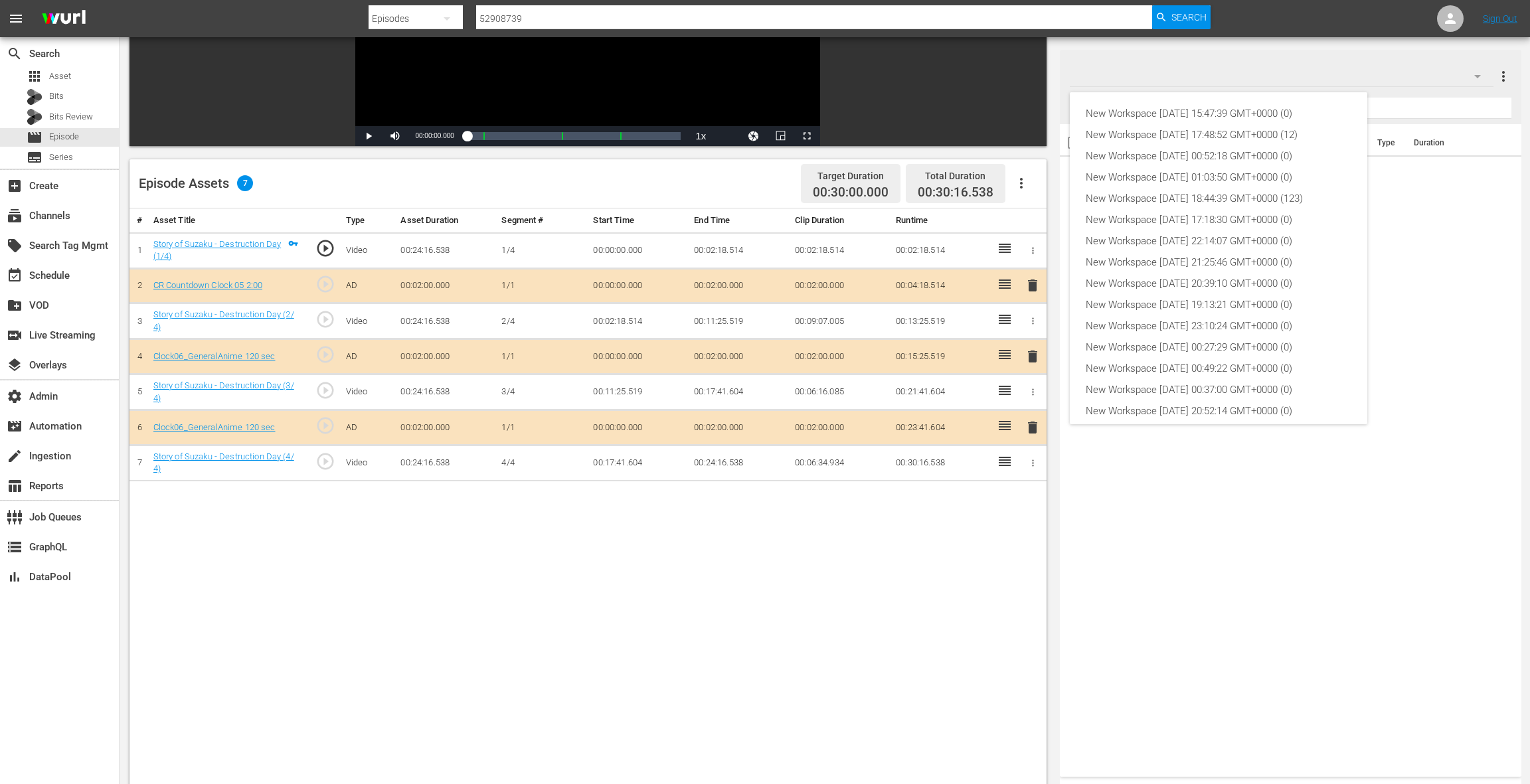
scroll to position [71, 0]
click at [1147, 381] on div "New Workspace Thu Apr 03 2025 15:29:34 GMT+0000 (48)" at bounding box center [1218, 381] width 265 height 21
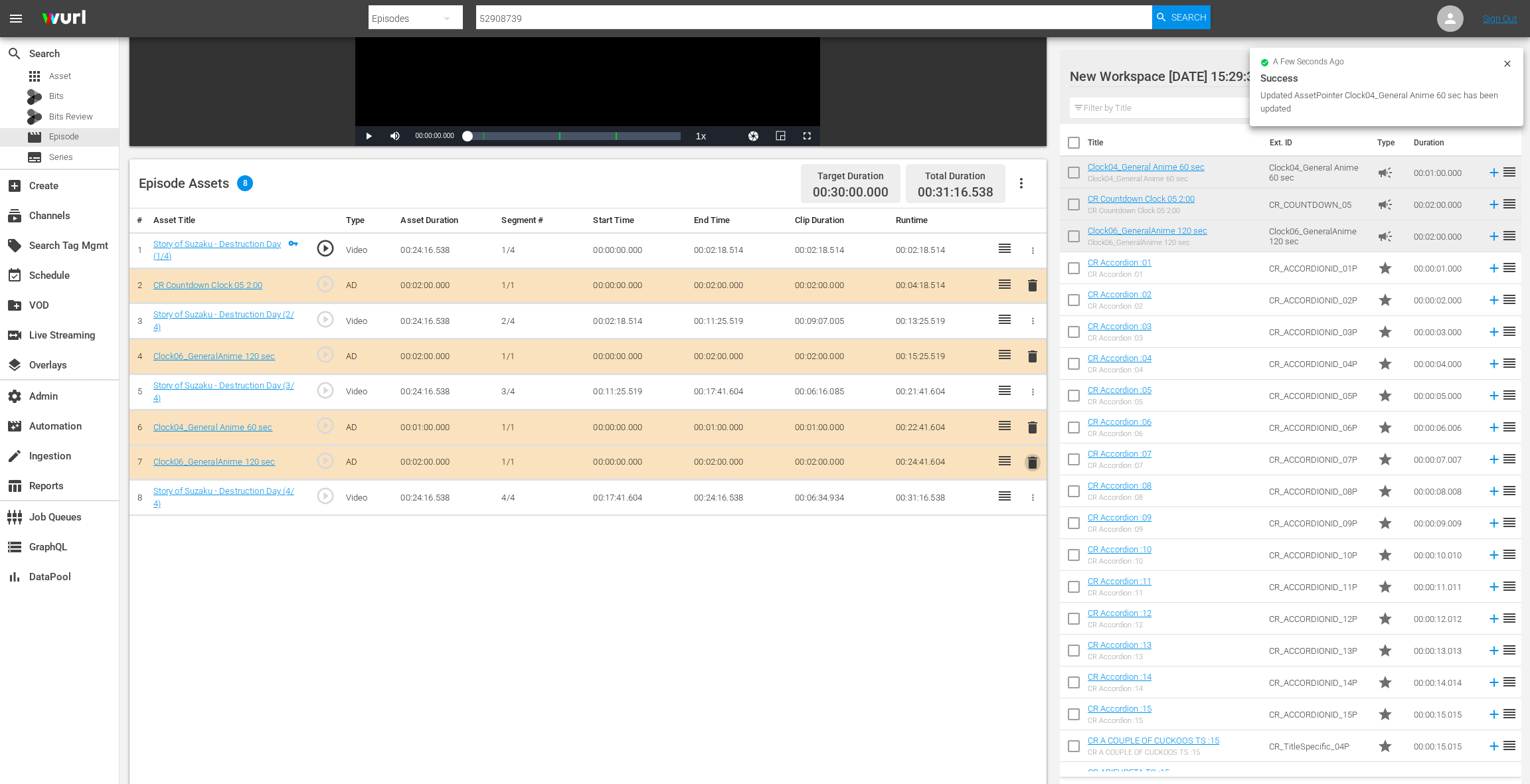
click at [1032, 456] on span "delete" at bounding box center [1031, 462] width 16 height 16
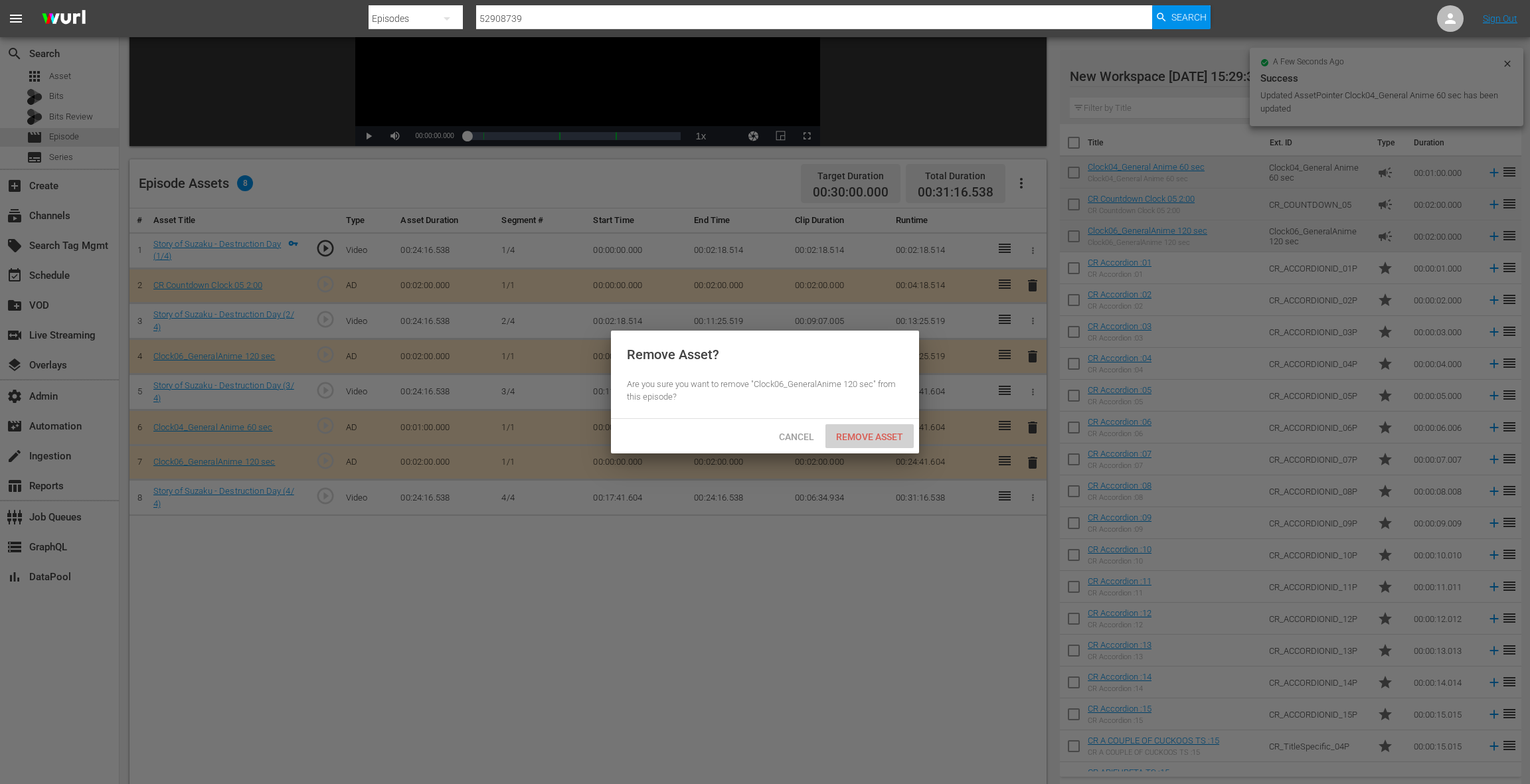
click at [894, 443] on div "Remove Asset" at bounding box center [869, 436] width 88 height 25
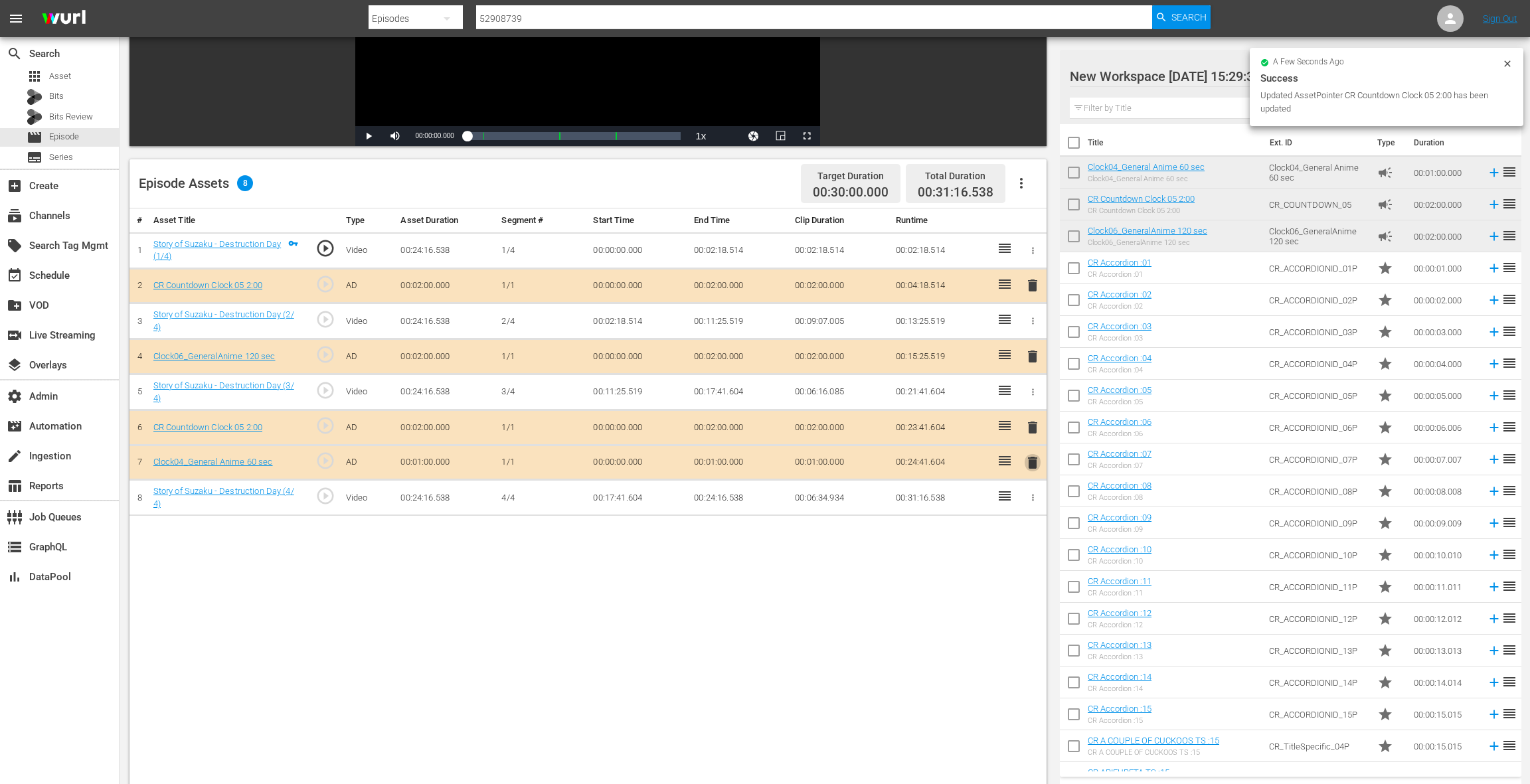
click at [1032, 459] on span "delete" at bounding box center [1031, 462] width 16 height 16
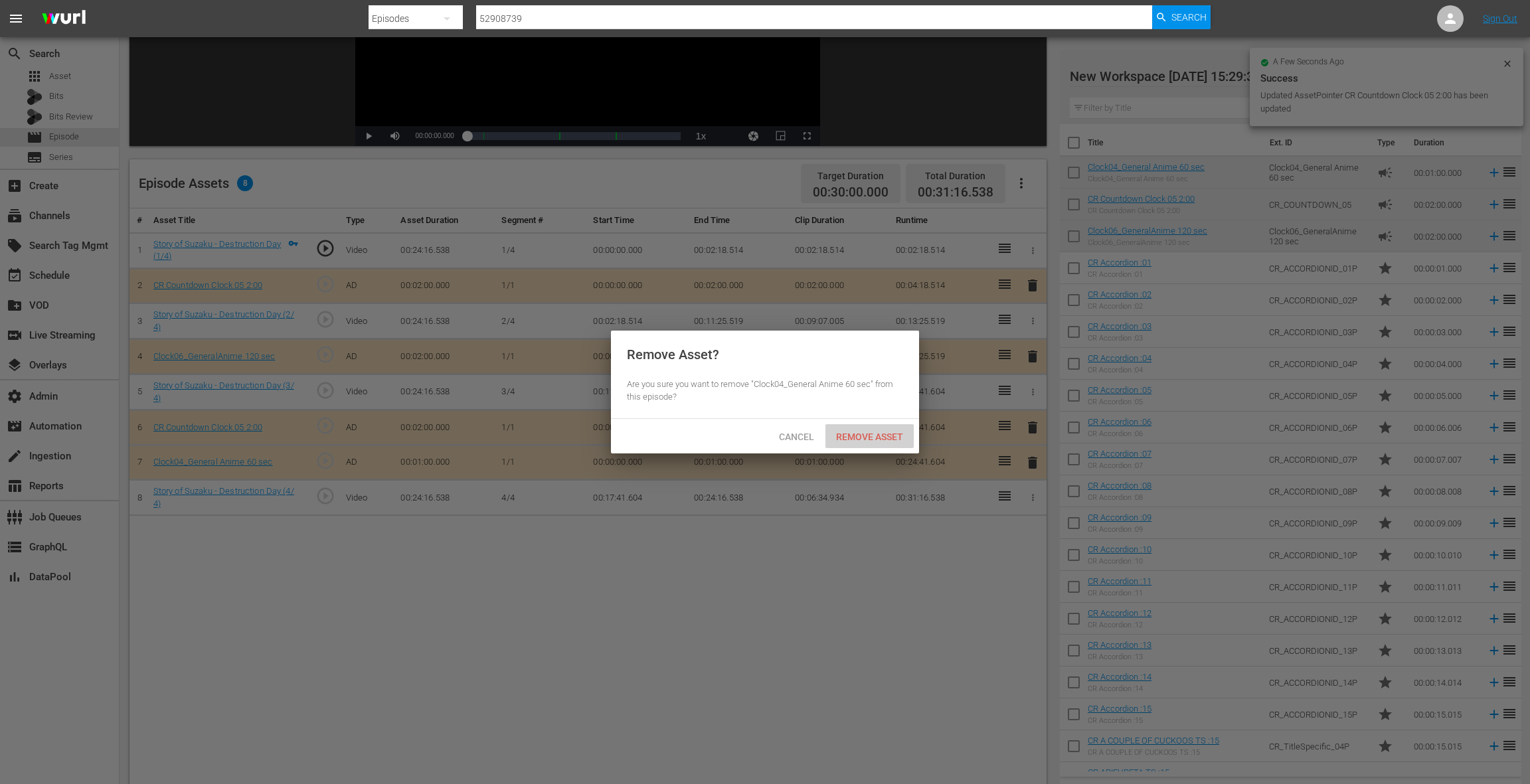
click at [881, 439] on span "Remove Asset" at bounding box center [869, 437] width 88 height 11
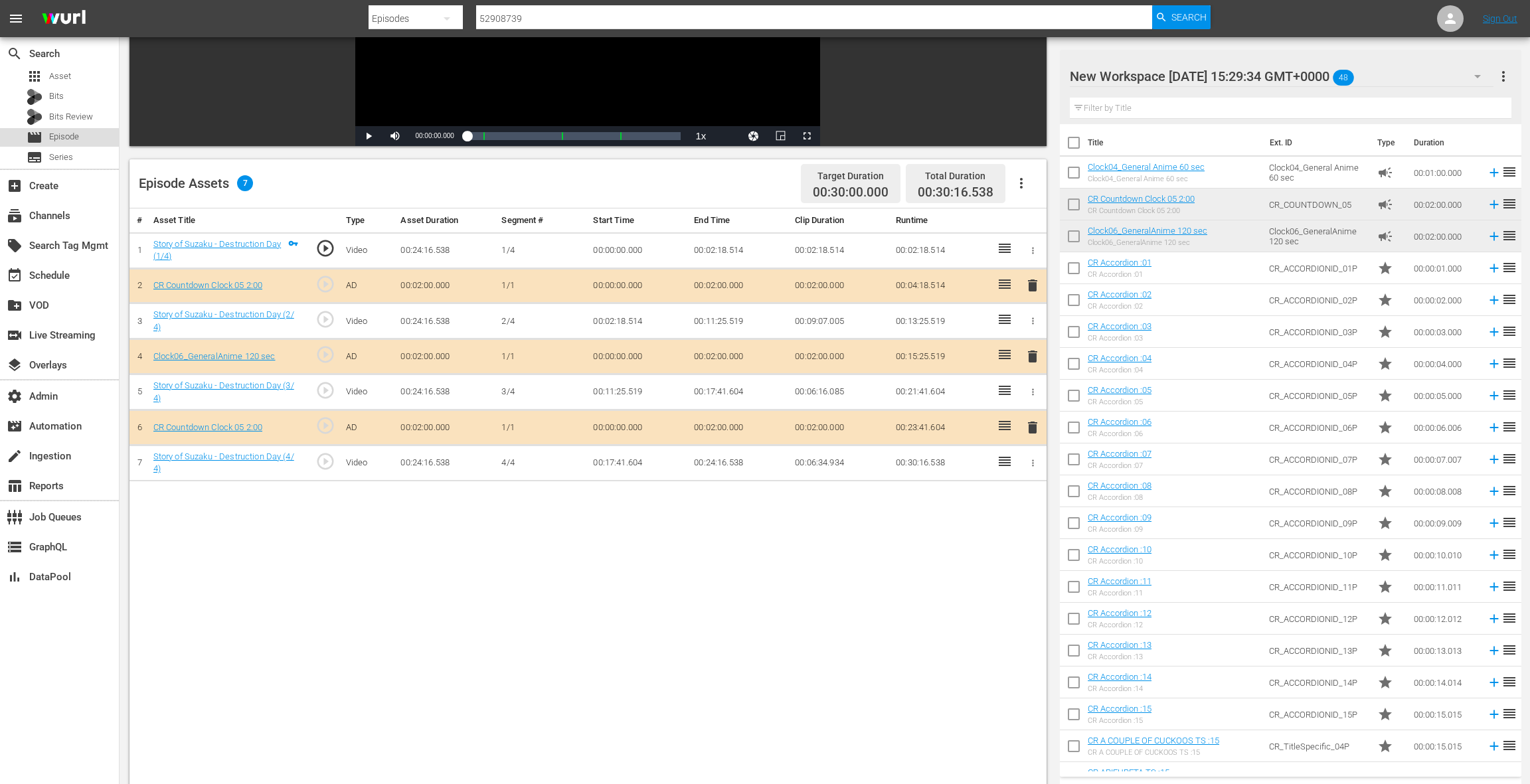
click at [68, 133] on span "Episode" at bounding box center [64, 136] width 30 height 14
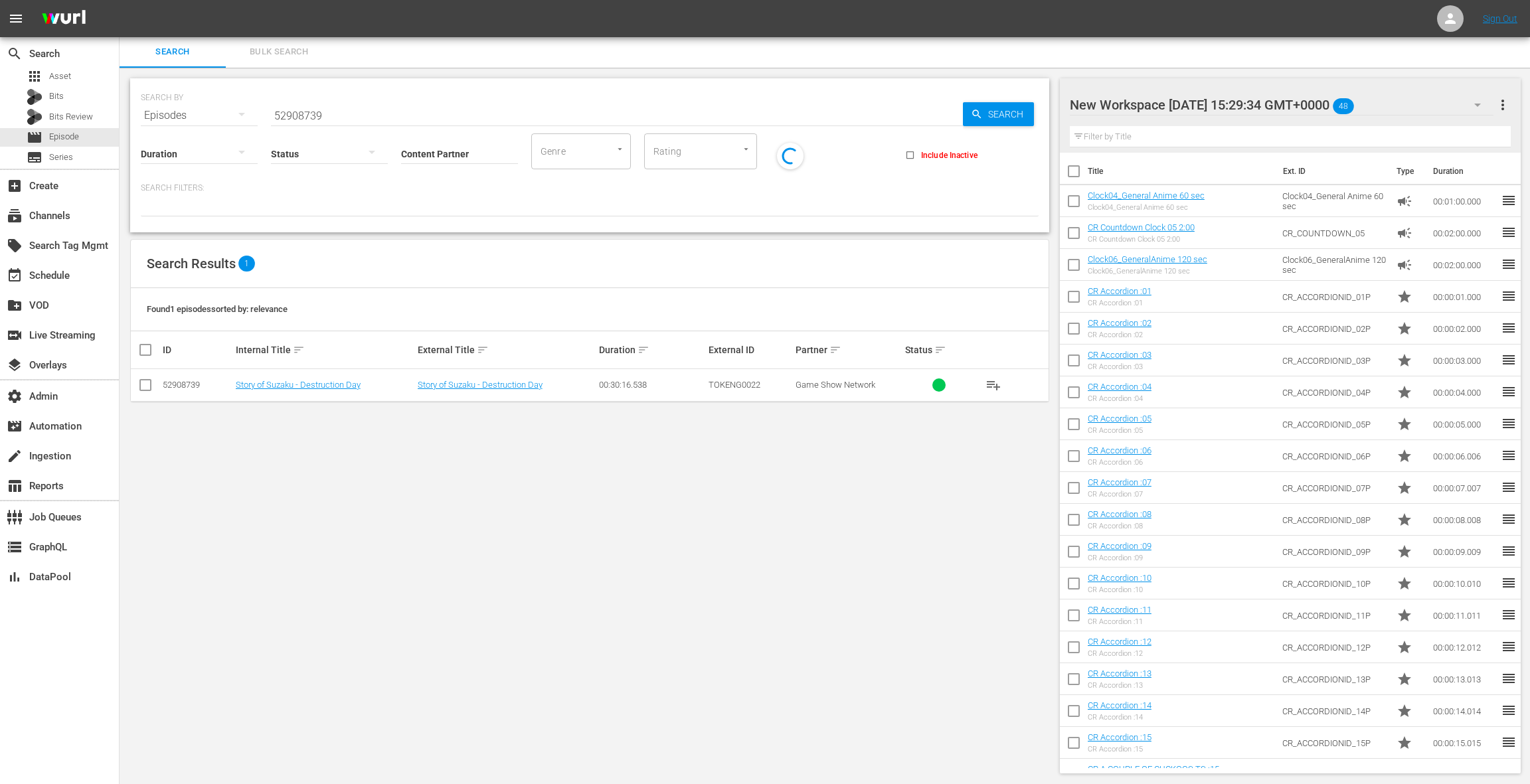
click at [296, 115] on input "52908739" at bounding box center [617, 115] width 692 height 32
click at [295, 114] on input "52908739" at bounding box center [617, 115] width 692 height 32
paste input "52920927"
click at [304, 115] on input "5290529209278739" at bounding box center [617, 115] width 692 height 32
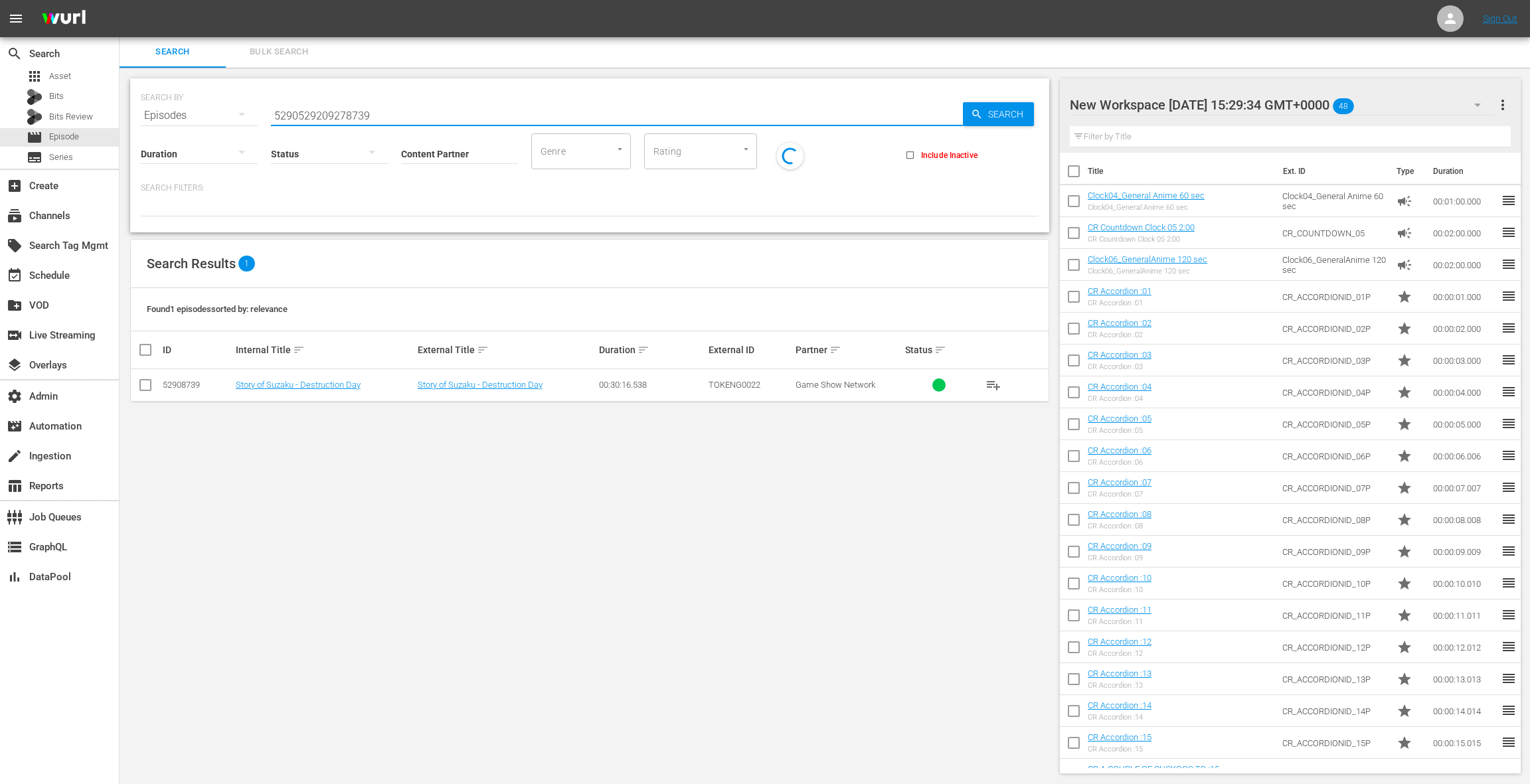
paste input "20927"
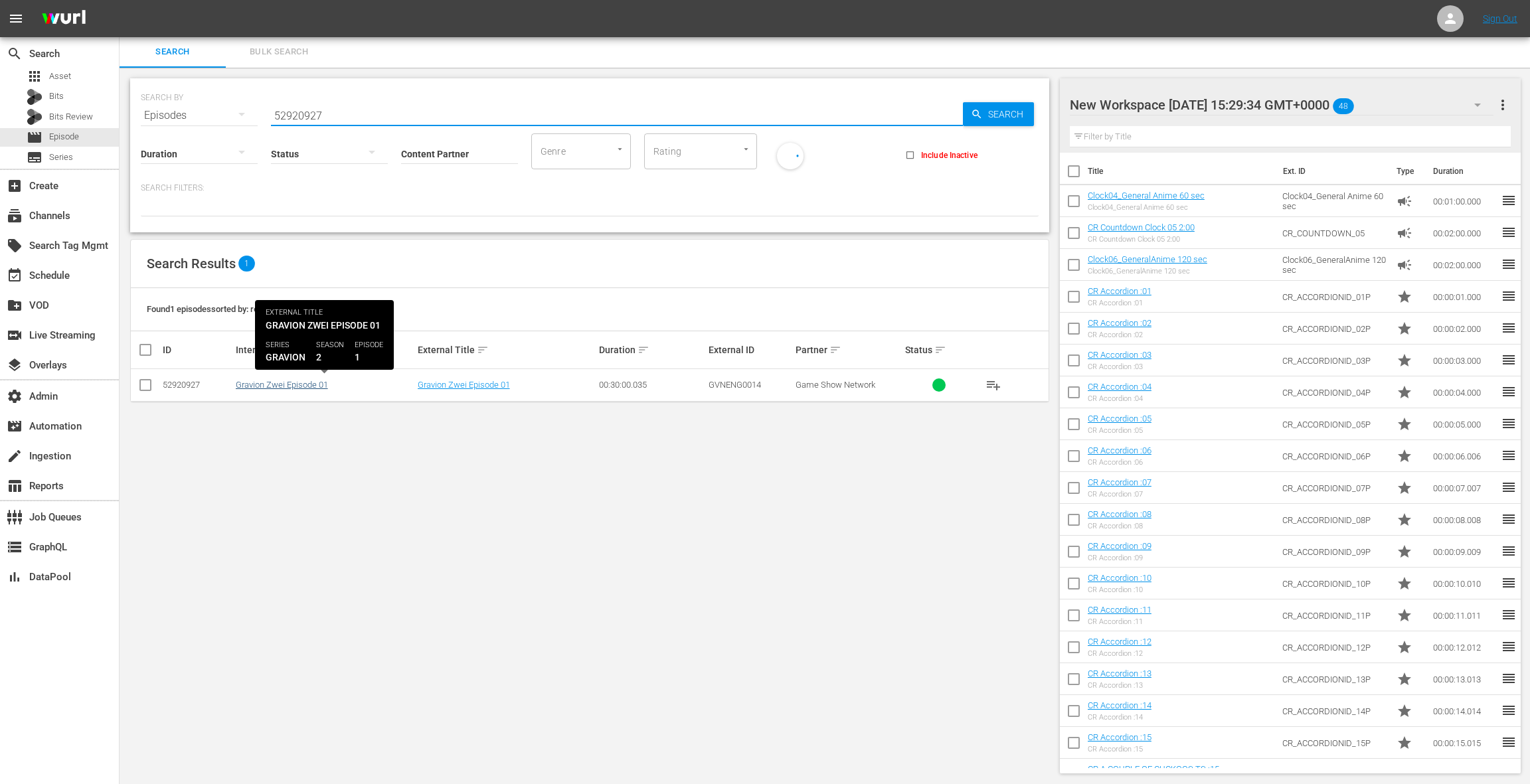
type input "52920927"
click at [284, 386] on link "Gravion Zwei Episode 01" at bounding box center [282, 384] width 92 height 10
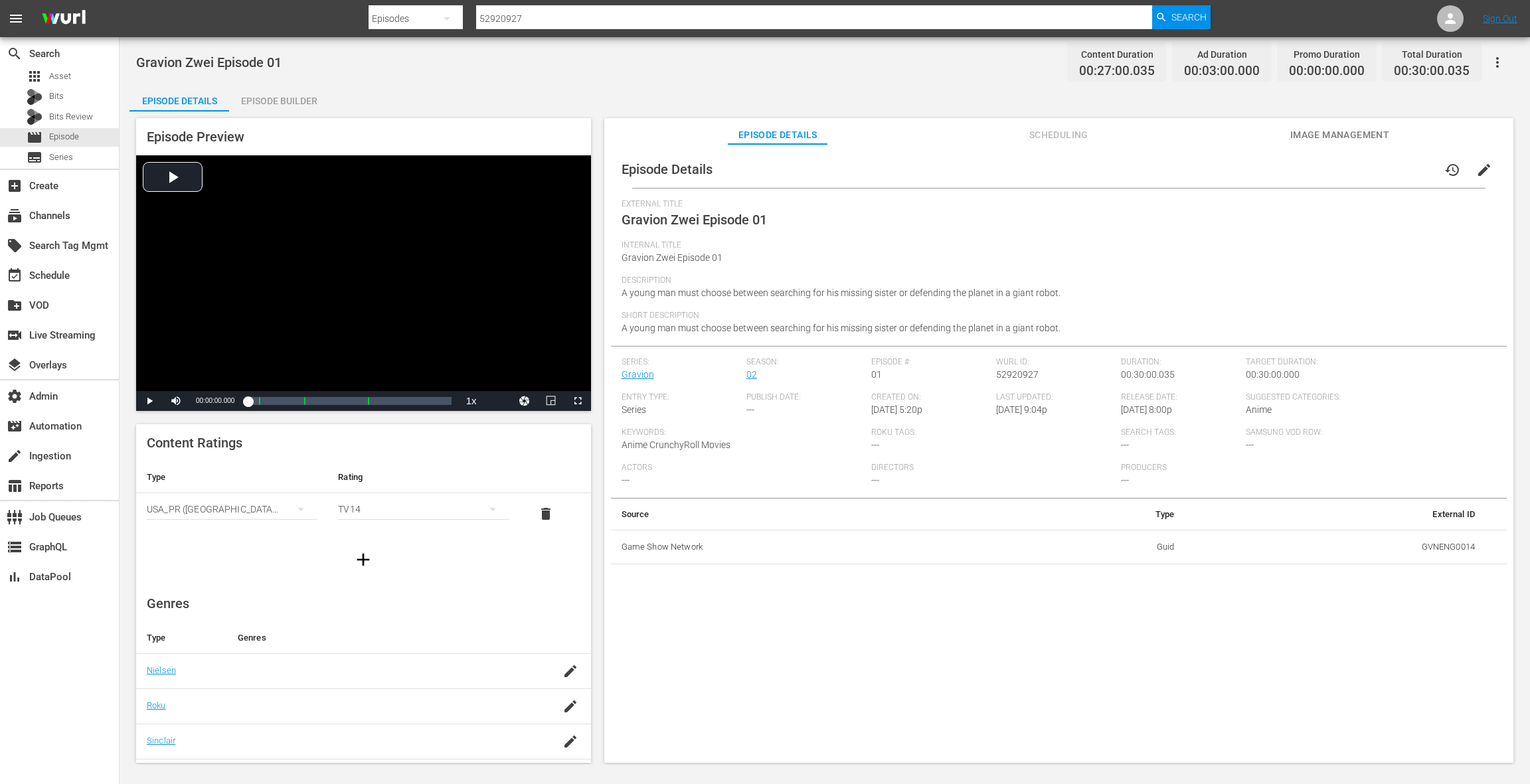
click at [288, 99] on div "Episode Builder" at bounding box center [278, 101] width 100 height 32
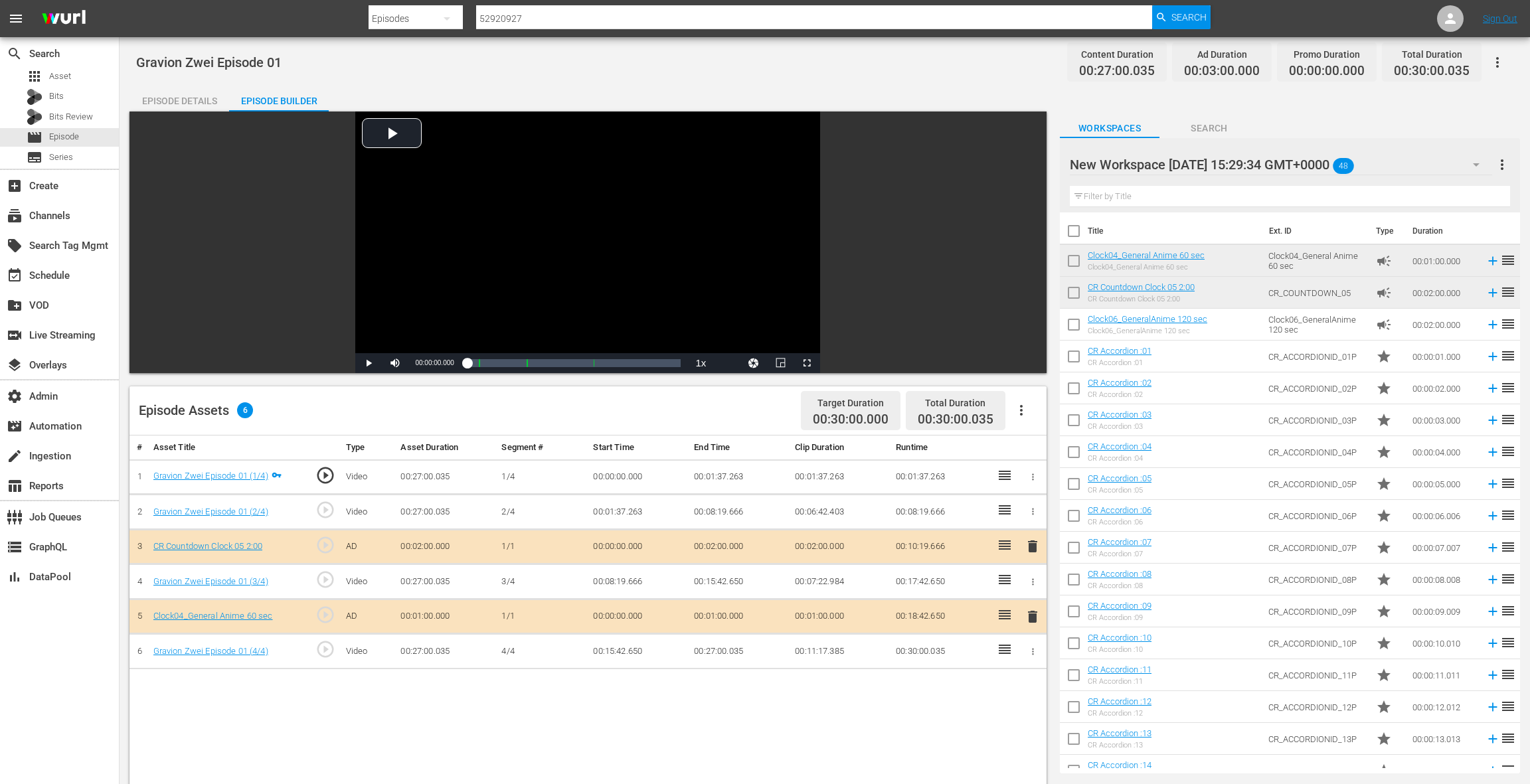
drag, startPoint x: 1125, startPoint y: 285, endPoint x: 607, endPoint y: 0, distance: 591.2
click at [1147, 257] on link "Clock04_General Anime 60 sec" at bounding box center [1146, 255] width 117 height 10
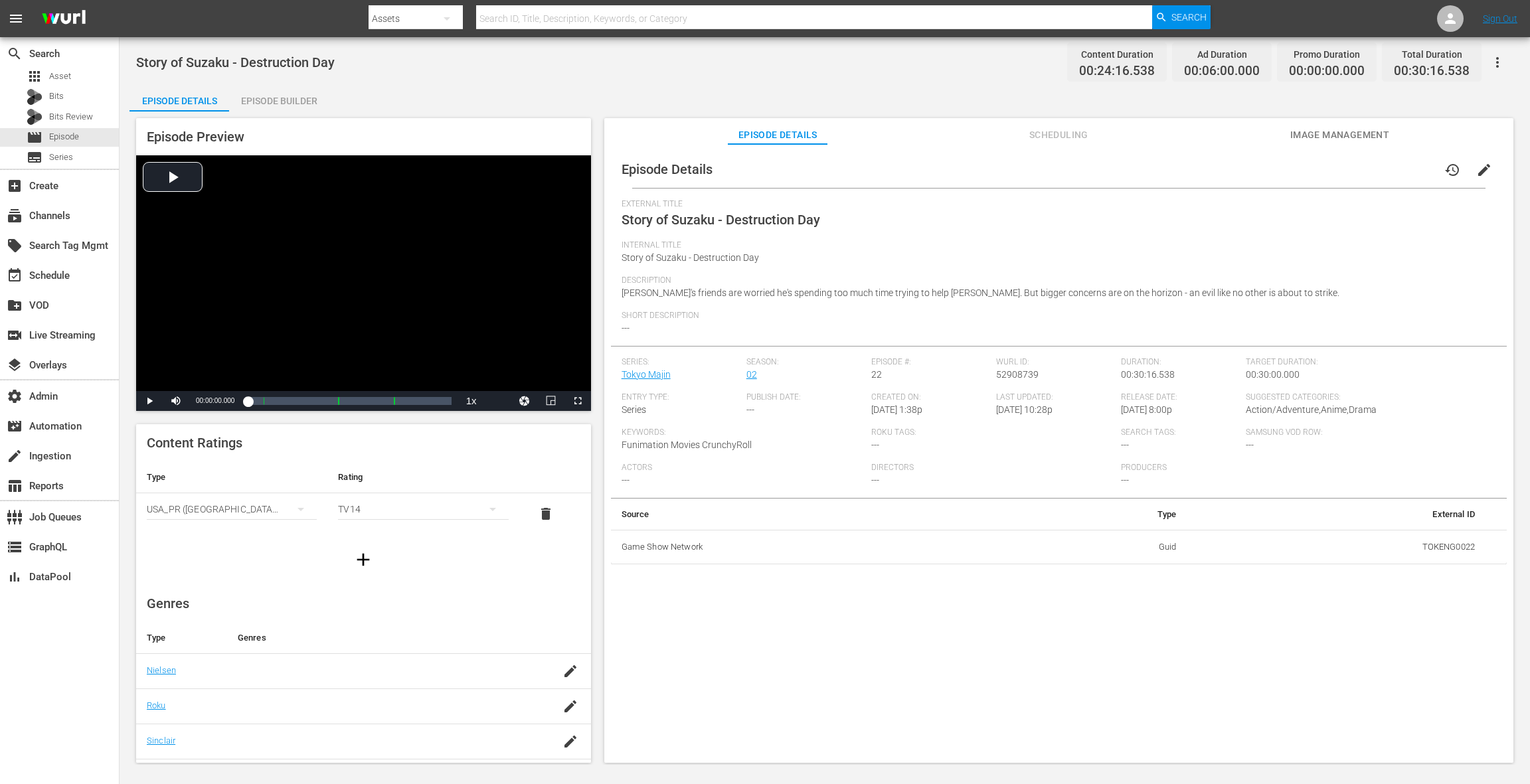
click at [301, 102] on div "Episode Builder" at bounding box center [278, 101] width 100 height 32
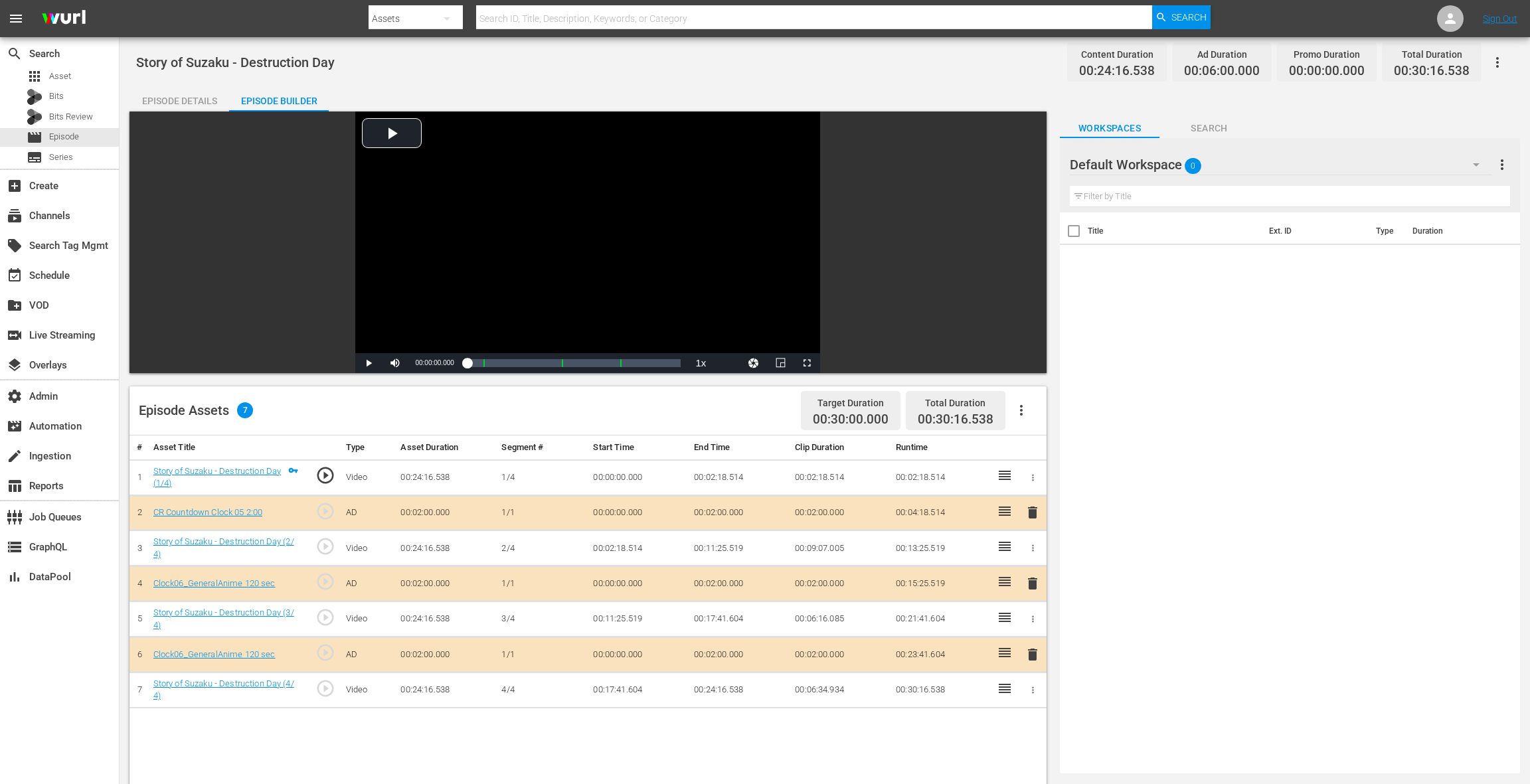
click at [204, 97] on div "Episode Details" at bounding box center [178, 101] width 100 height 32
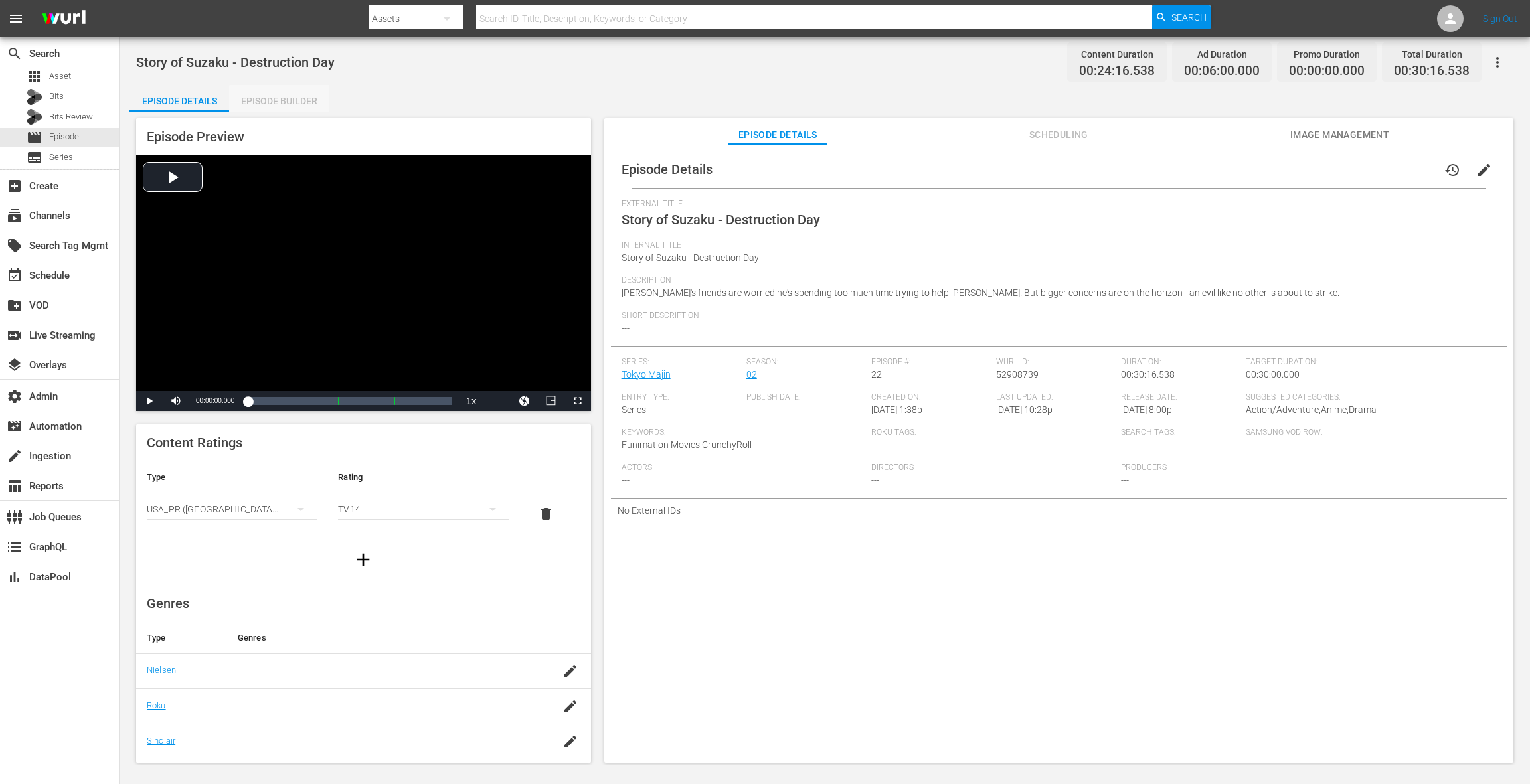
click at [298, 102] on div "Episode Builder" at bounding box center [278, 101] width 100 height 32
click at [303, 107] on div "Episode Builder" at bounding box center [278, 101] width 100 height 32
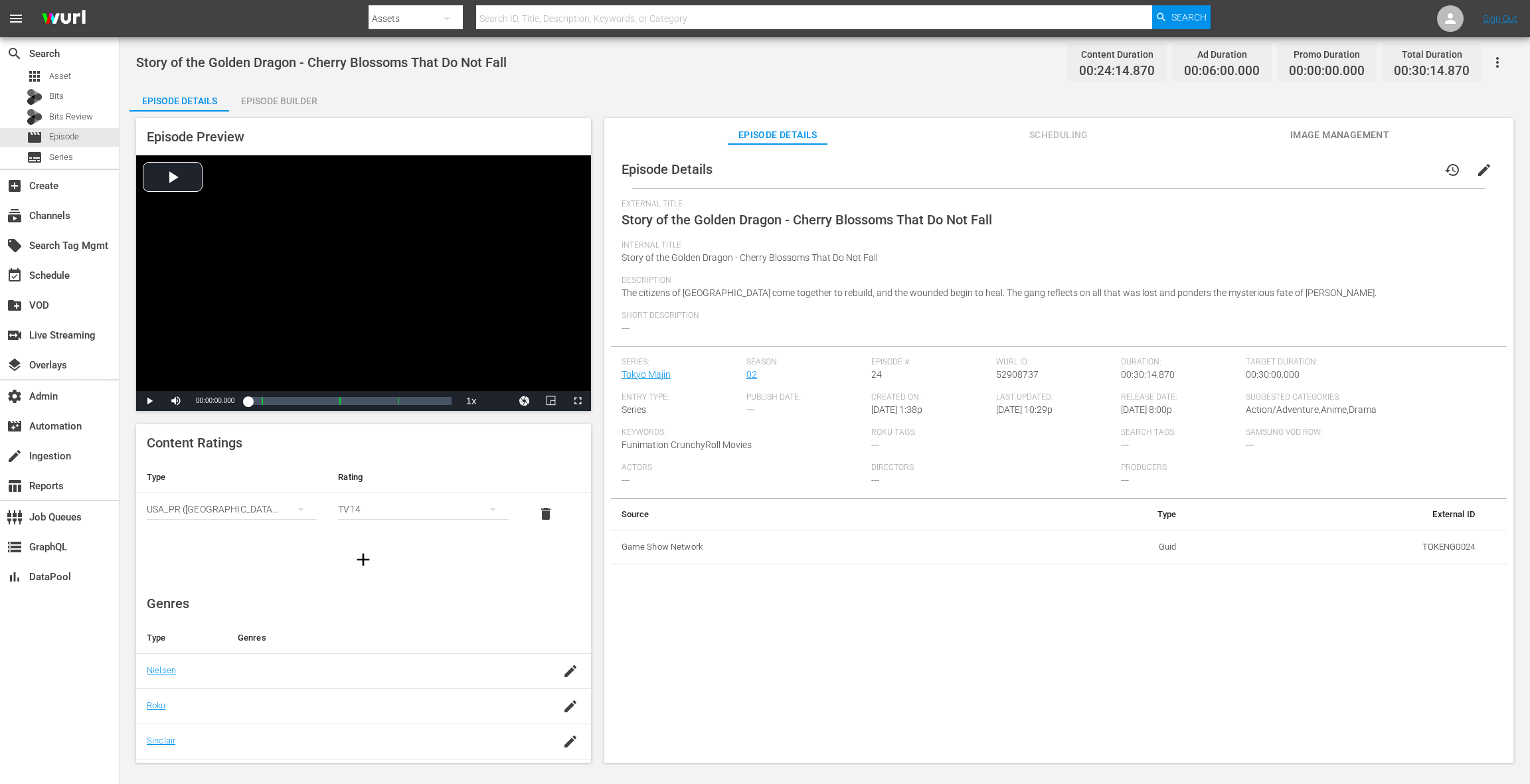
click at [296, 102] on div "Episode Builder" at bounding box center [278, 101] width 100 height 32
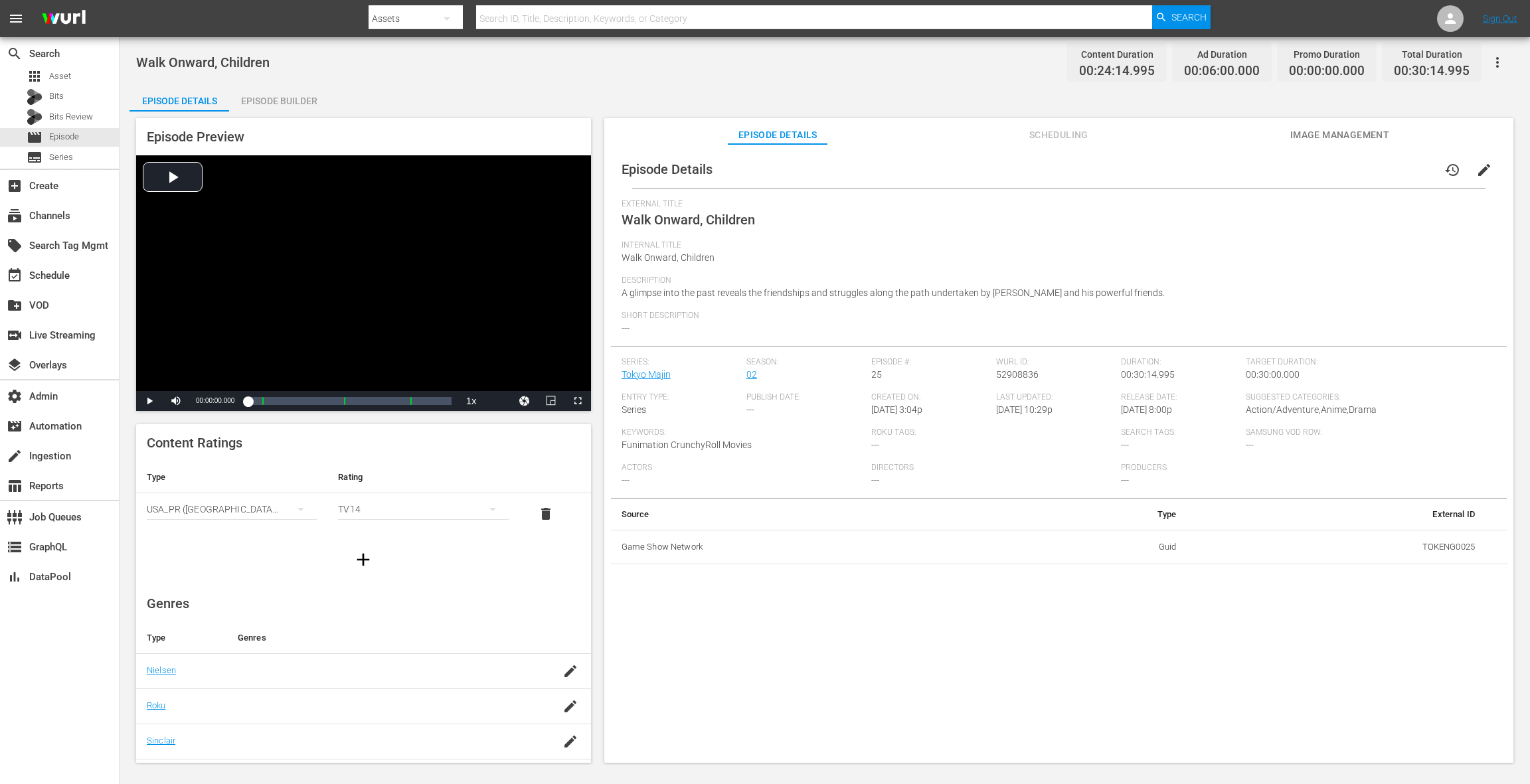
click at [272, 95] on div "Episode Builder" at bounding box center [278, 101] width 100 height 32
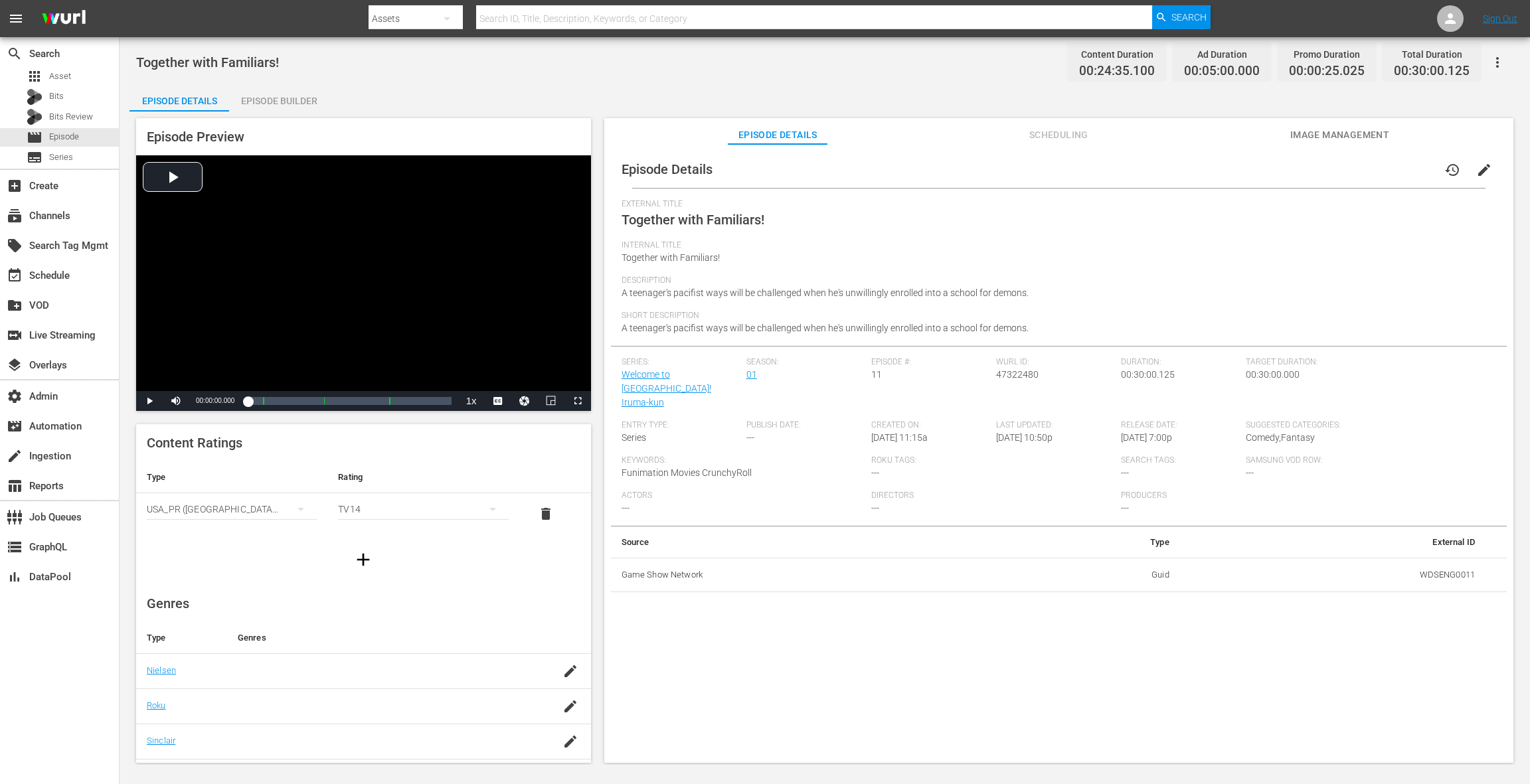
click at [305, 103] on div "Episode Builder" at bounding box center [278, 101] width 100 height 32
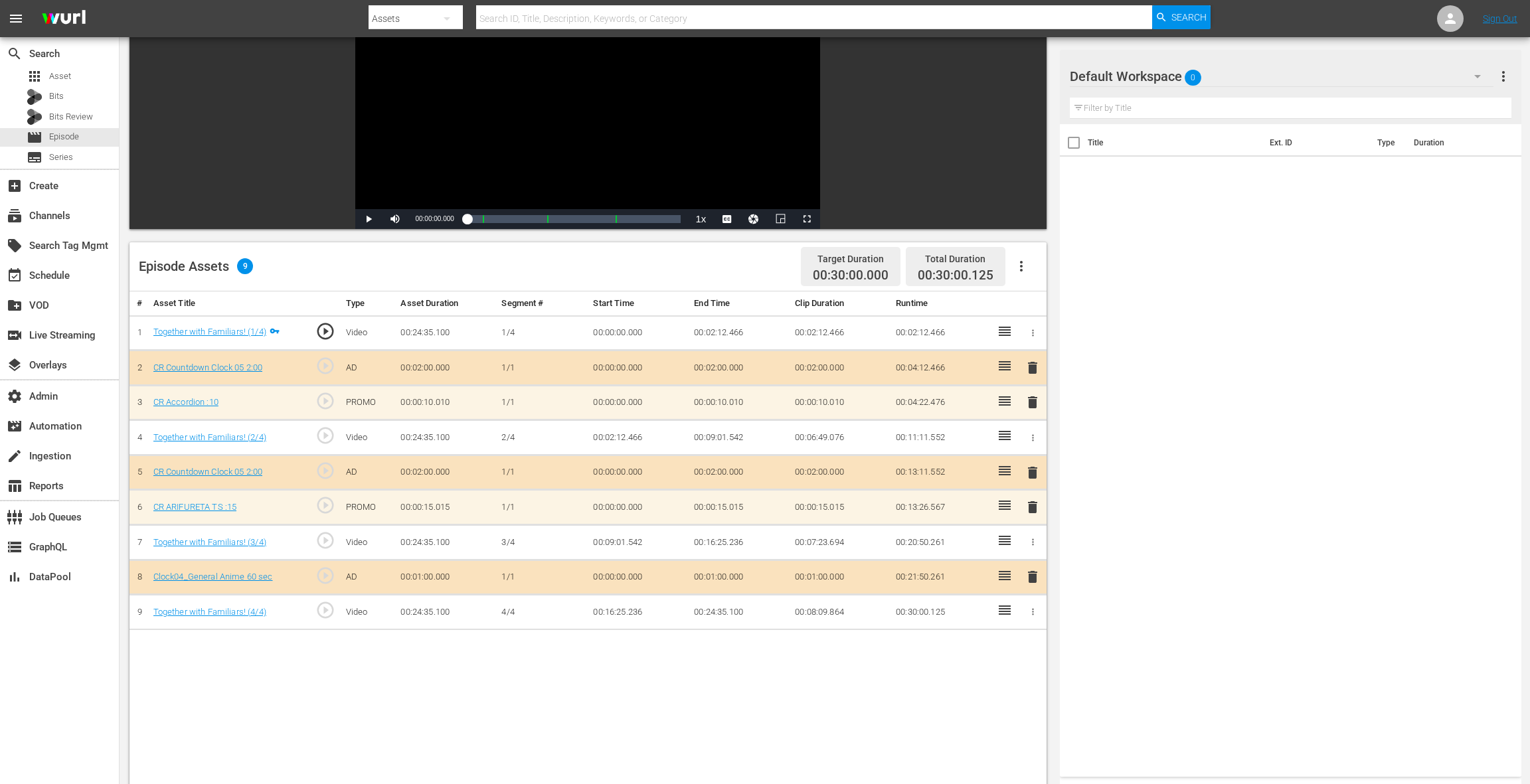
scroll to position [158, 0]
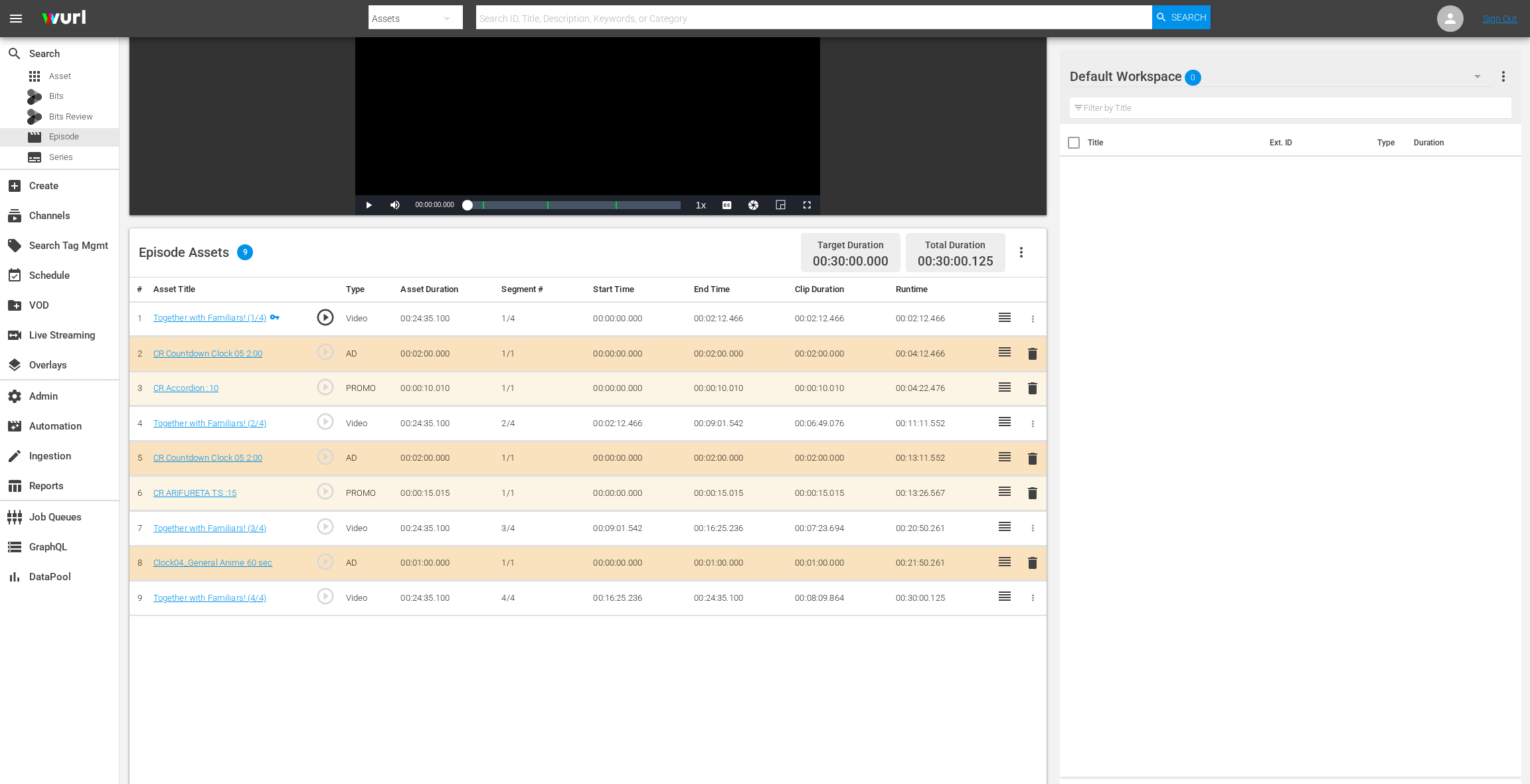
click at [1147, 81] on div "Default Workspace 0" at bounding box center [1281, 76] width 424 height 38
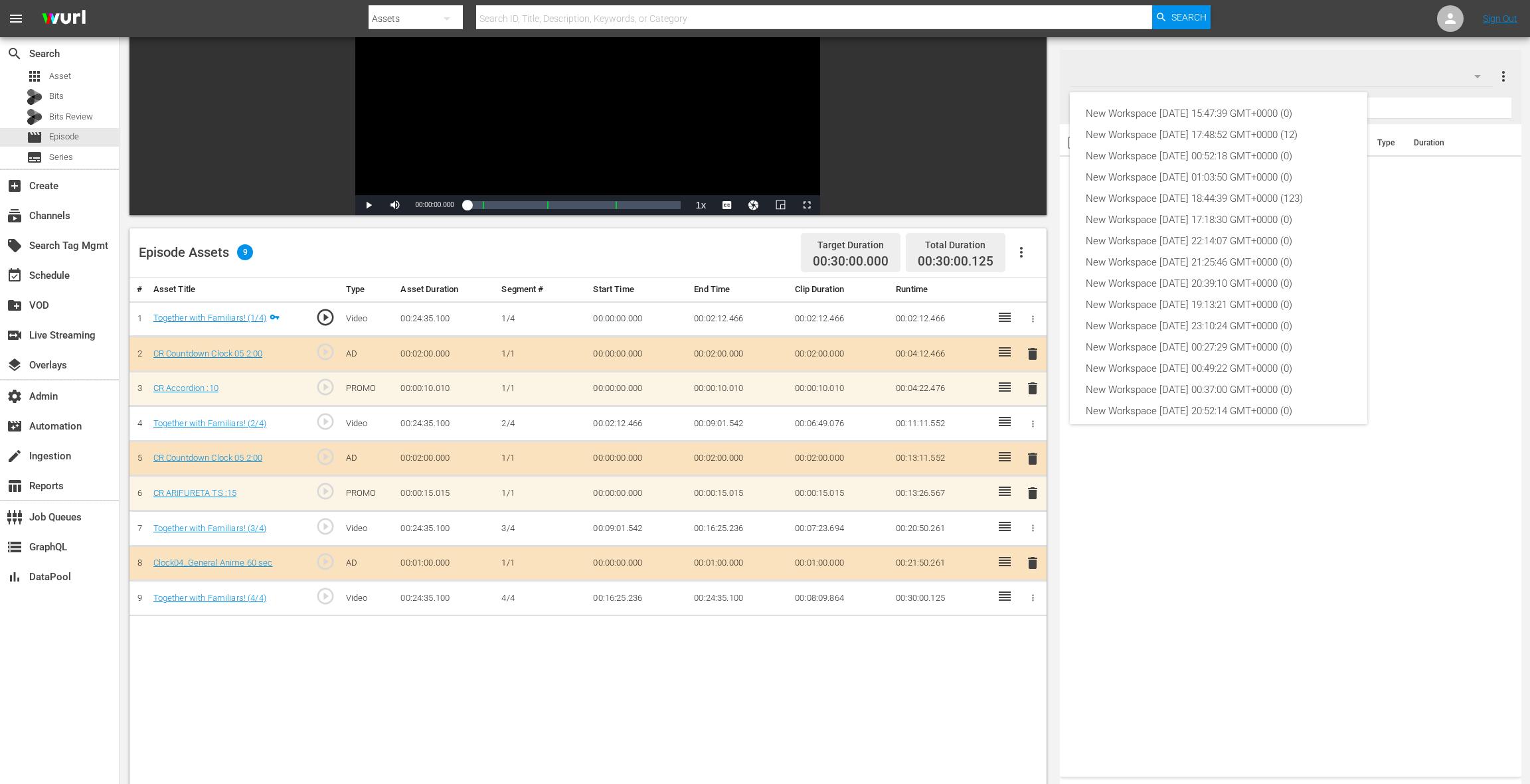
scroll to position [71, 0]
click at [1147, 377] on div "New Workspace Thu Apr 03 2025 15:29:34 GMT+0000 (48)" at bounding box center [1218, 381] width 265 height 21
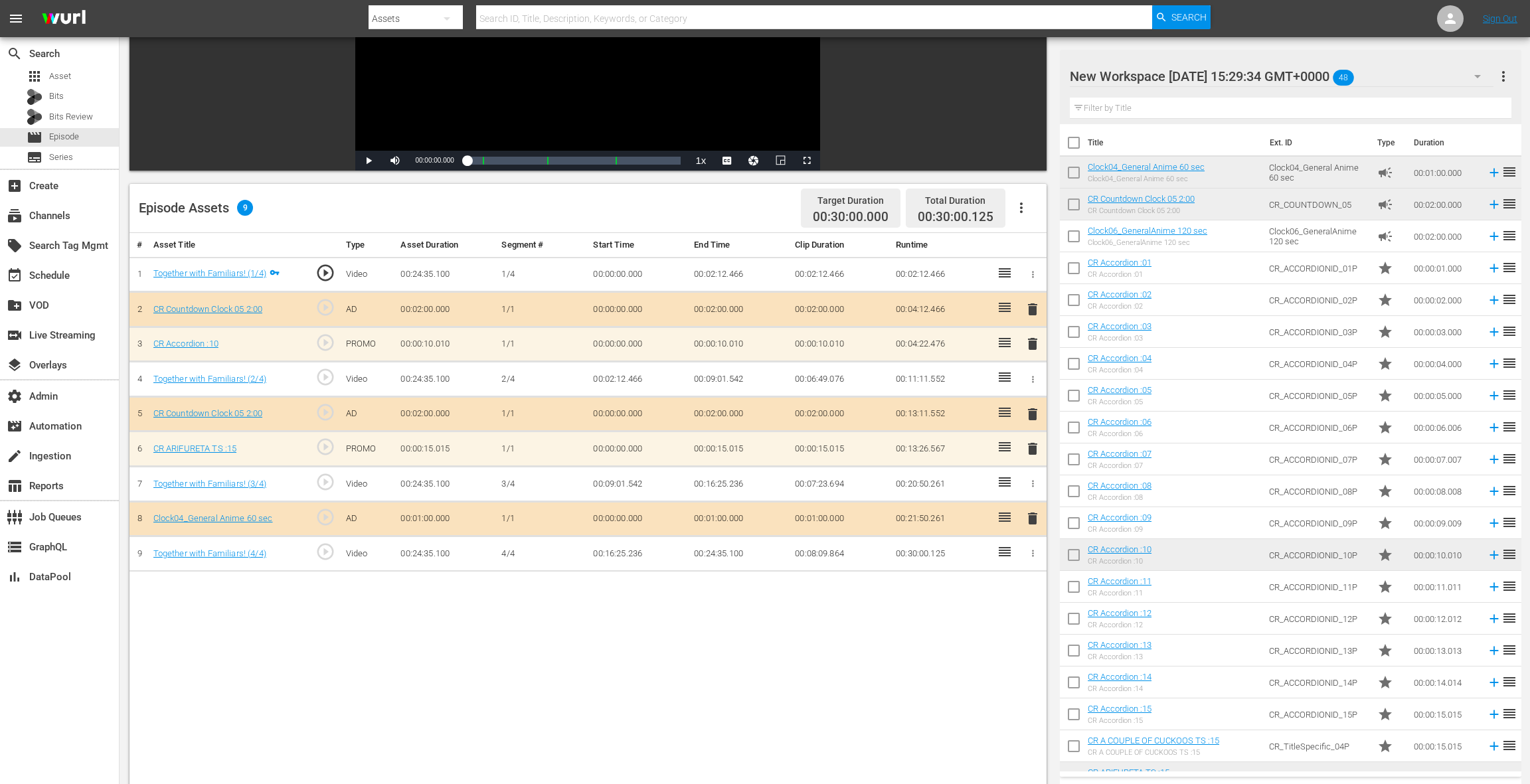
scroll to position [208, 0]
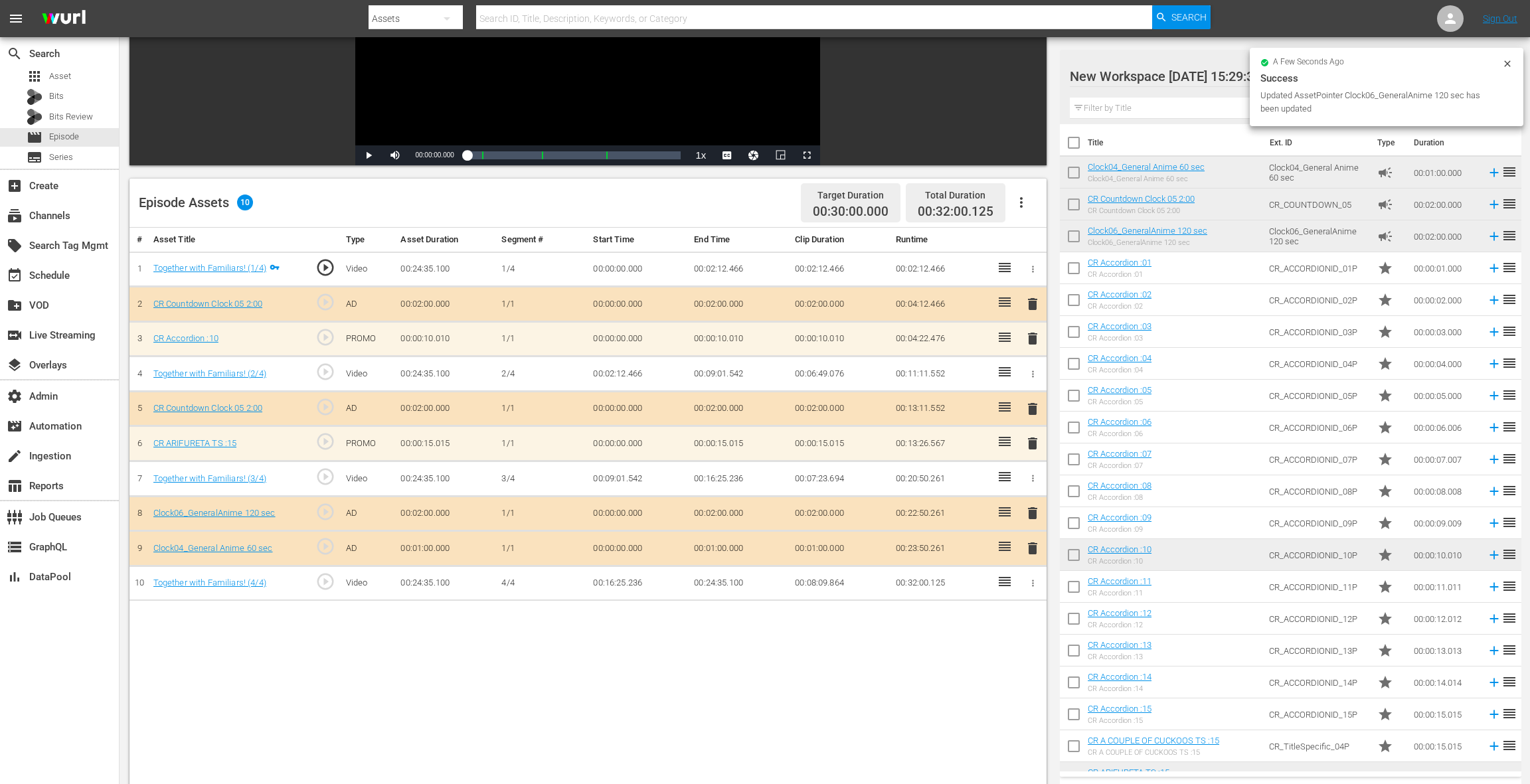
click at [1029, 547] on span "delete" at bounding box center [1031, 548] width 16 height 16
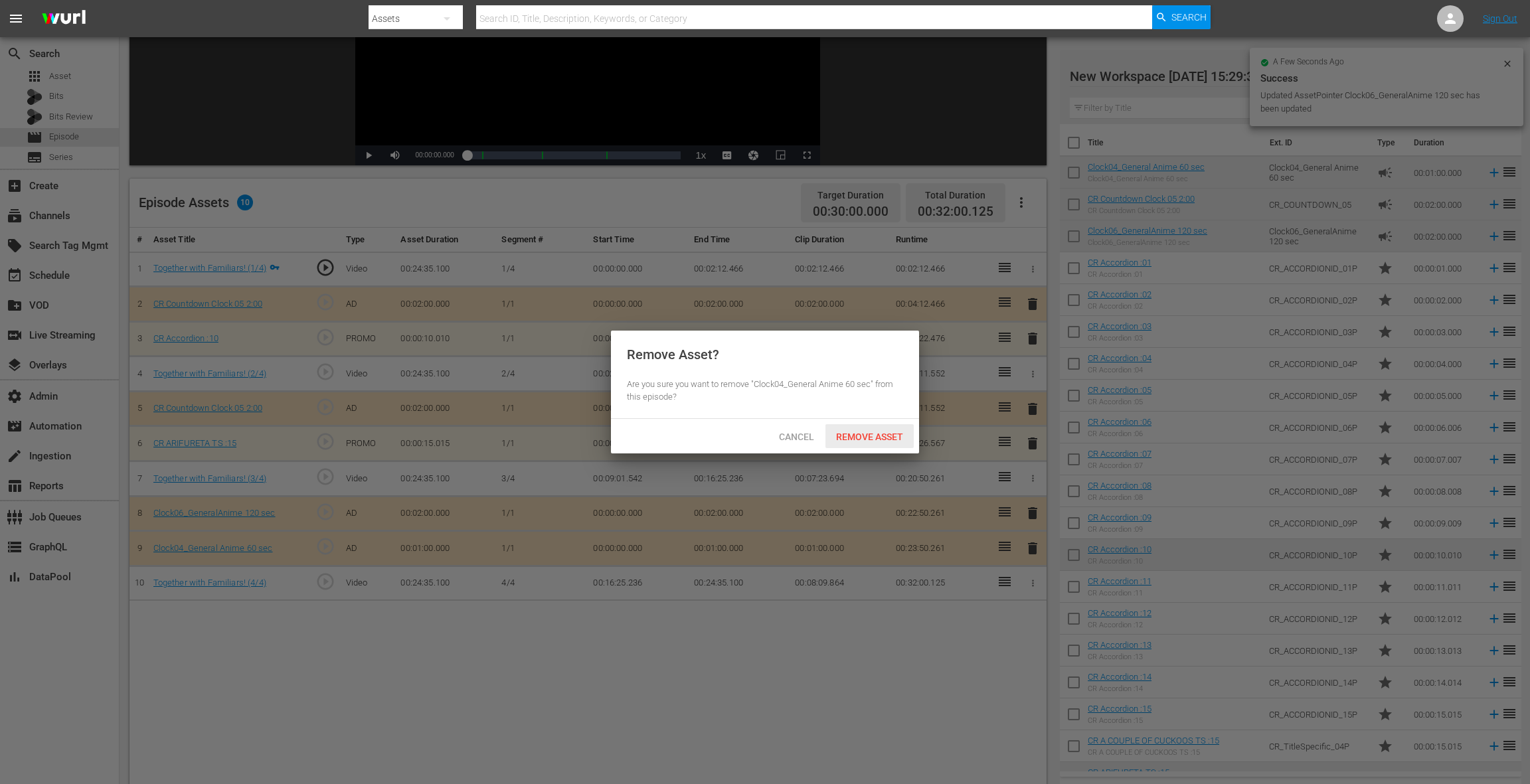
click at [879, 441] on span "Remove Asset" at bounding box center [869, 437] width 88 height 11
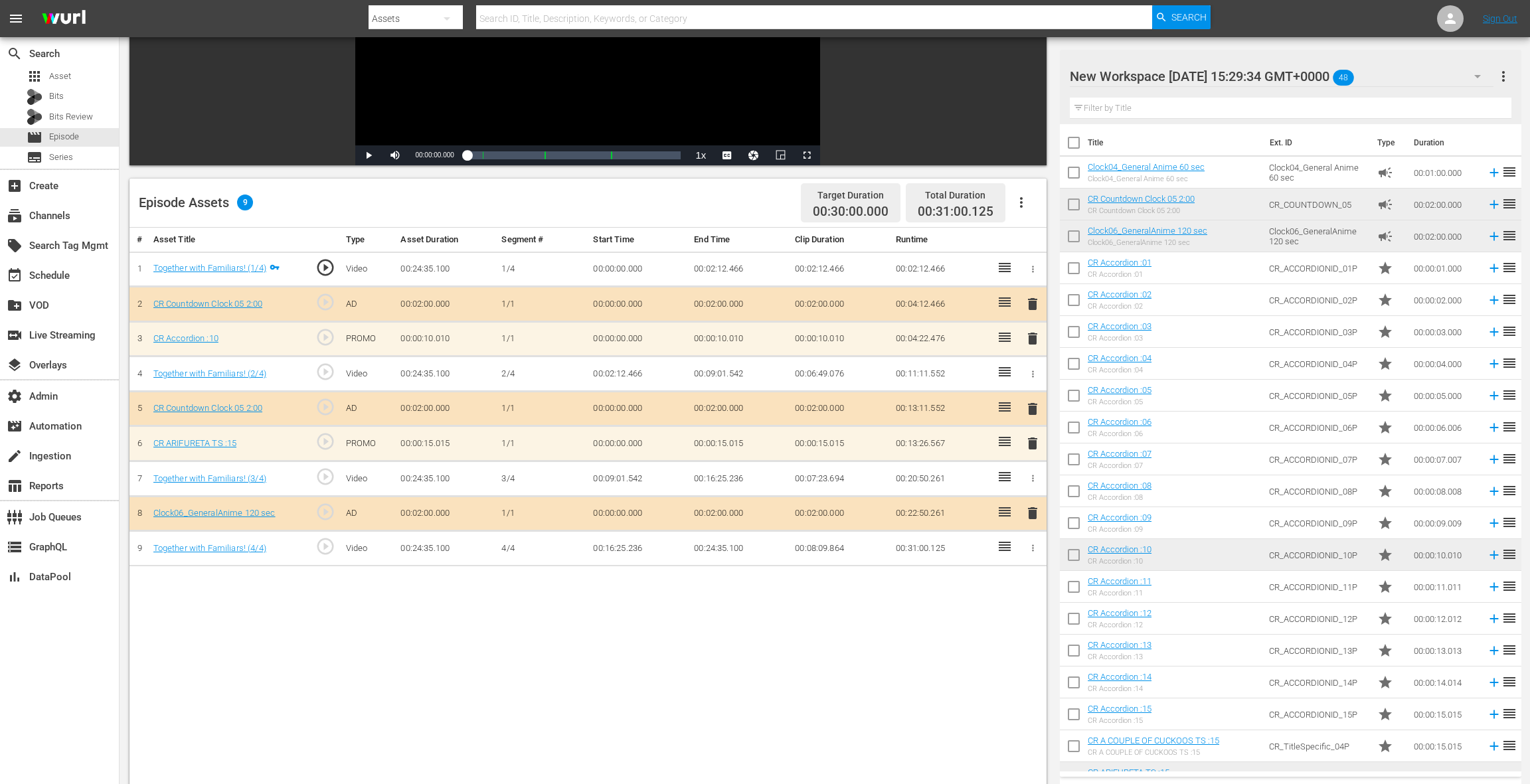
drag, startPoint x: 1033, startPoint y: 440, endPoint x: 1024, endPoint y: 438, distance: 9.2
click at [1033, 440] on span "delete" at bounding box center [1031, 443] width 16 height 16
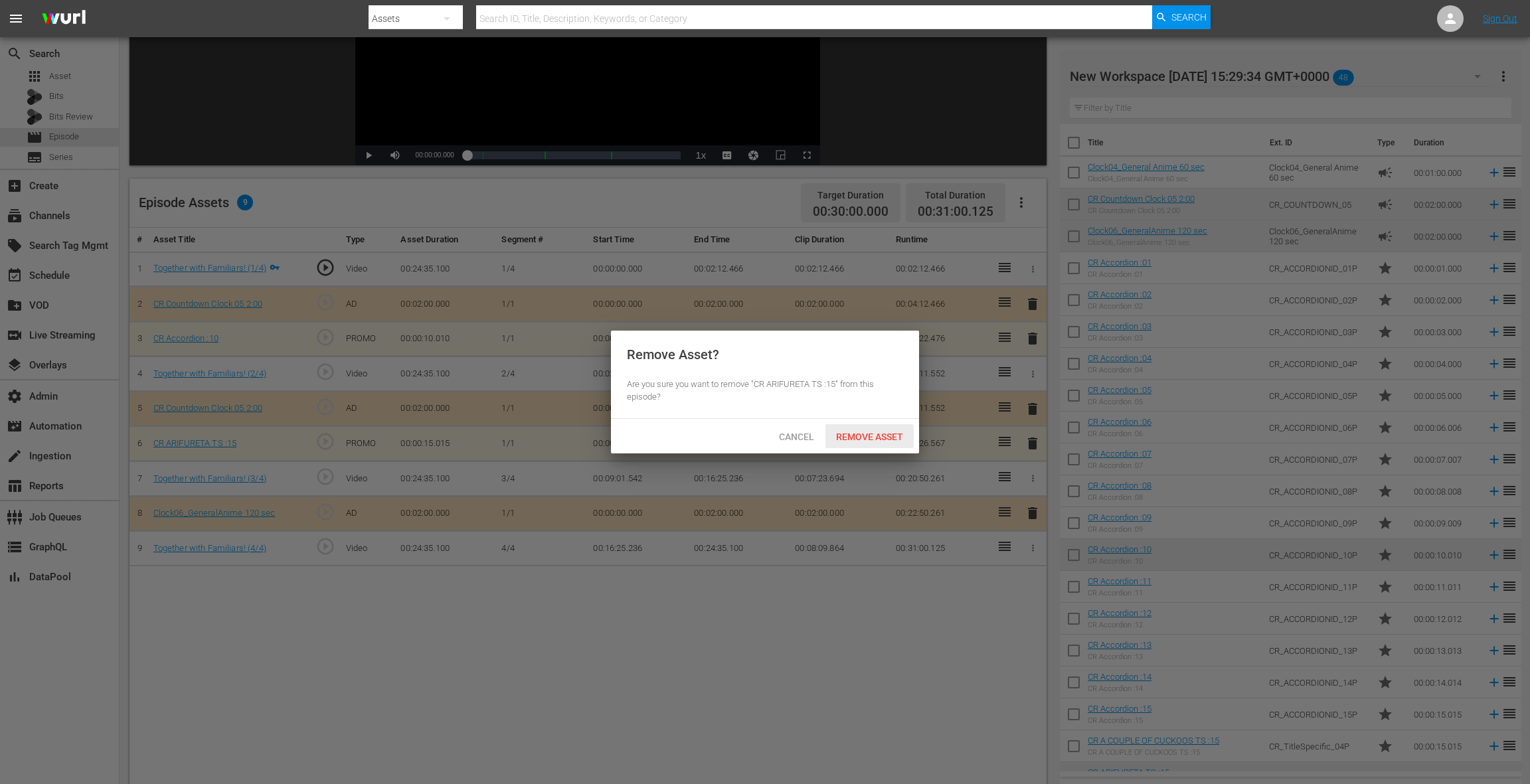
click at [876, 442] on div "Remove Asset" at bounding box center [869, 436] width 88 height 25
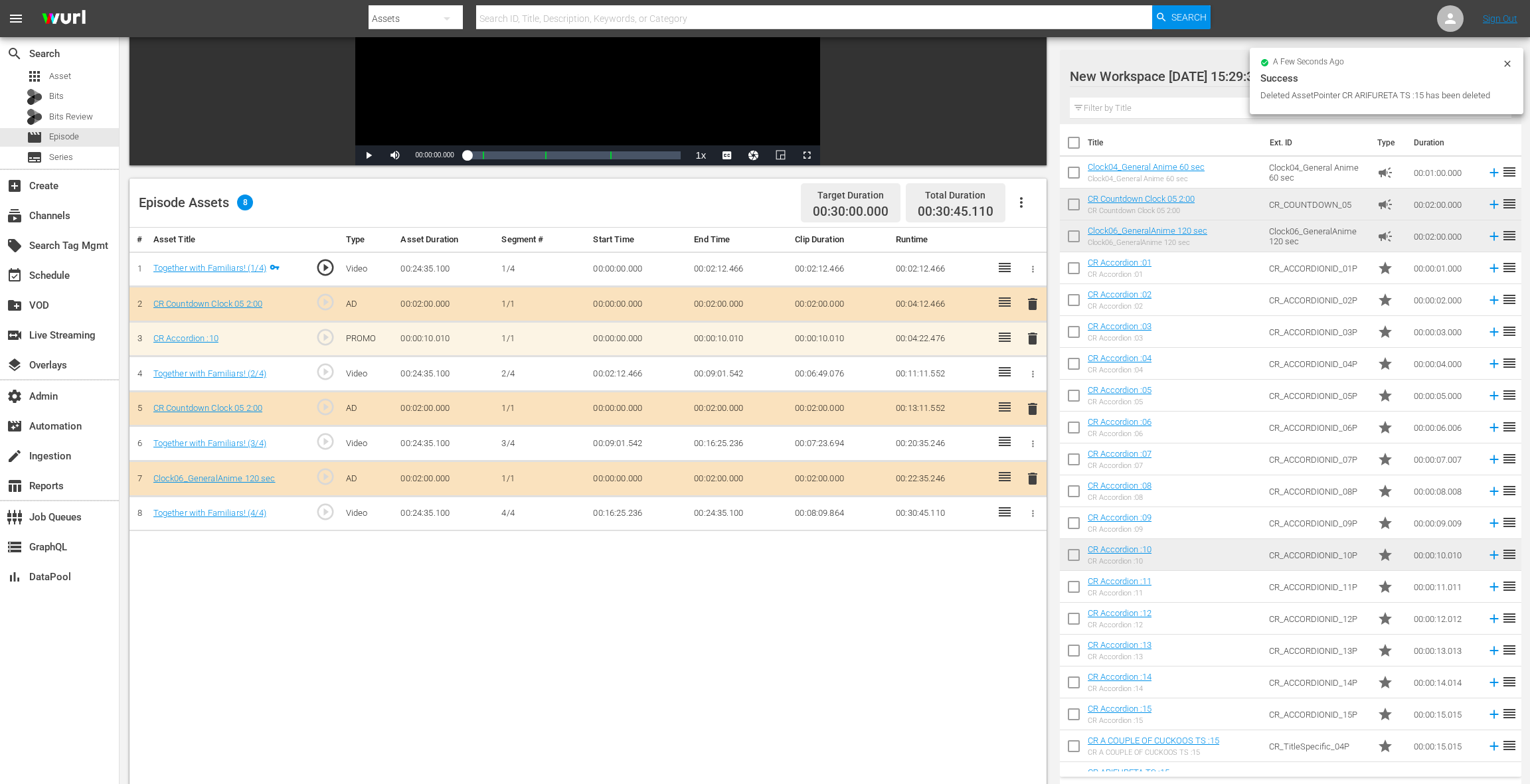
click at [1029, 335] on span "delete" at bounding box center [1031, 338] width 16 height 16
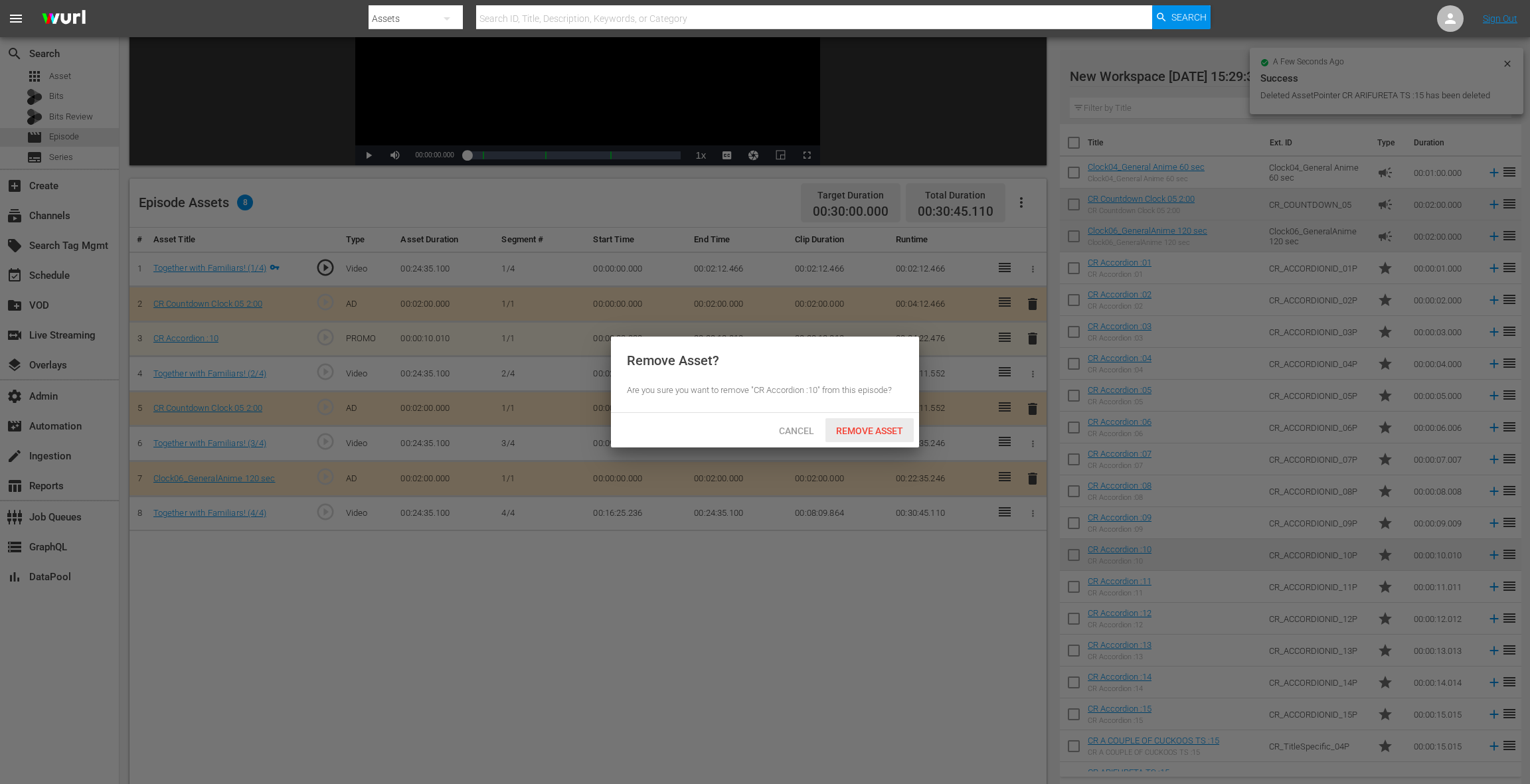
click at [900, 435] on div "Remove Asset" at bounding box center [869, 430] width 88 height 25
